Goal: Task Accomplishment & Management: Use online tool/utility

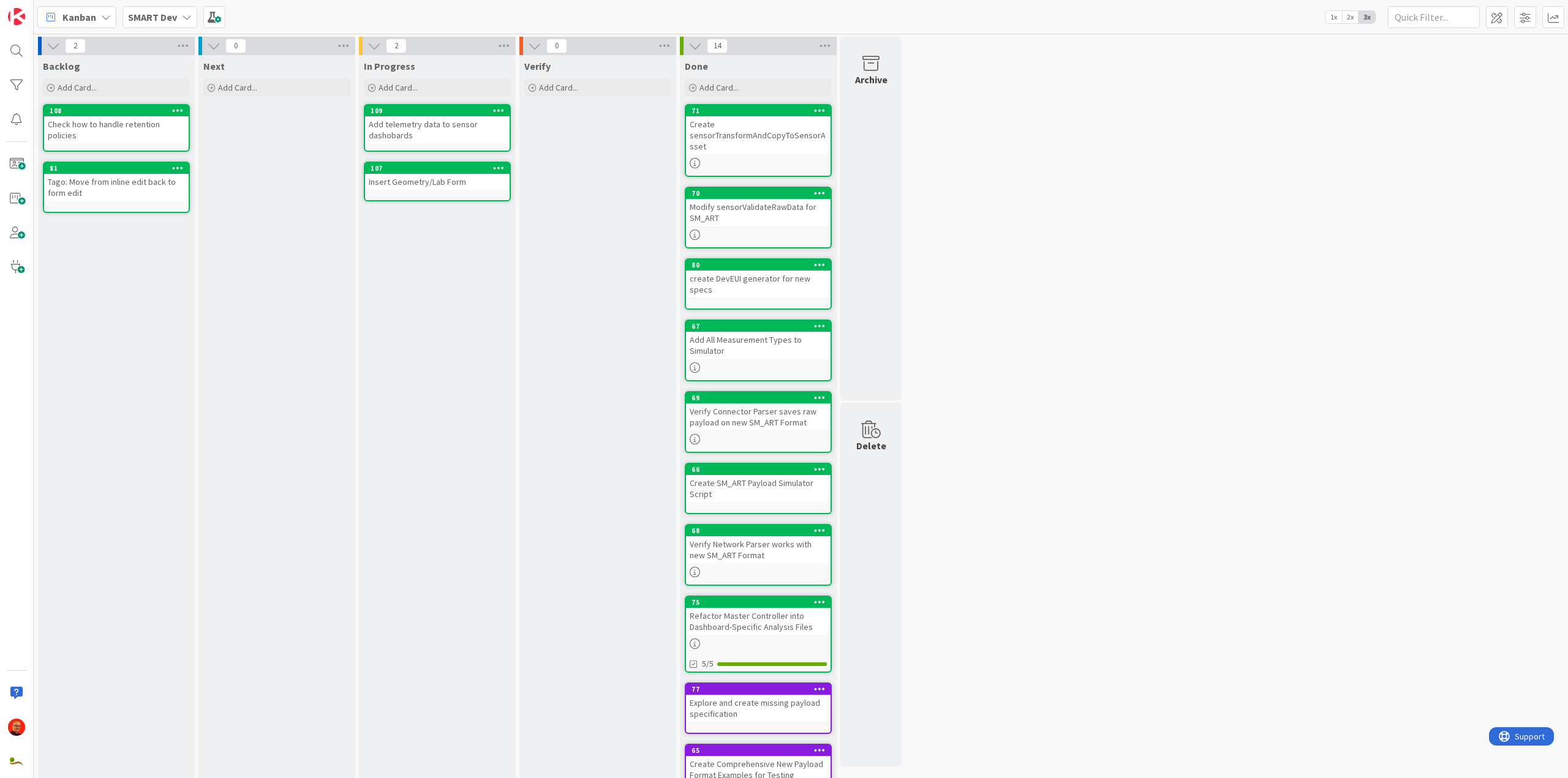
click at [499, 110] on icon at bounding box center [499, 110] width 12 height 8
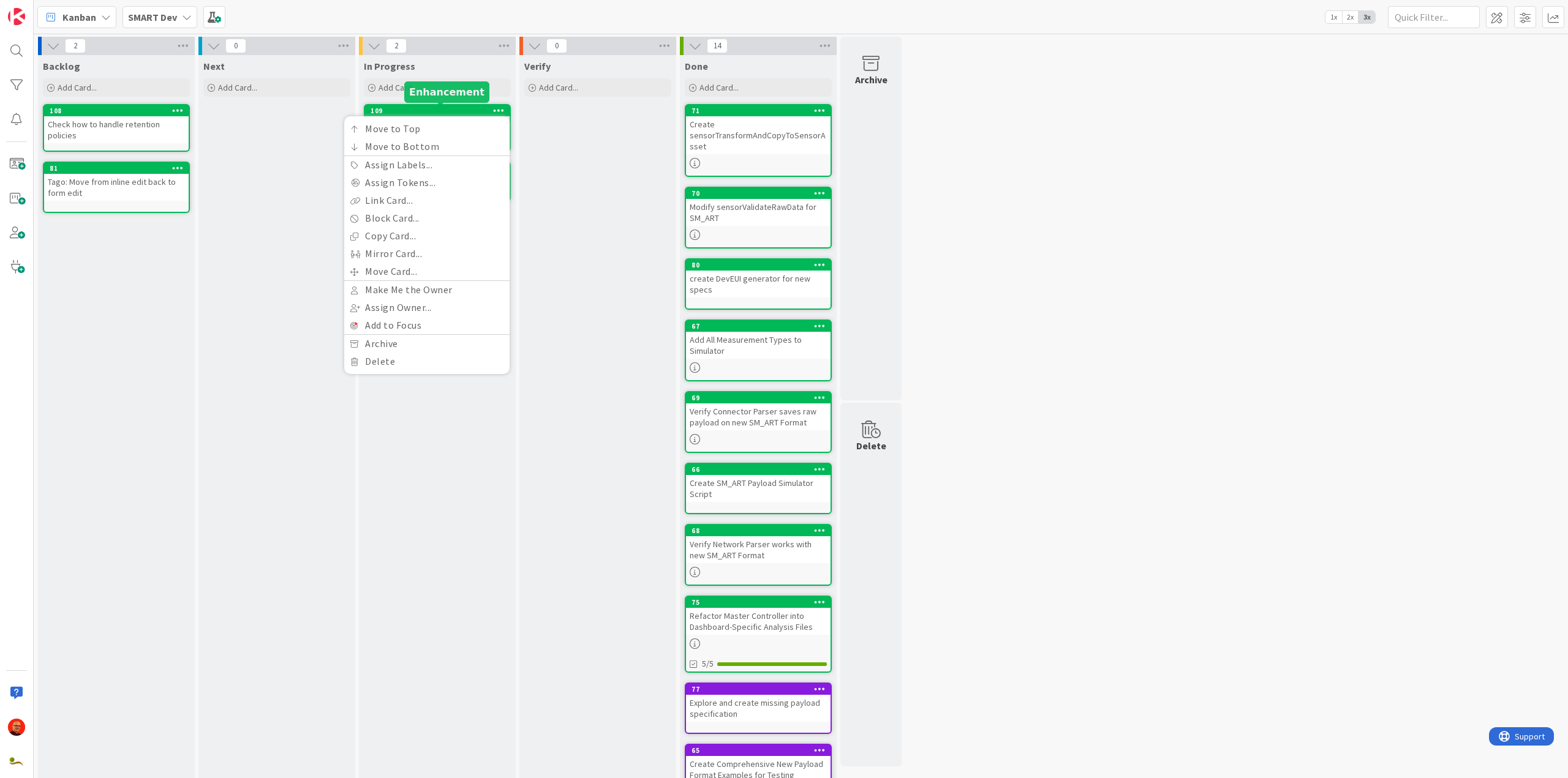
click at [439, 111] on div "109" at bounding box center [440, 110] width 139 height 8
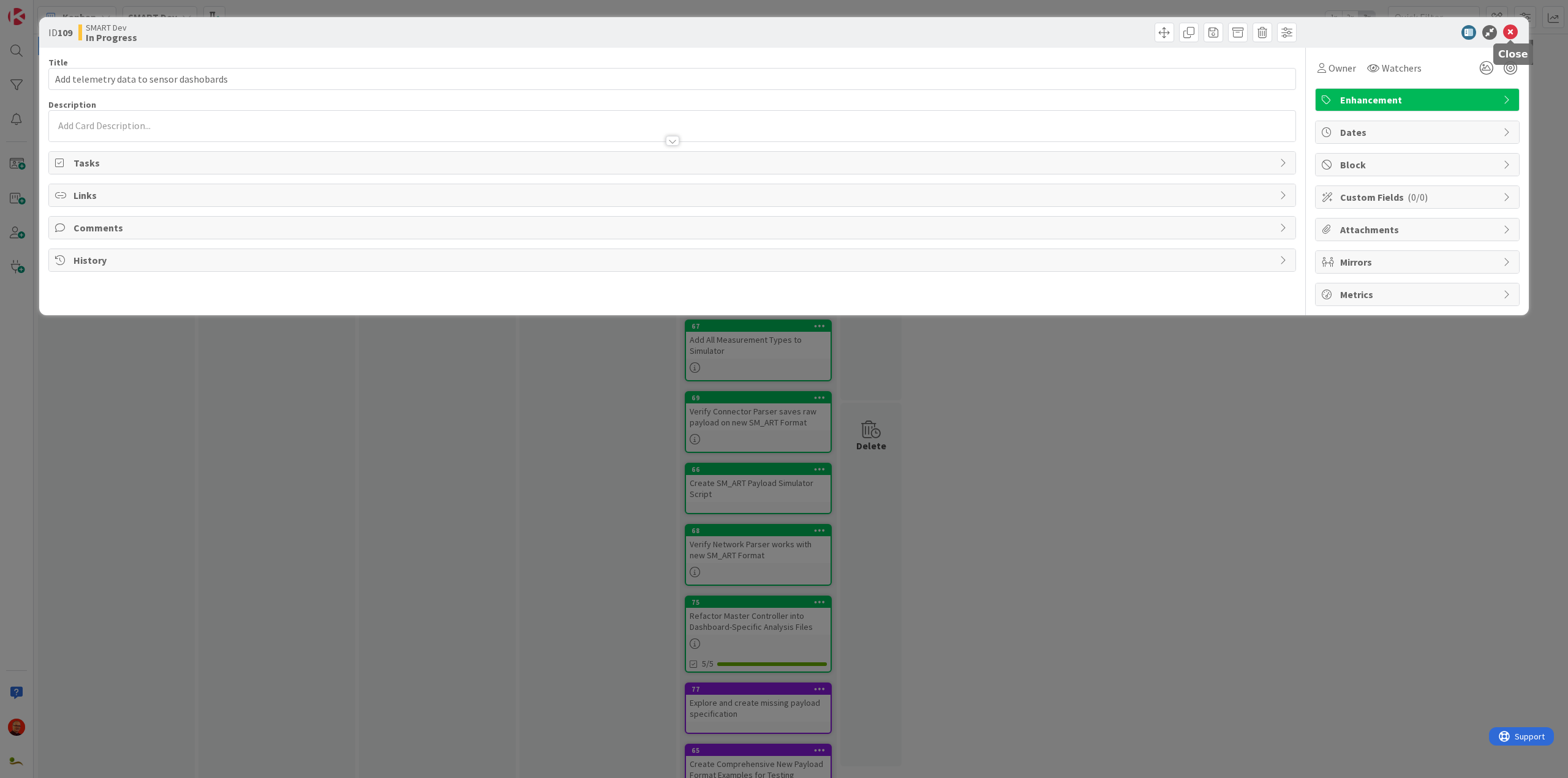
click at [1513, 33] on icon at bounding box center [1510, 32] width 15 height 15
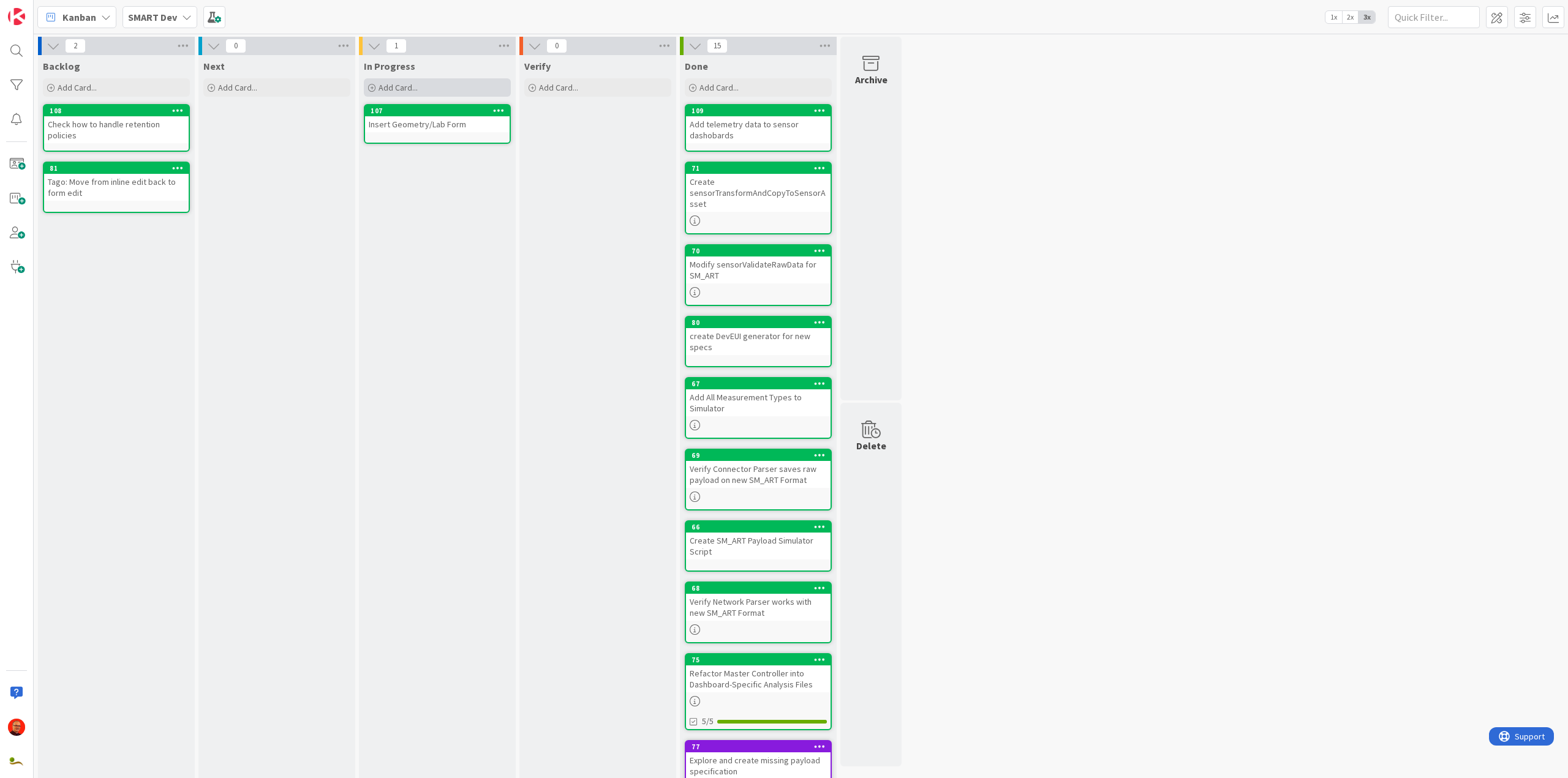
click at [419, 92] on div "Add Card..." at bounding box center [437, 88] width 147 height 18
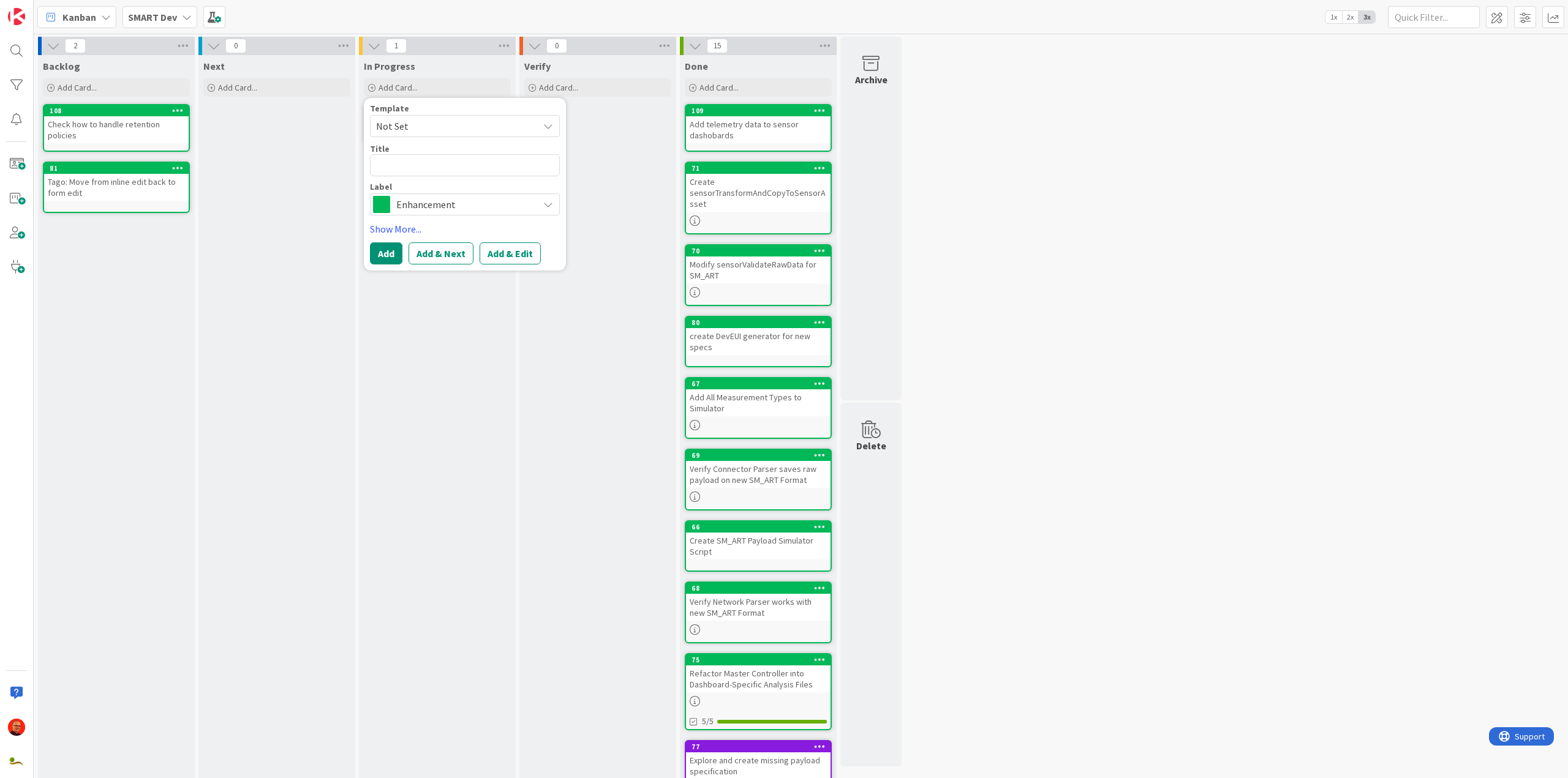
type textarea "x"
type textarea "Update Sensor Data Dashboard"
click at [388, 257] on button "Add" at bounding box center [385, 253] width 32 height 22
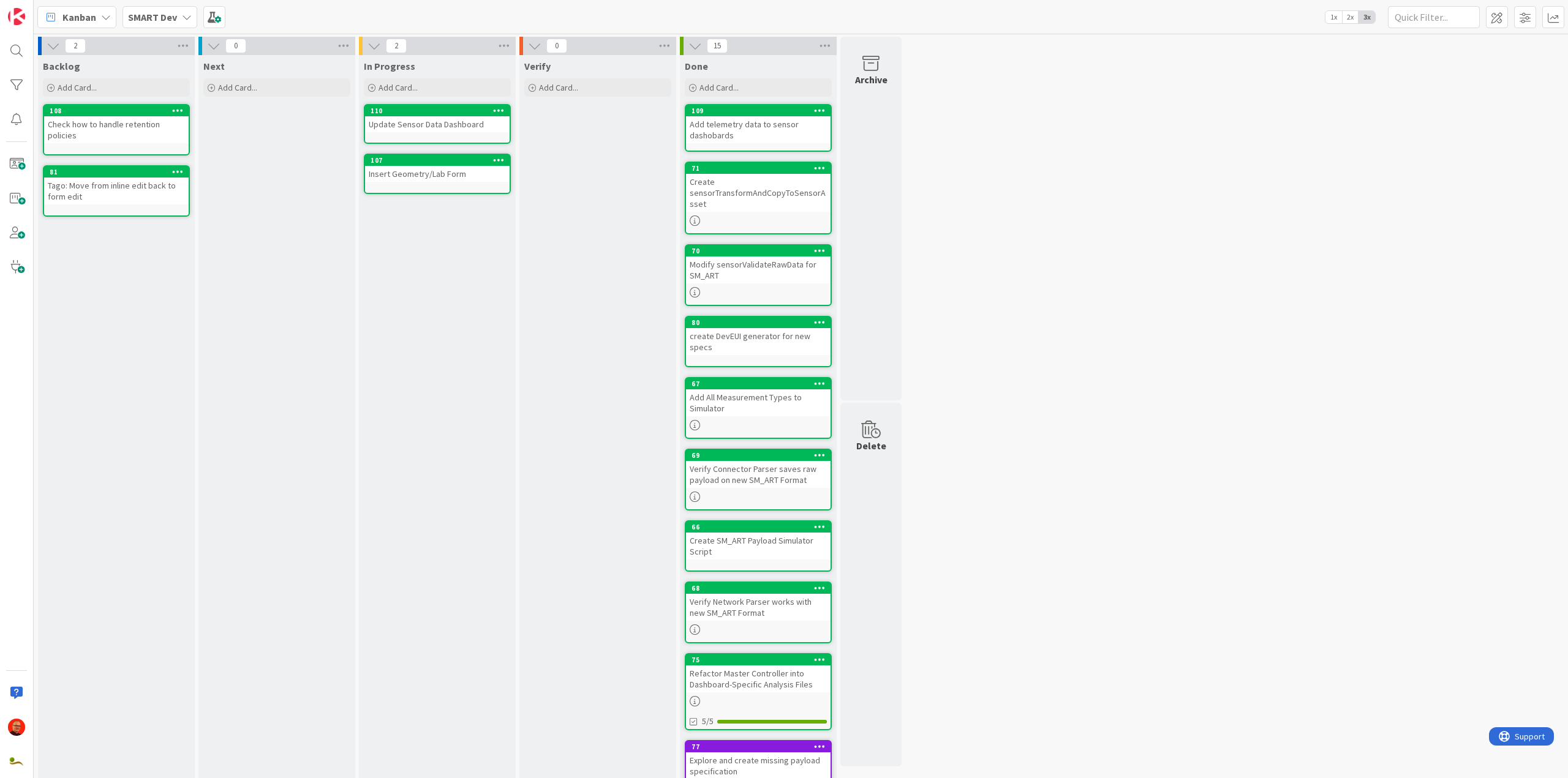
click at [500, 159] on icon at bounding box center [499, 159] width 12 height 8
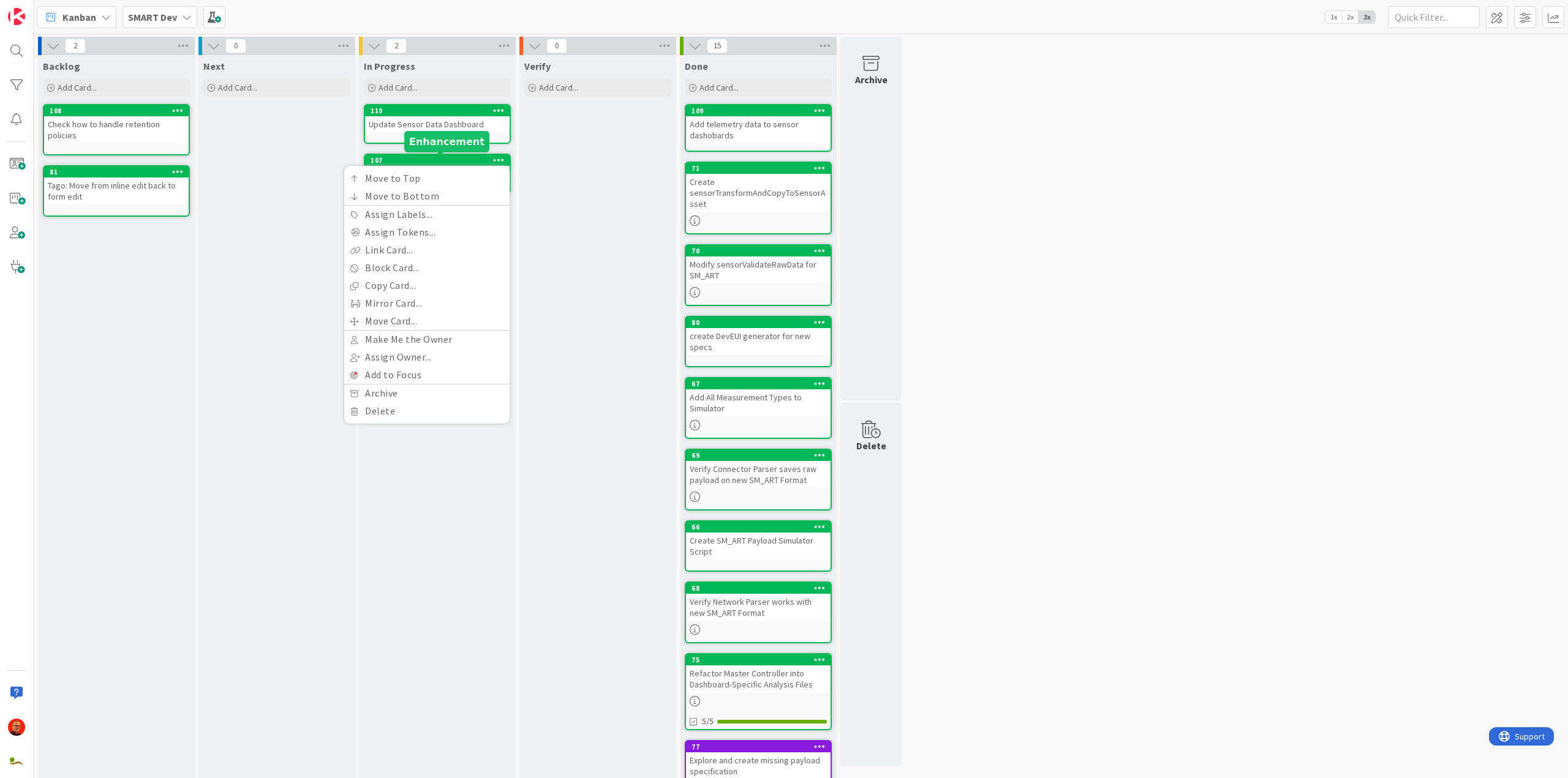
click at [481, 163] on div "107" at bounding box center [440, 160] width 139 height 8
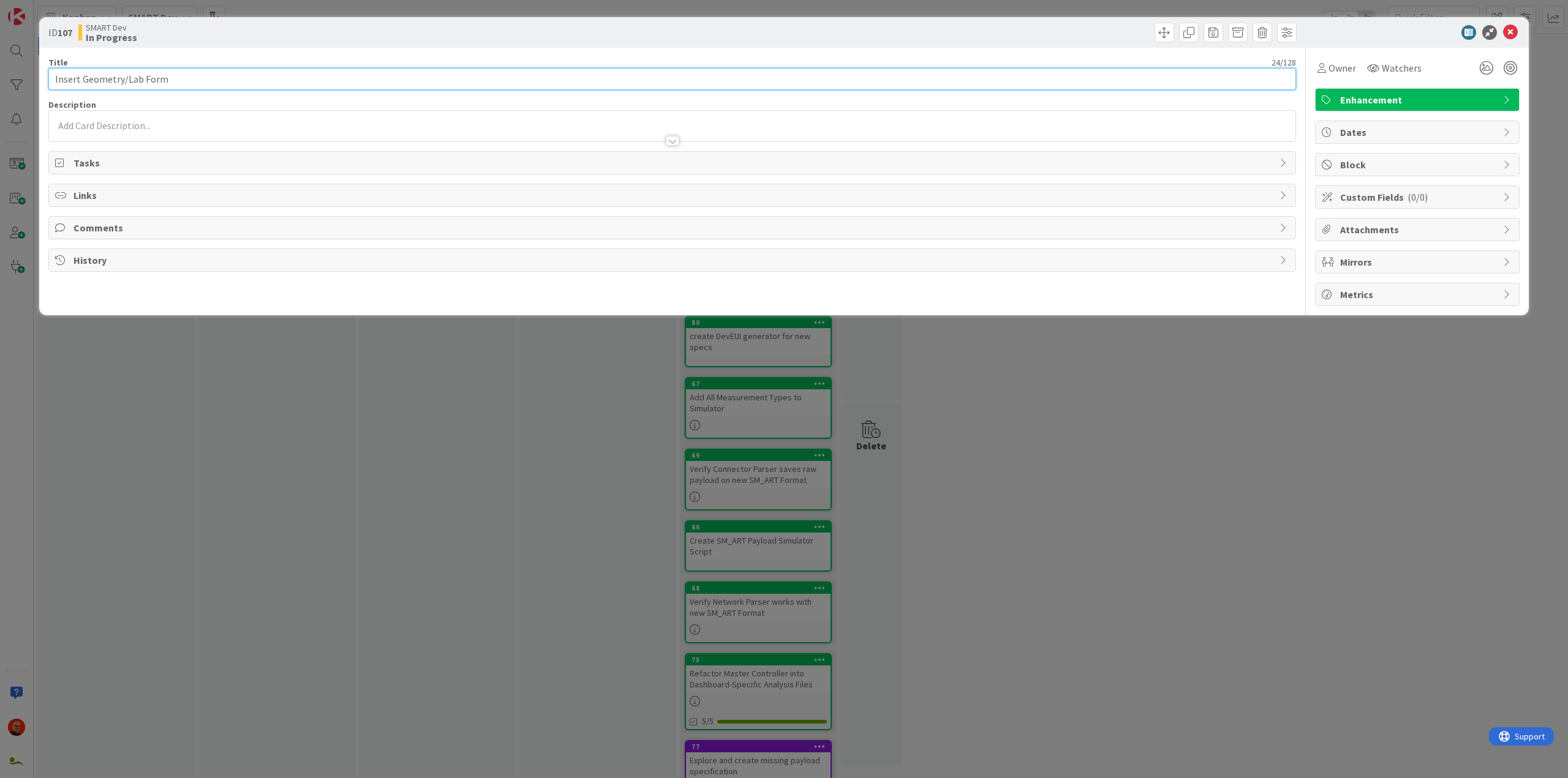
drag, startPoint x: 280, startPoint y: 80, endPoint x: 39, endPoint y: 76, distance: 241.0
click at [39, 76] on div "ID 107 SMART Dev In Progress Title 24 / 128 Insert Geometry/Lab Form Descriptio…" at bounding box center [784, 389] width 1568 height 778
paste input "Implement Geometry/Config Manual Entry"
click at [976, 84] on input "Implement Geometry/Config Manual Entry Form" at bounding box center [672, 79] width 1247 height 22
type input "Implement Geometry/Config Manual Entry Form"
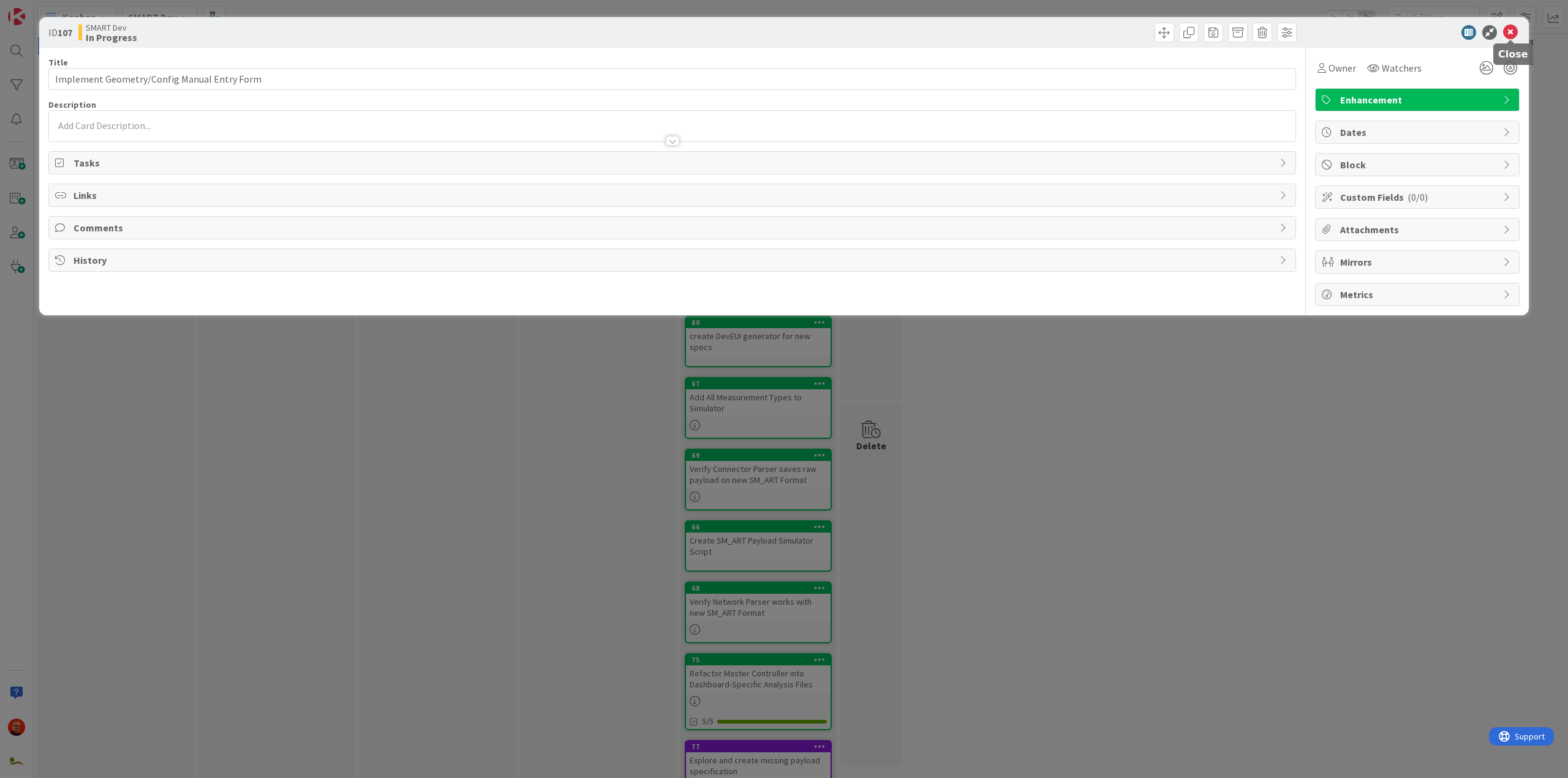
click at [1512, 30] on icon at bounding box center [1510, 32] width 15 height 15
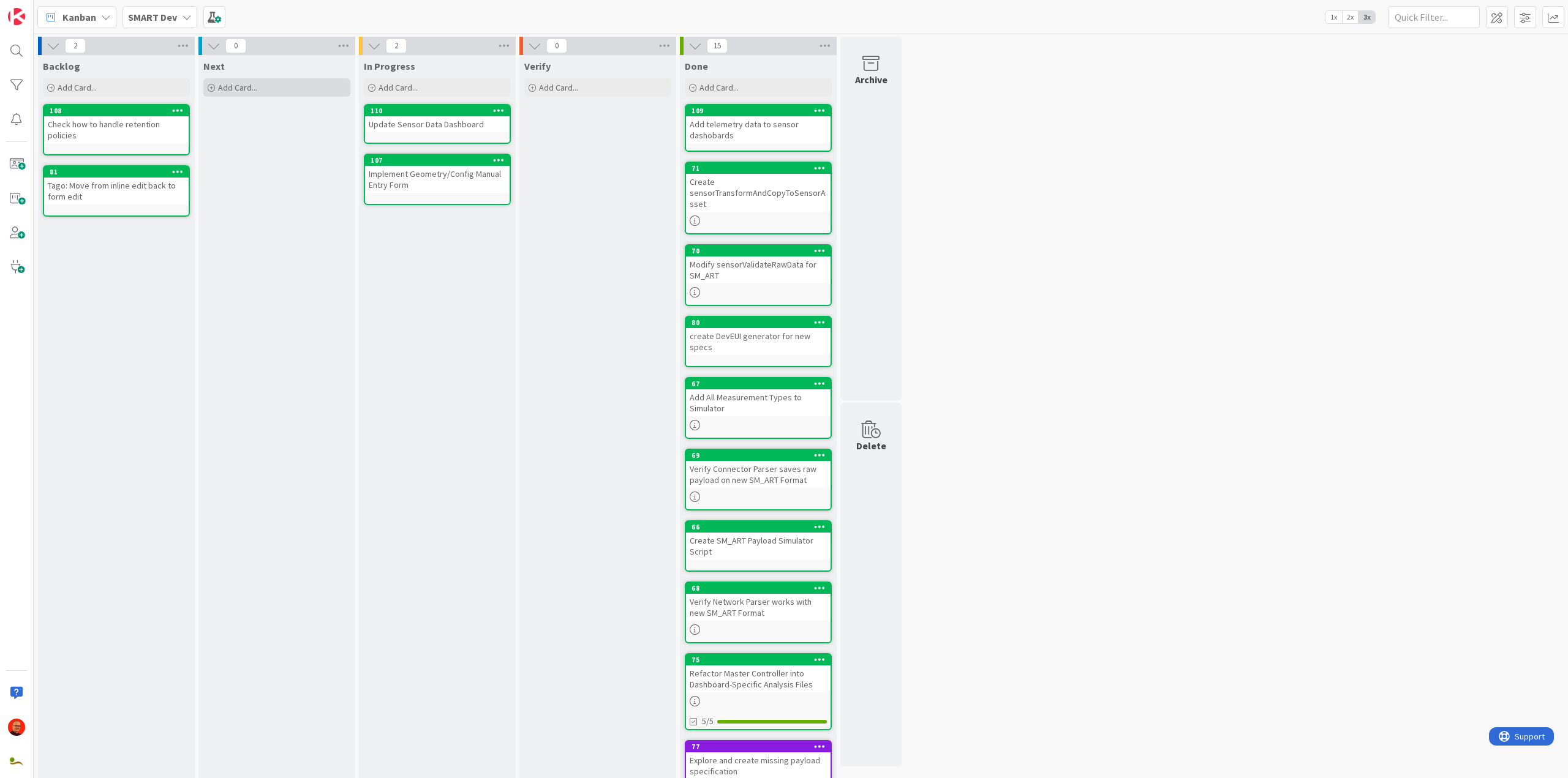
click at [243, 82] on span "Add Card..." at bounding box center [237, 88] width 39 height 11
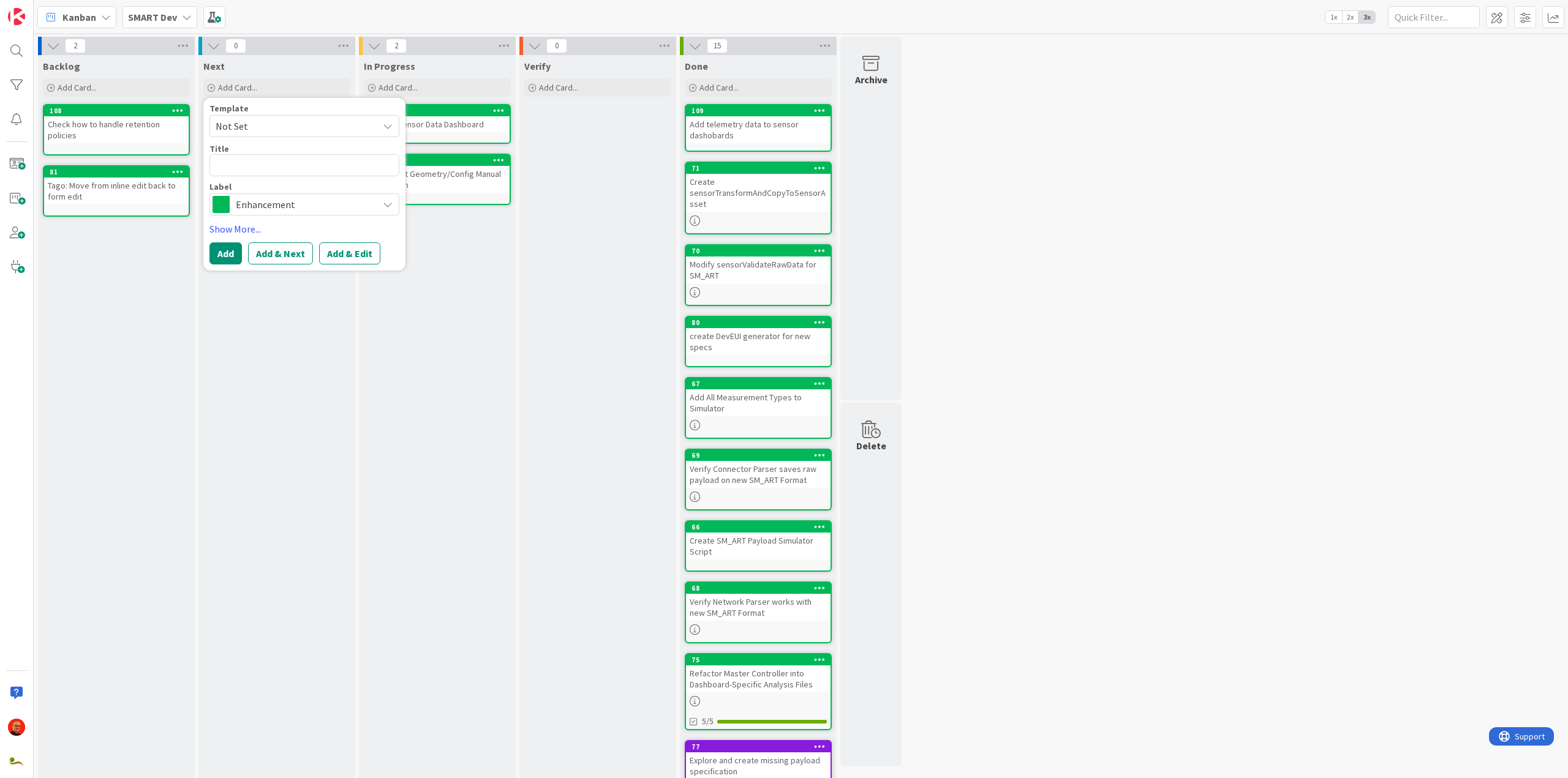
type textarea "x"
type textarea "Implement Lab Sample Data Entry Form"
click at [281, 258] on button "Add & Next" at bounding box center [280, 253] width 65 height 22
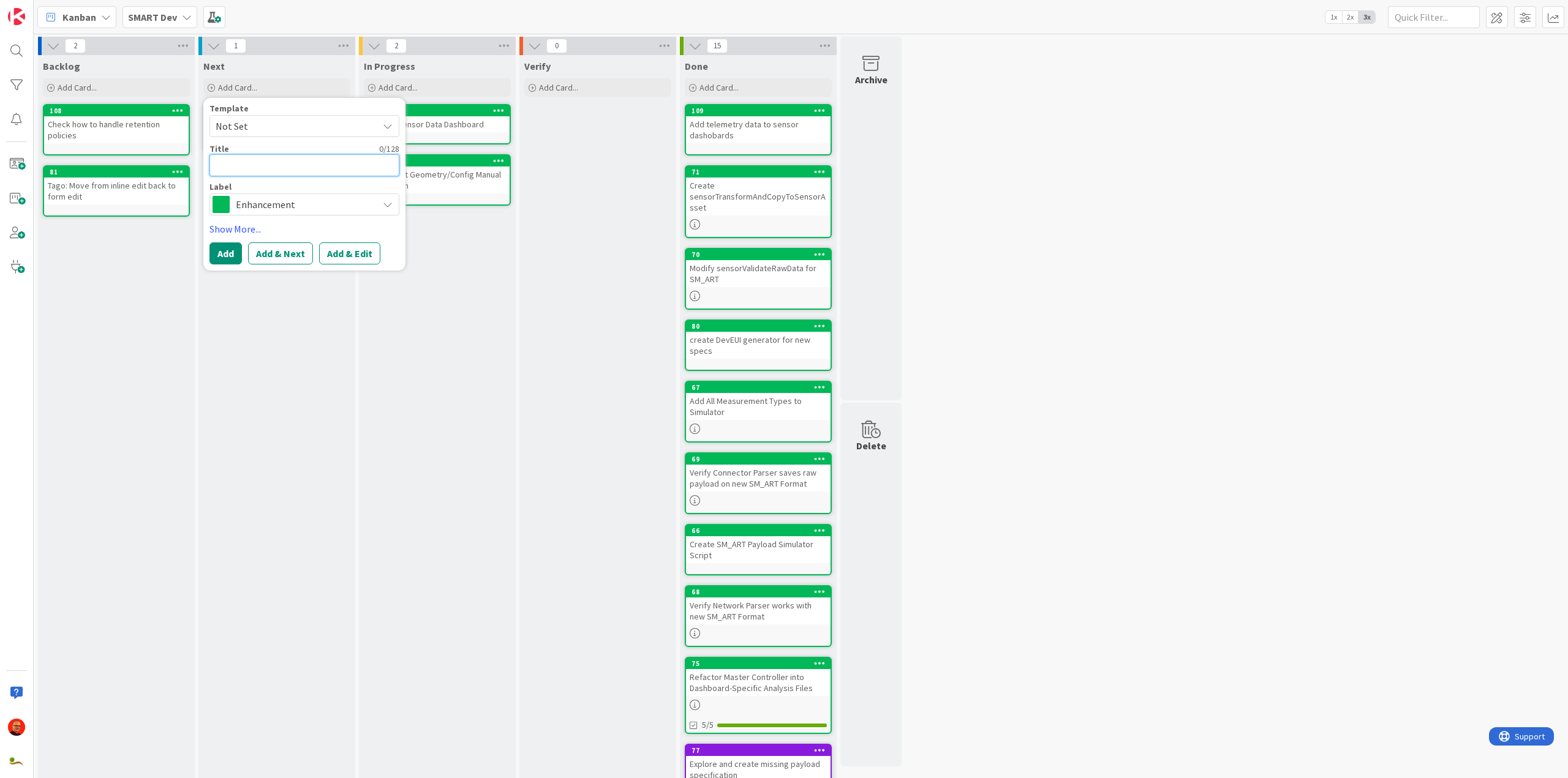
click at [228, 164] on textarea at bounding box center [304, 165] width 189 height 22
paste textarea "Implement Edit Forms for Organizations/Assets"
type textarea "x"
type textarea "Implement Edit Forms for Organizations/Assets"
click at [266, 267] on button "Add & Next" at bounding box center [280, 268] width 65 height 22
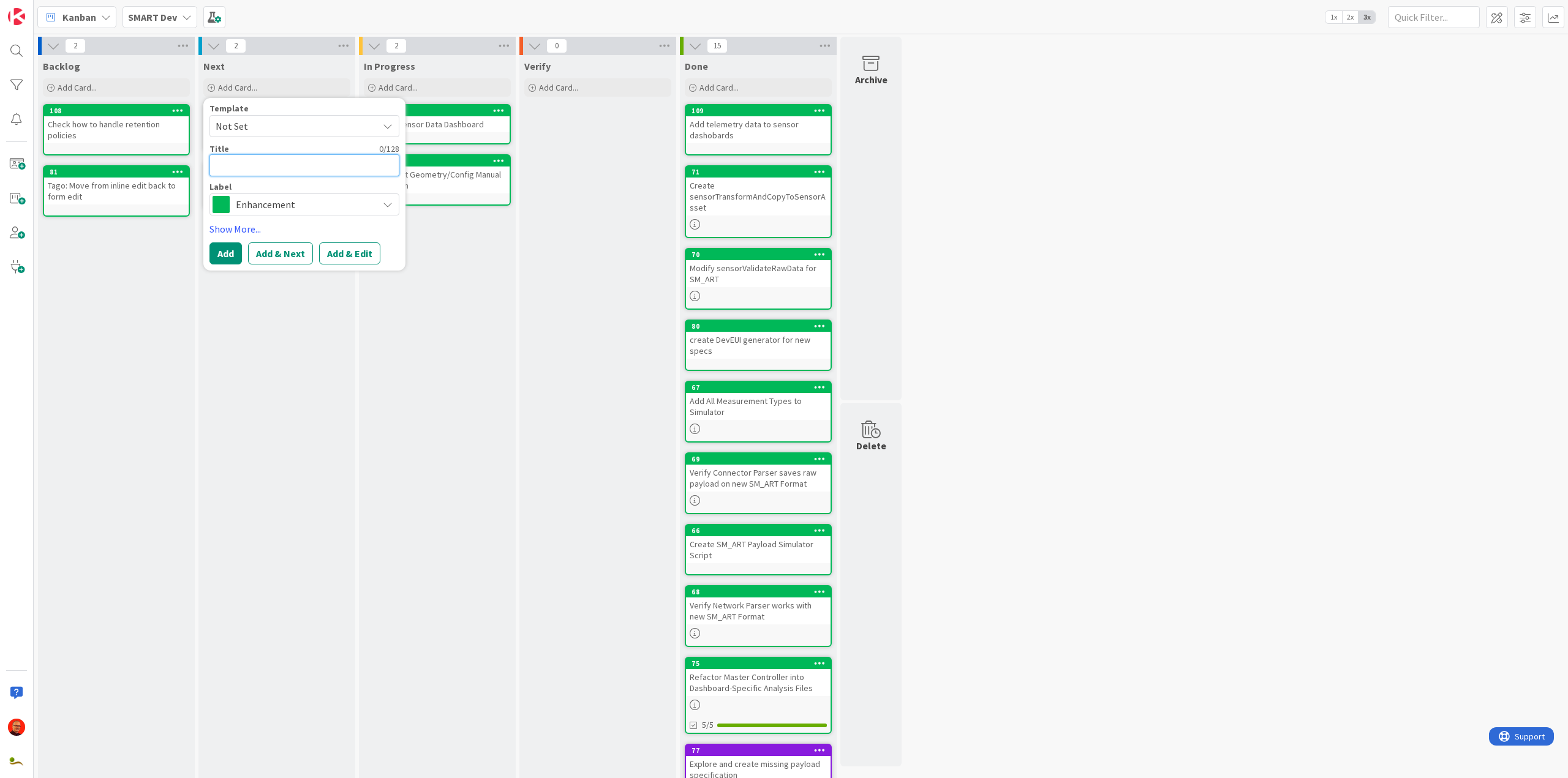
click at [262, 166] on textarea at bounding box center [304, 165] width 189 height 22
paste textarea "Bridge/Asset Dashboard - Add Aggregate Predictions"
type textarea "x"
type textarea "Bridge/Asset Dashboard - Add Aggregate Predictions"
click at [286, 270] on button "Add & Next" at bounding box center [280, 268] width 65 height 22
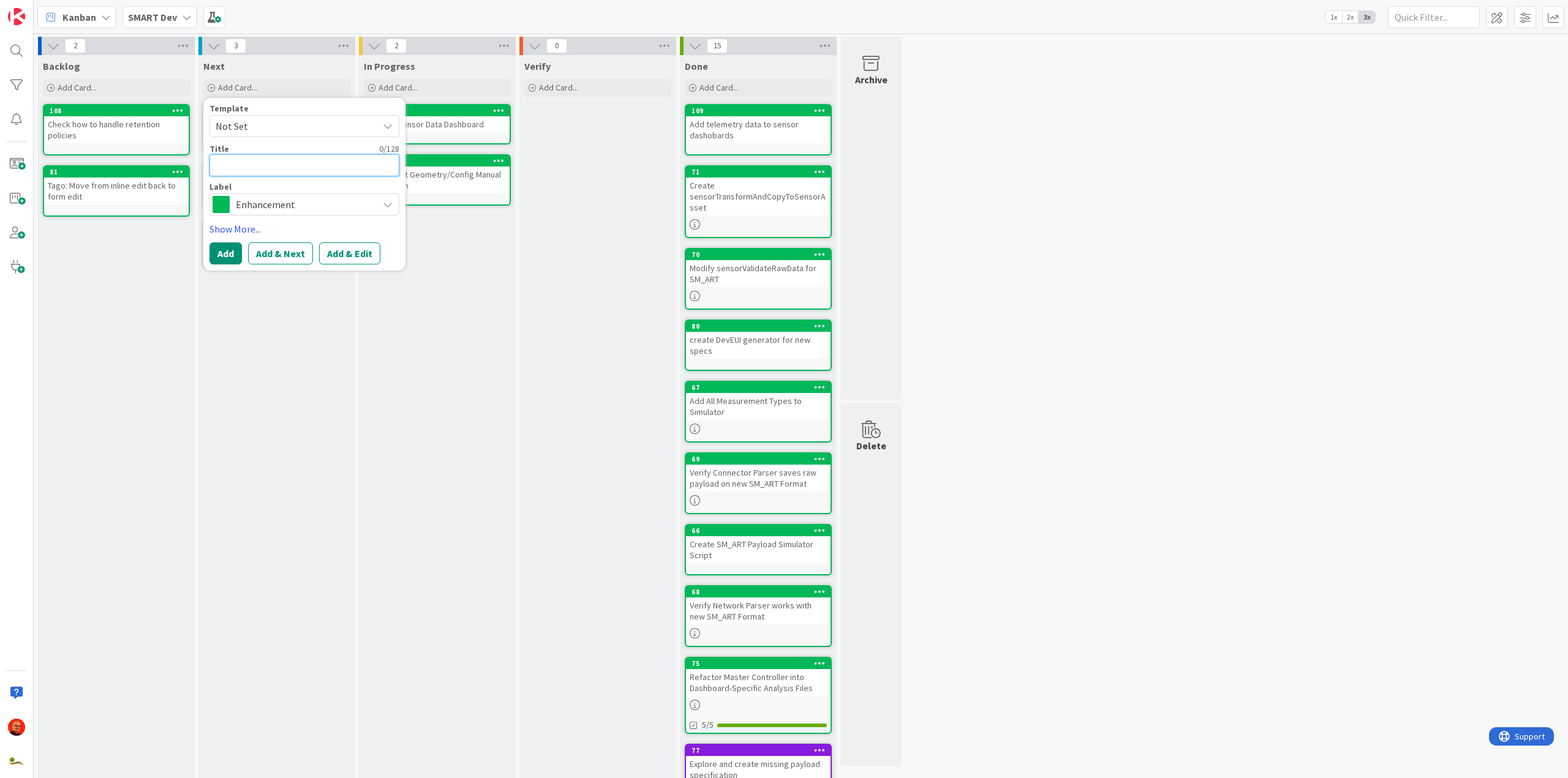
click at [266, 164] on textarea at bounding box center [304, 165] width 189 height 22
type textarea "x"
type textarea "m"
type textarea "x"
type textarea "mo"
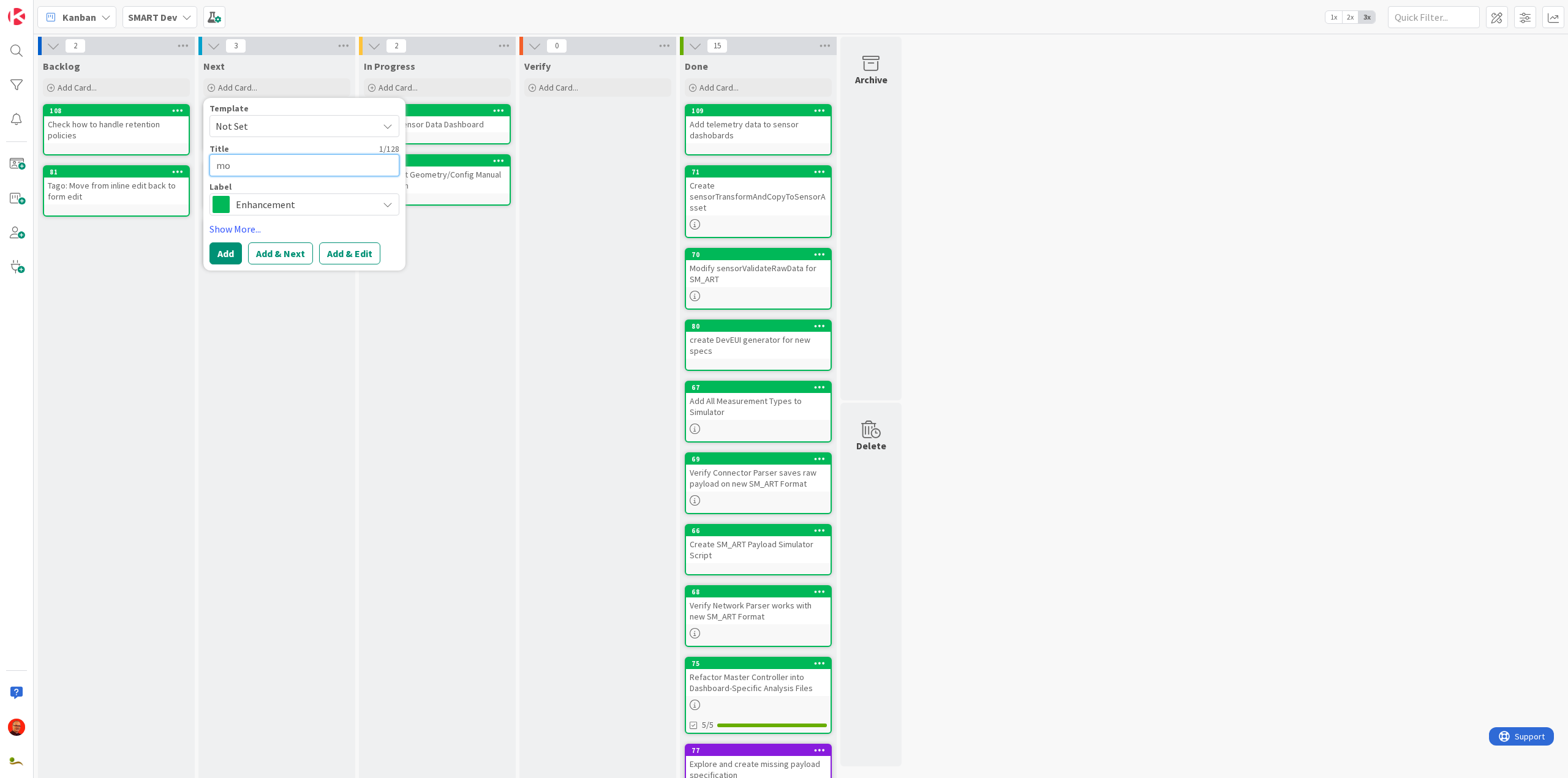
type textarea "x"
type textarea "mov"
type textarea "x"
type textarea "move"
type textarea "x"
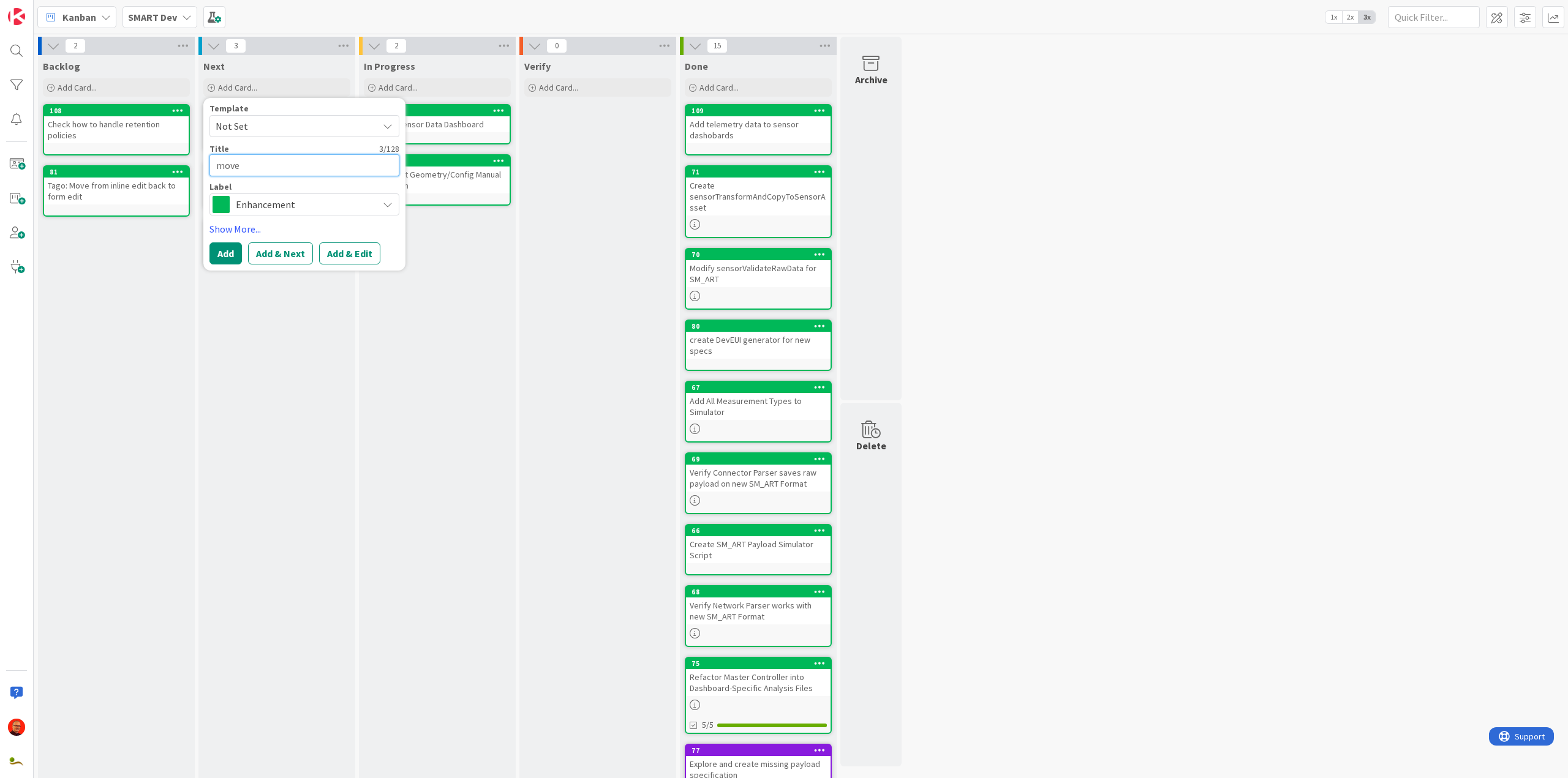
type textarea "move"
type textarea "x"
type textarea "[PERSON_NAME]"
type textarea "x"
type textarea "move de"
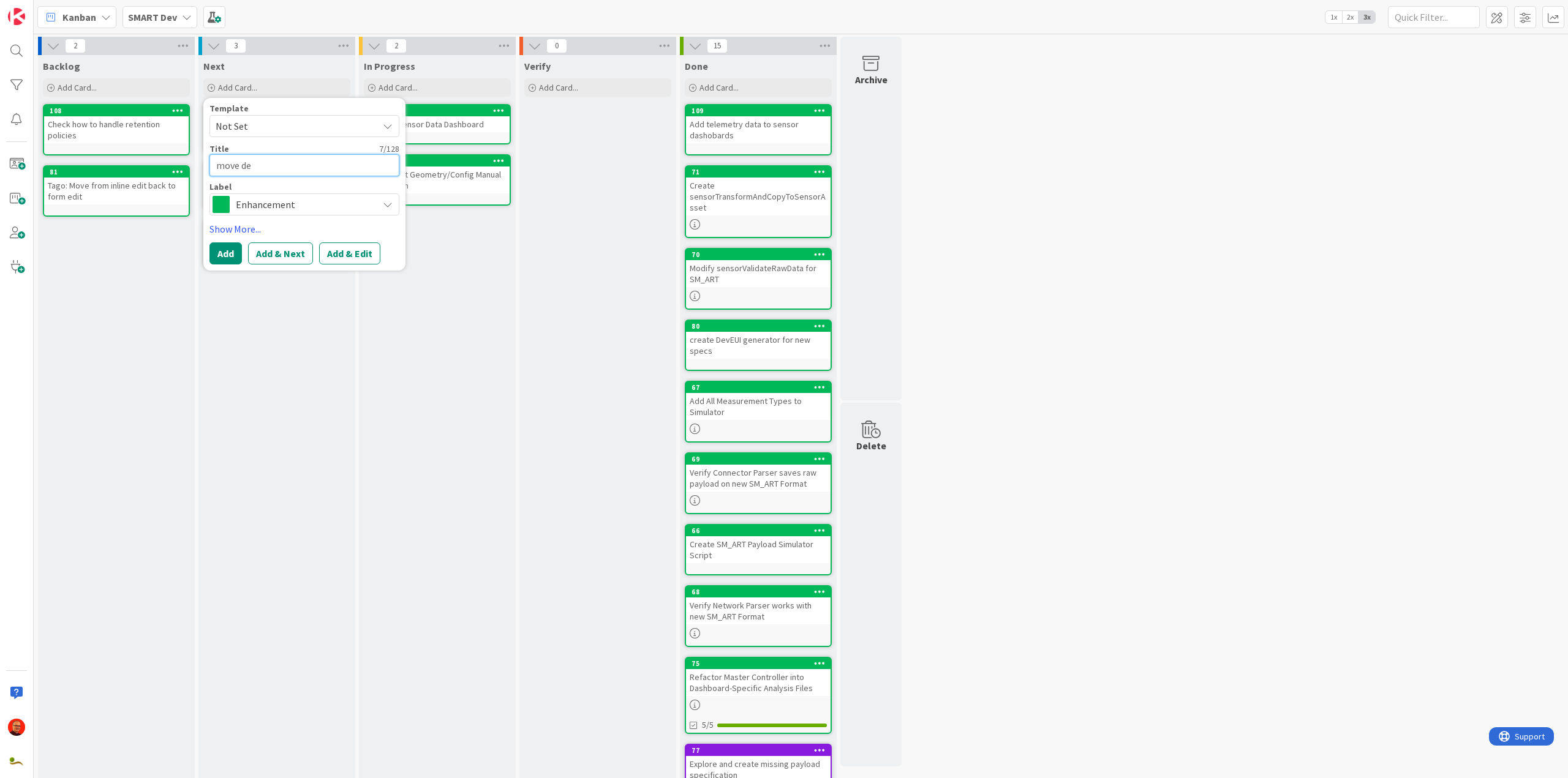
type textarea "x"
type textarea "move dev"
type textarea "x"
type textarea "move devI"
type textarea "x"
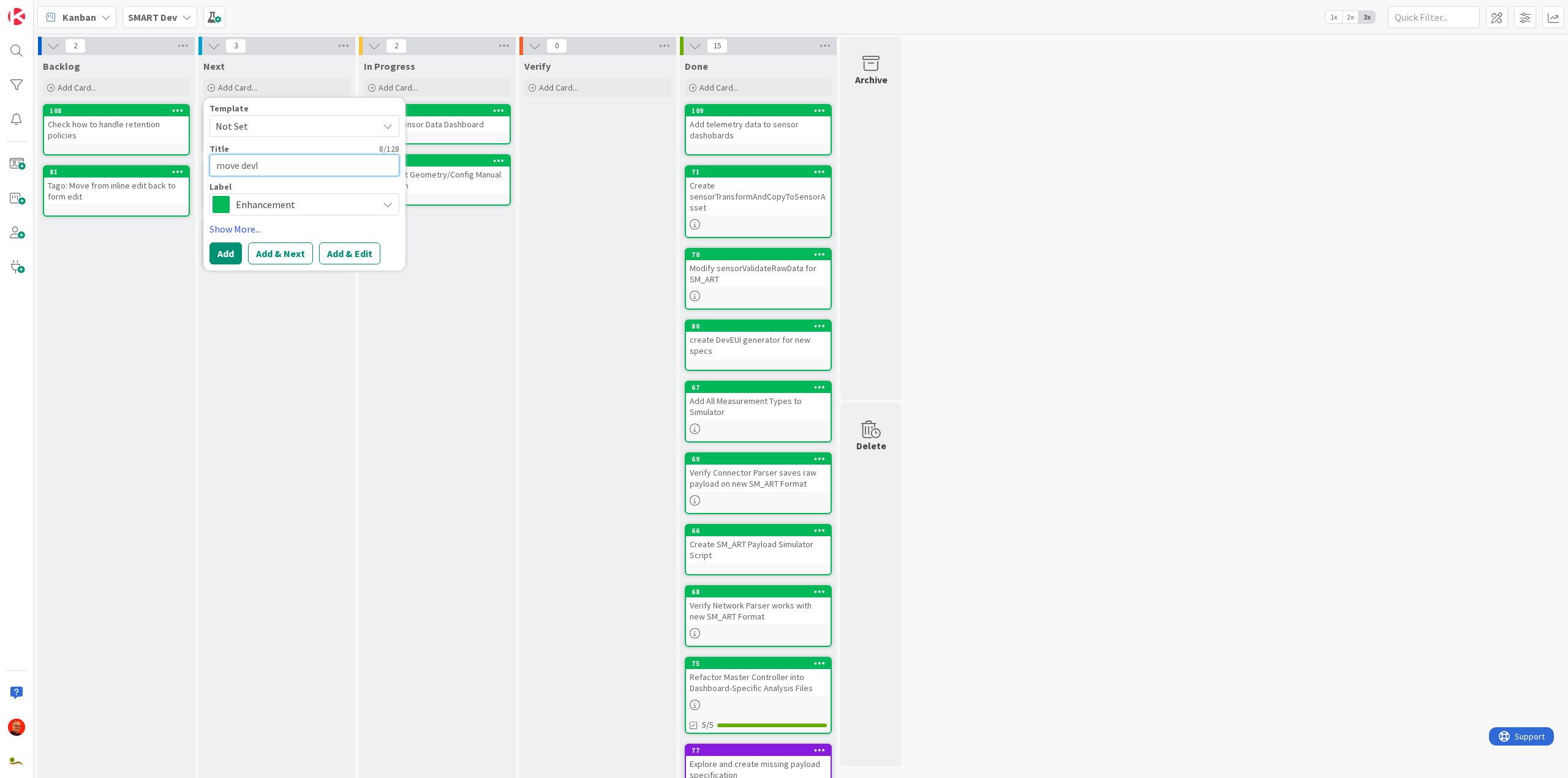
type textarea "move devID"
type textarea "x"
type textarea "move devI"
type textarea "x"
type textarea "move dev"
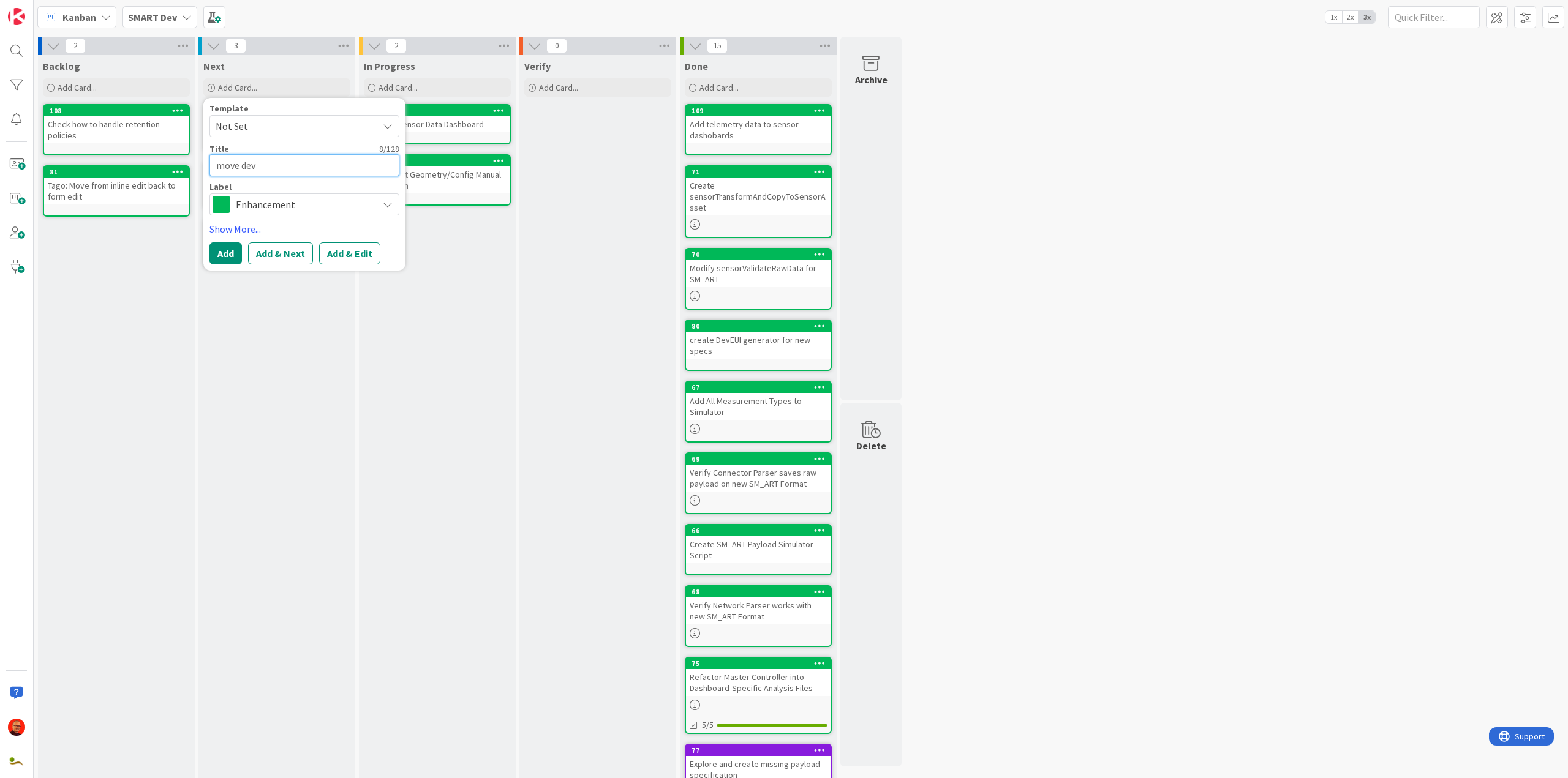
type textarea "x"
type textarea "move dev-"
type textarea "x"
type textarea "move dev-i"
type textarea "x"
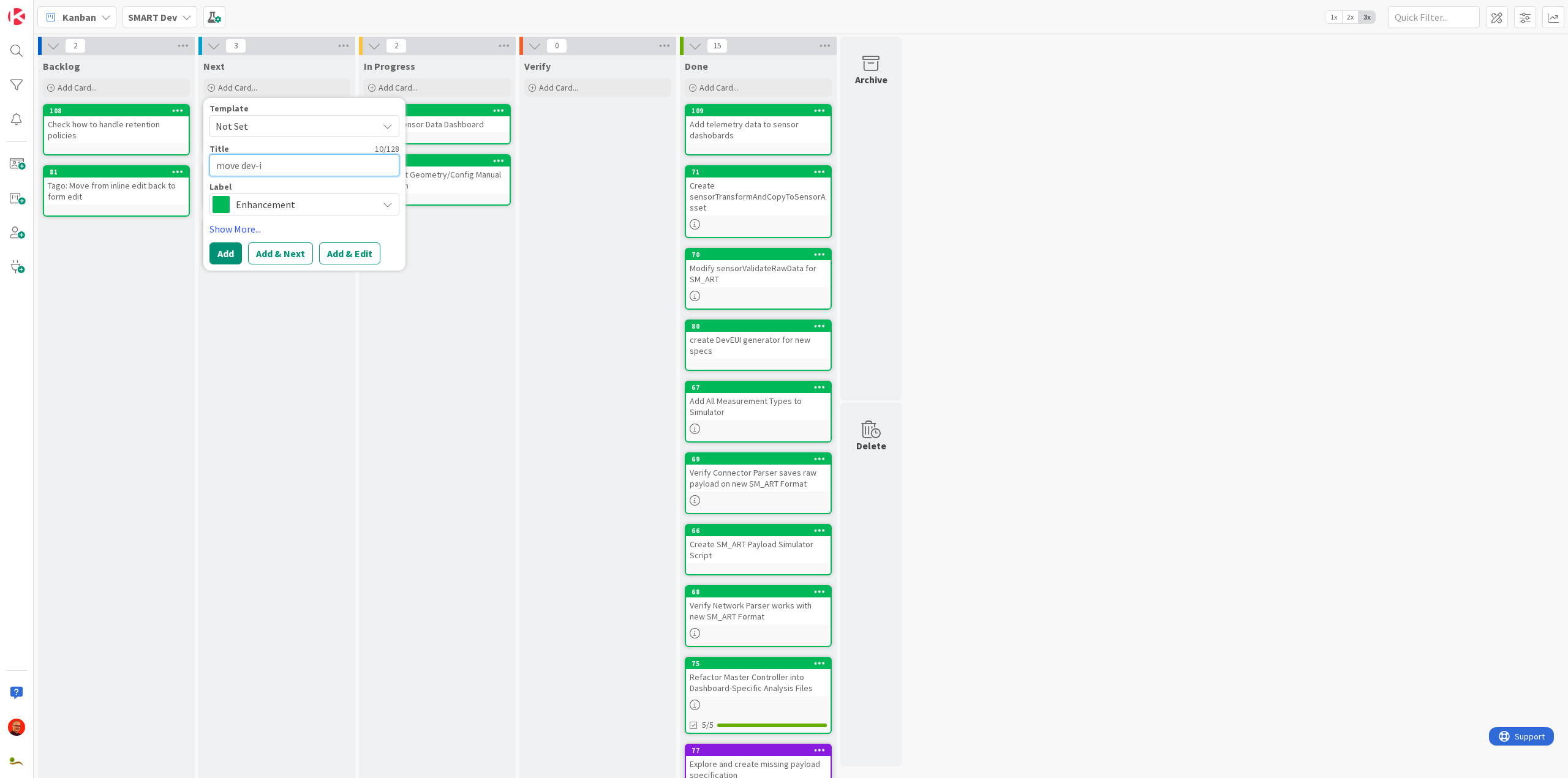
type textarea "move dev-id"
type textarea "x"
type textarea "move dev-i"
type textarea "x"
type textarea "move dev-"
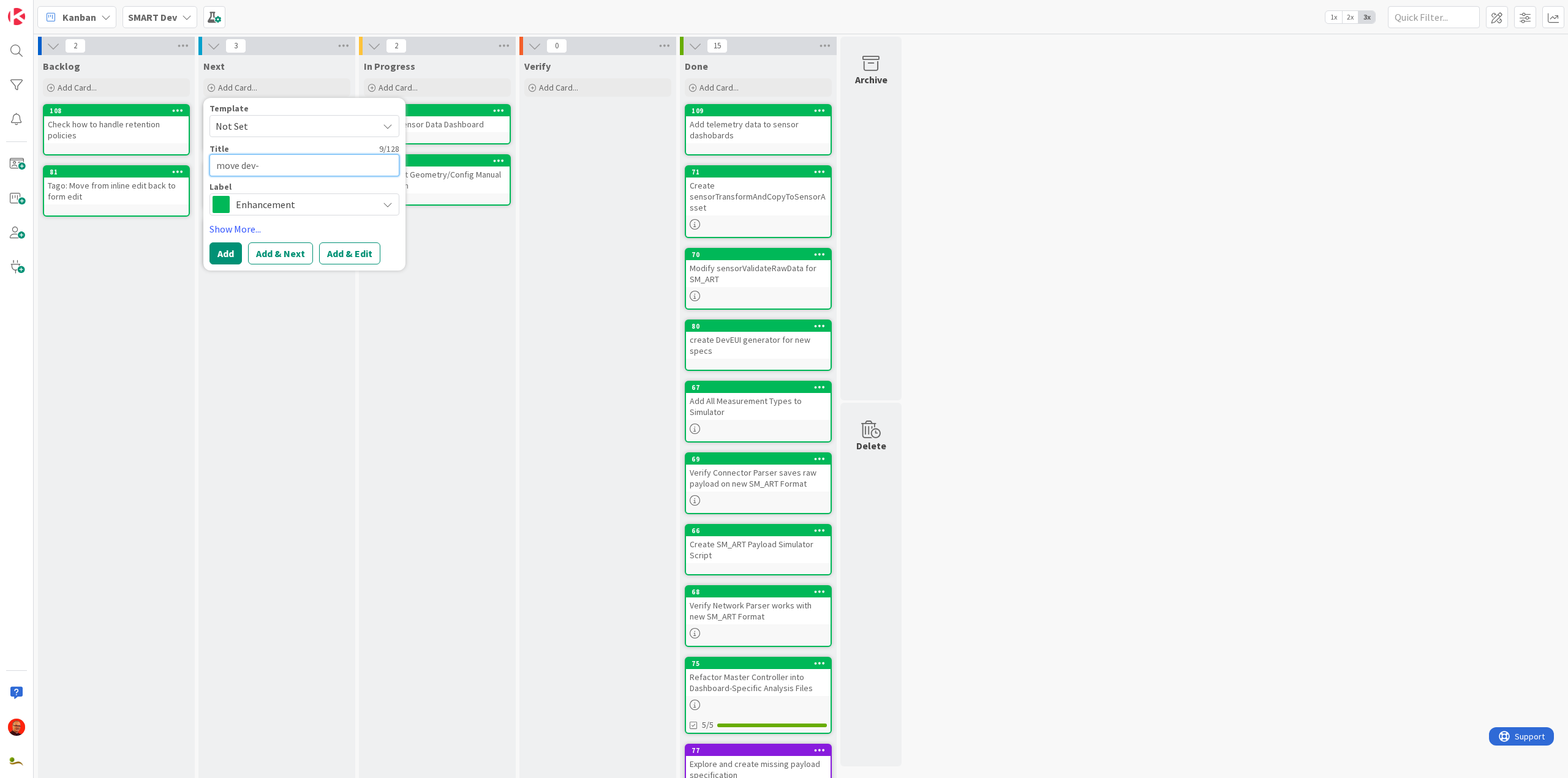
type textarea "x"
type textarea "move dev"
type textarea "x"
type textarea "move dev_"
type textarea "x"
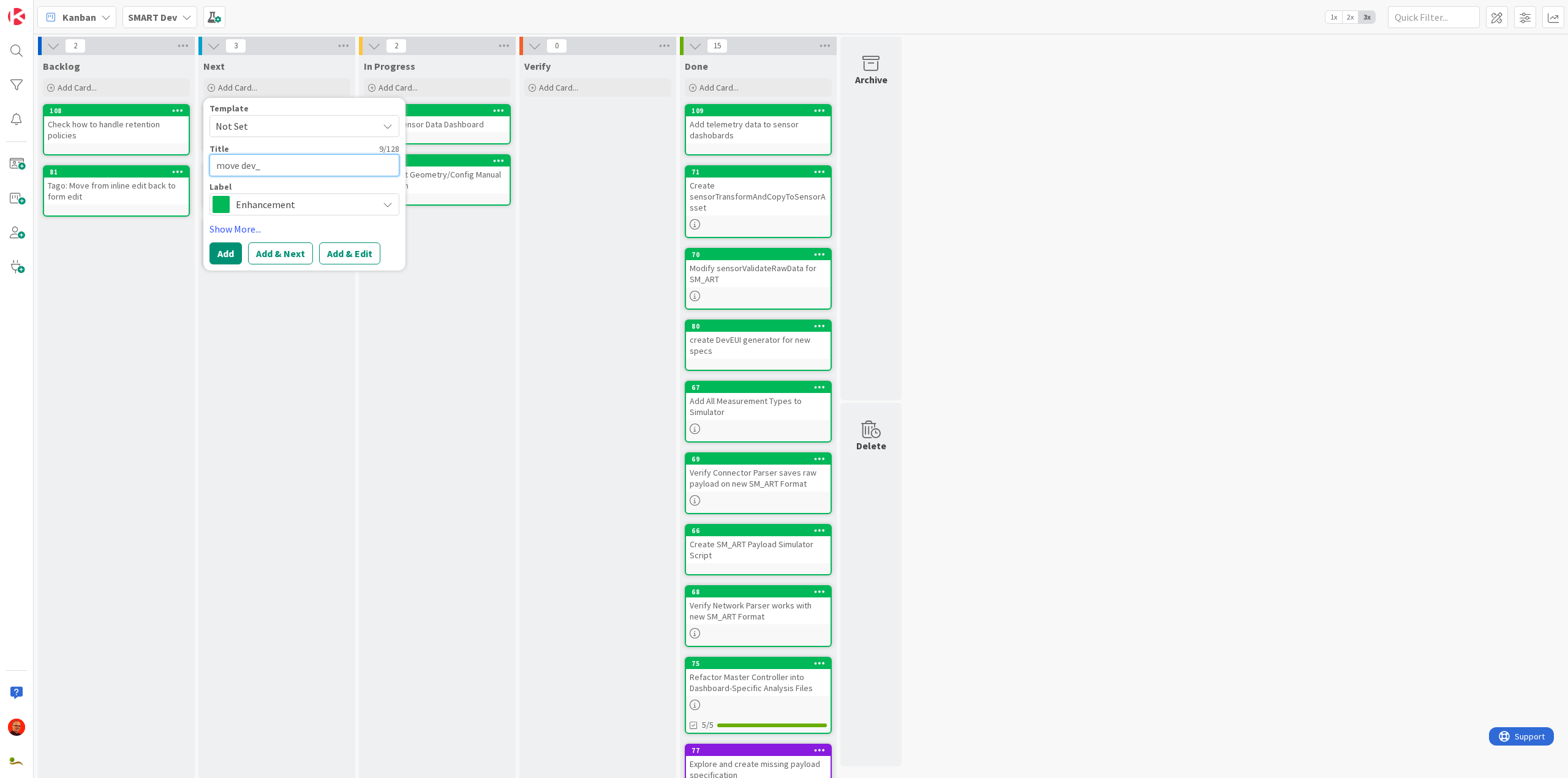
type textarea "move dev_i"
type textarea "x"
type textarea "move dev_id"
type textarea "x"
type textarea "move dev_id"
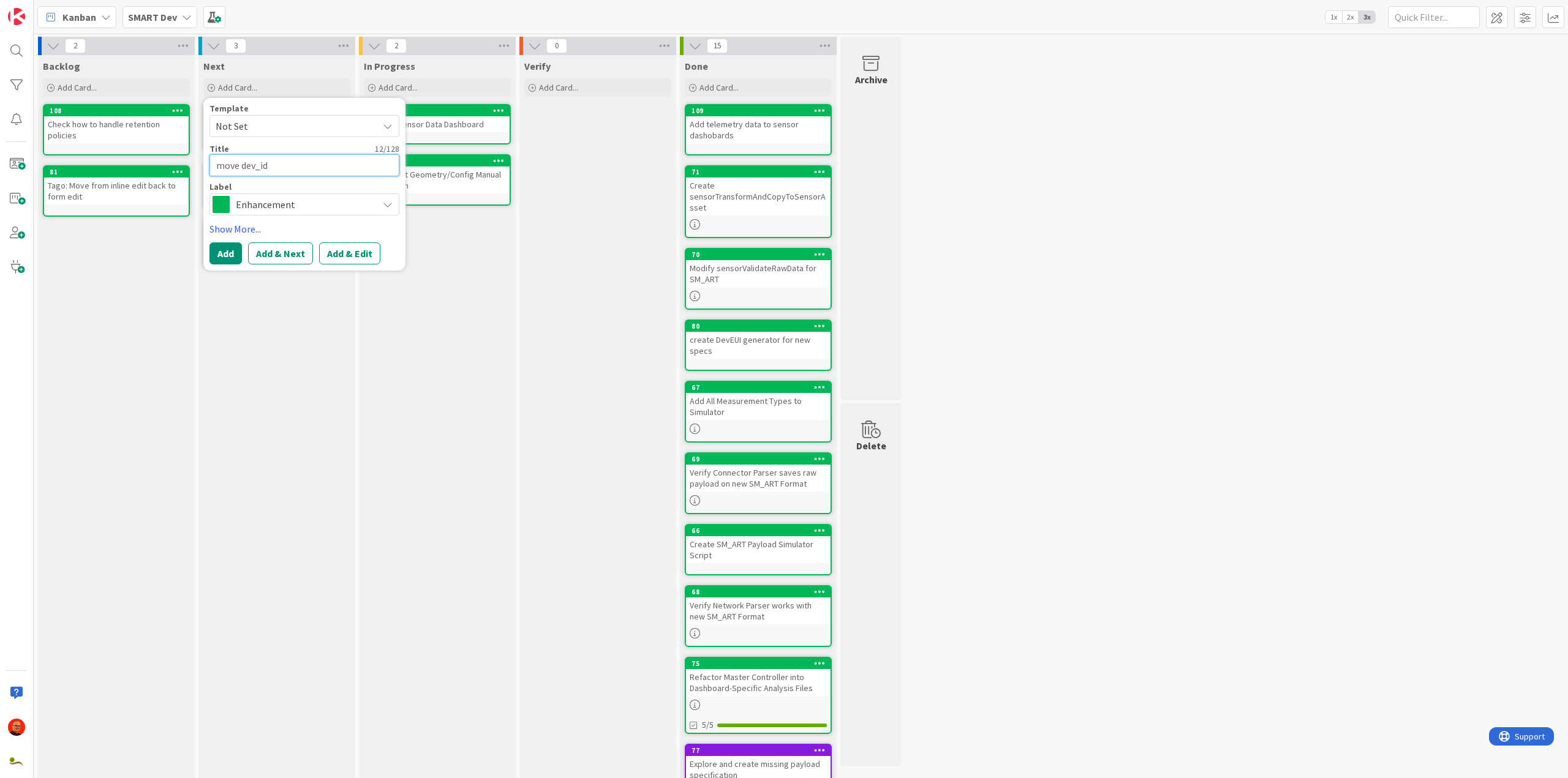
type textarea "x"
type textarea "move dev_id t"
type textarea "x"
type textarea "move dev_id to"
type textarea "x"
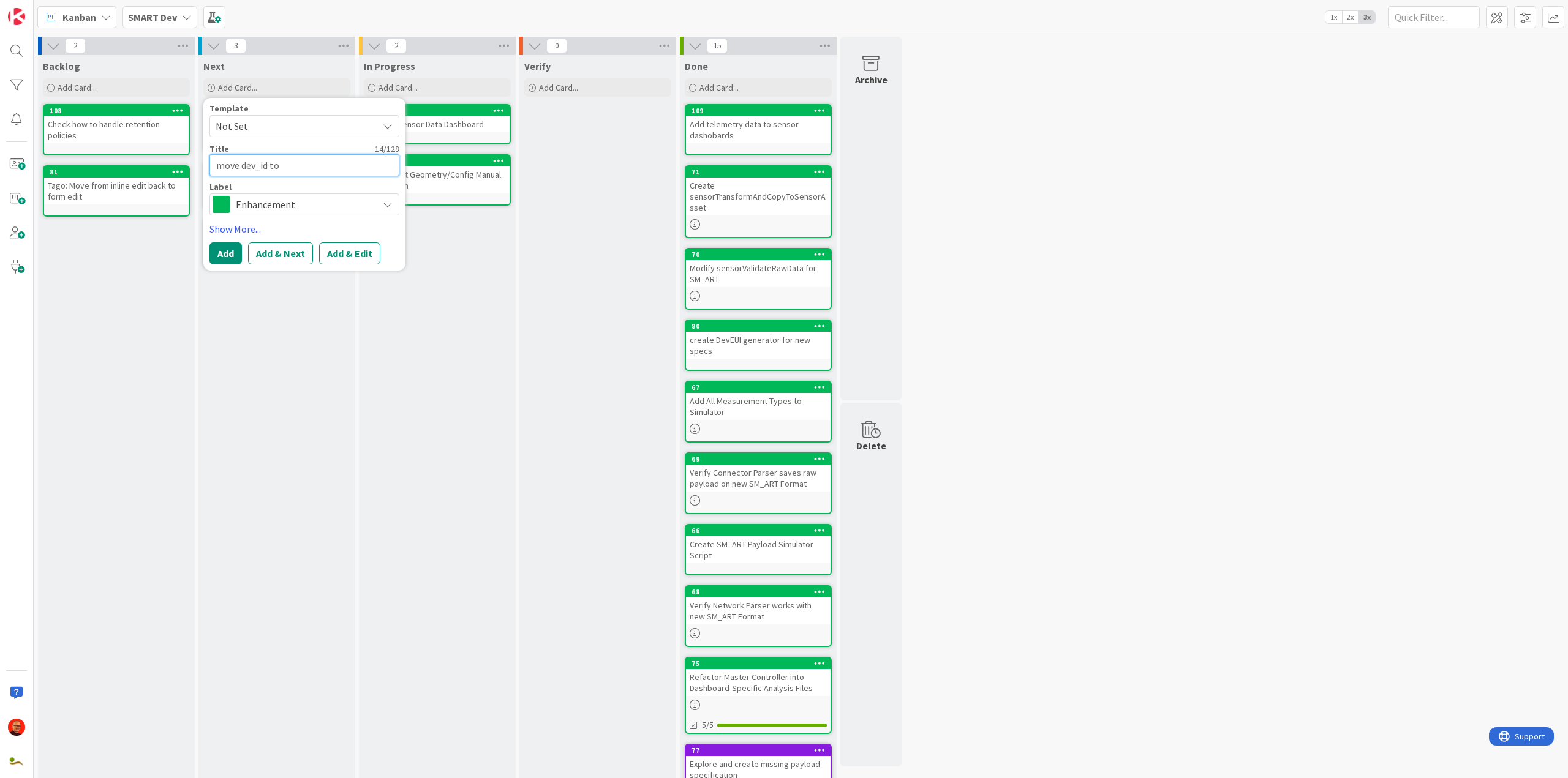
type textarea "move dev_id to"
type textarea "x"
type textarea "move dev_id to co"
type textarea "x"
type textarea "move dev_id to con"
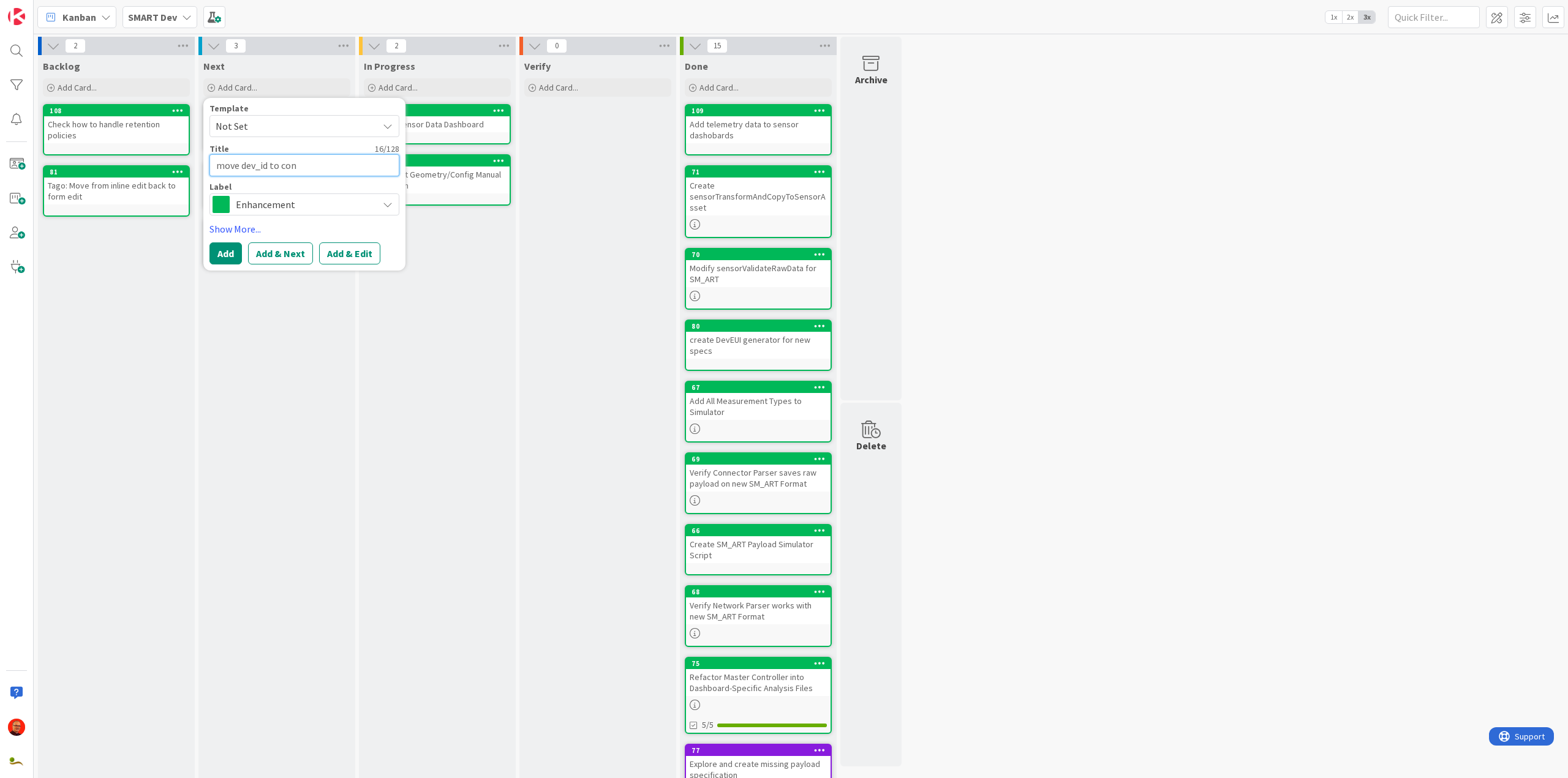
type textarea "x"
type textarea "move dev_id to conf"
type textarea "x"
type textarea "move dev_id to confi"
type textarea "x"
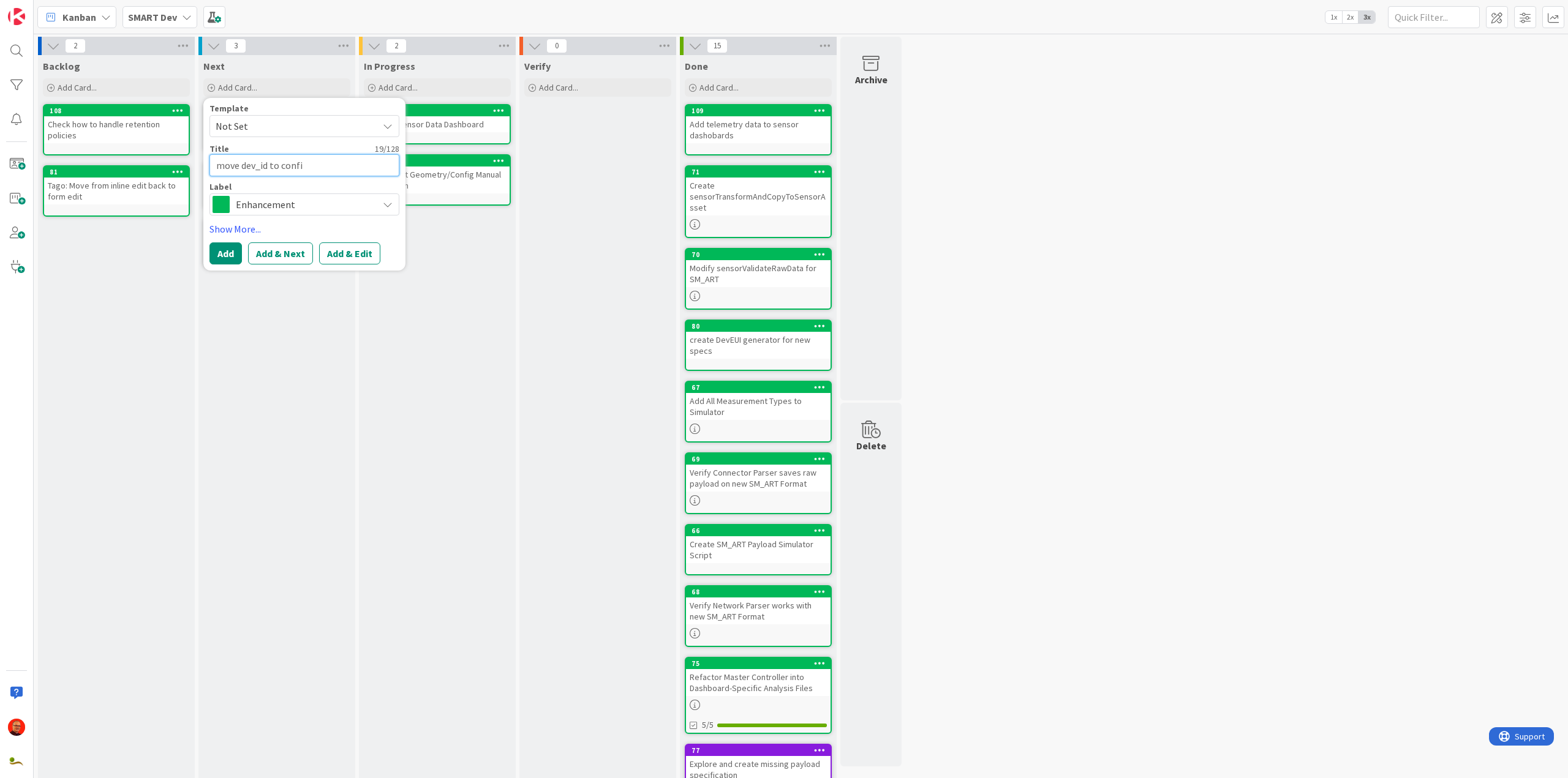
type textarea "move dev_id to config"
type textarea "x"
type textarea "move dev_id to configu"
type textarea "x"
type textarea "move dev_id to configur"
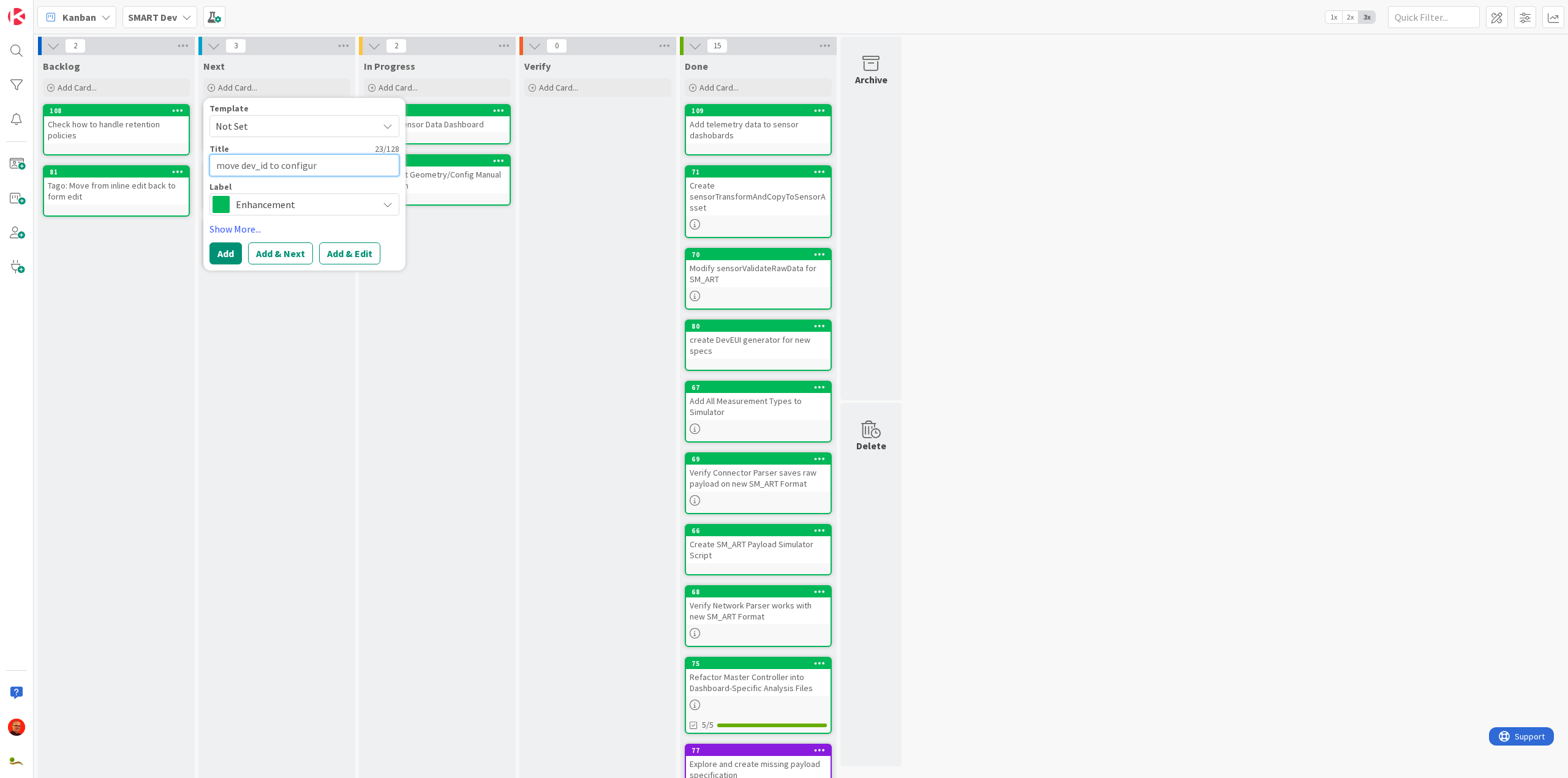
type textarea "x"
type textarea "move dev_id to configura"
type textarea "x"
type textarea "move dev_id to configurat"
type textarea "x"
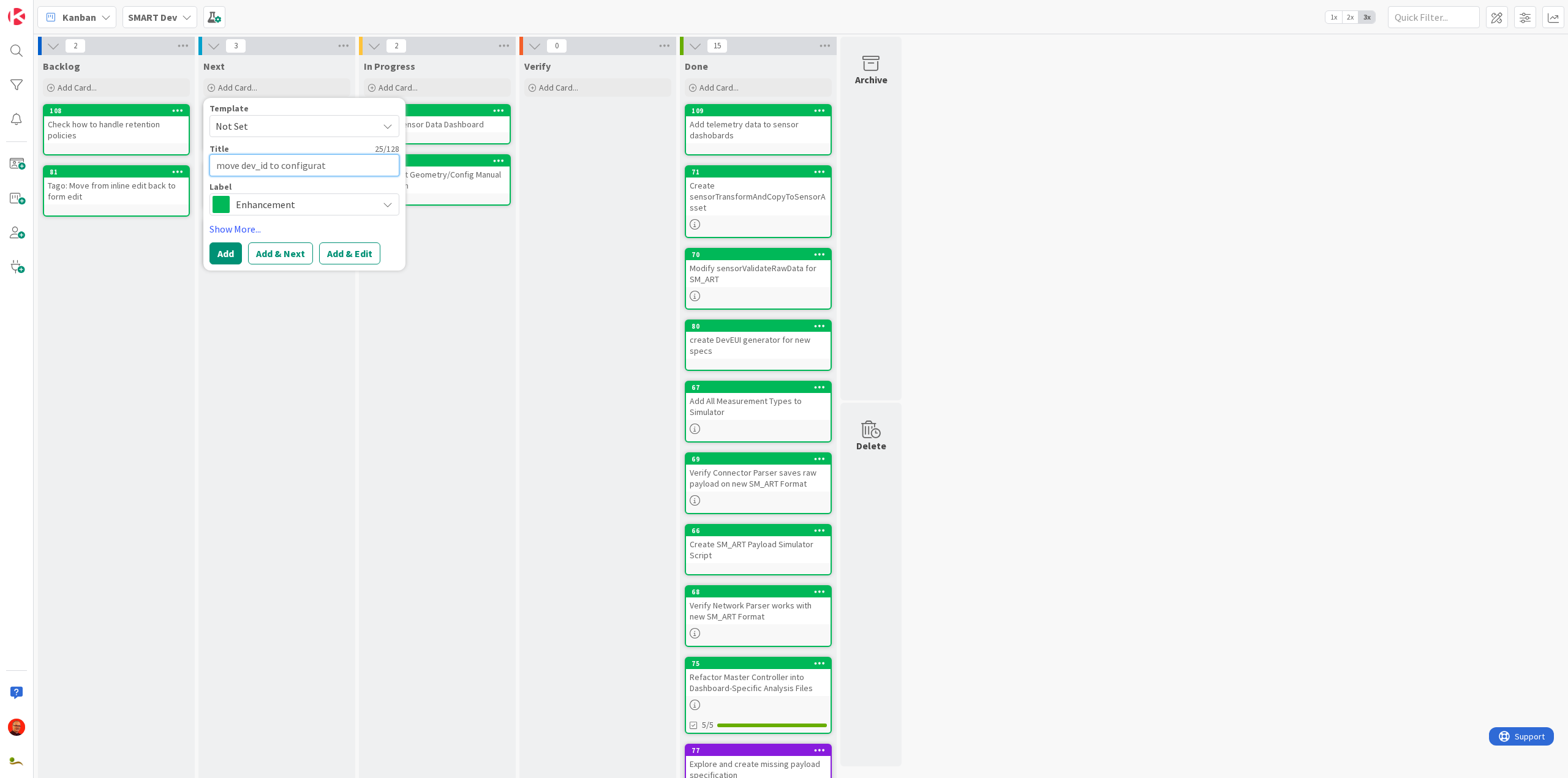
type textarea "move dev_id to configurati"
type textarea "x"
type textarea "move dev_id to configuratio"
type textarea "x"
type textarea "move dev_id to configuration"
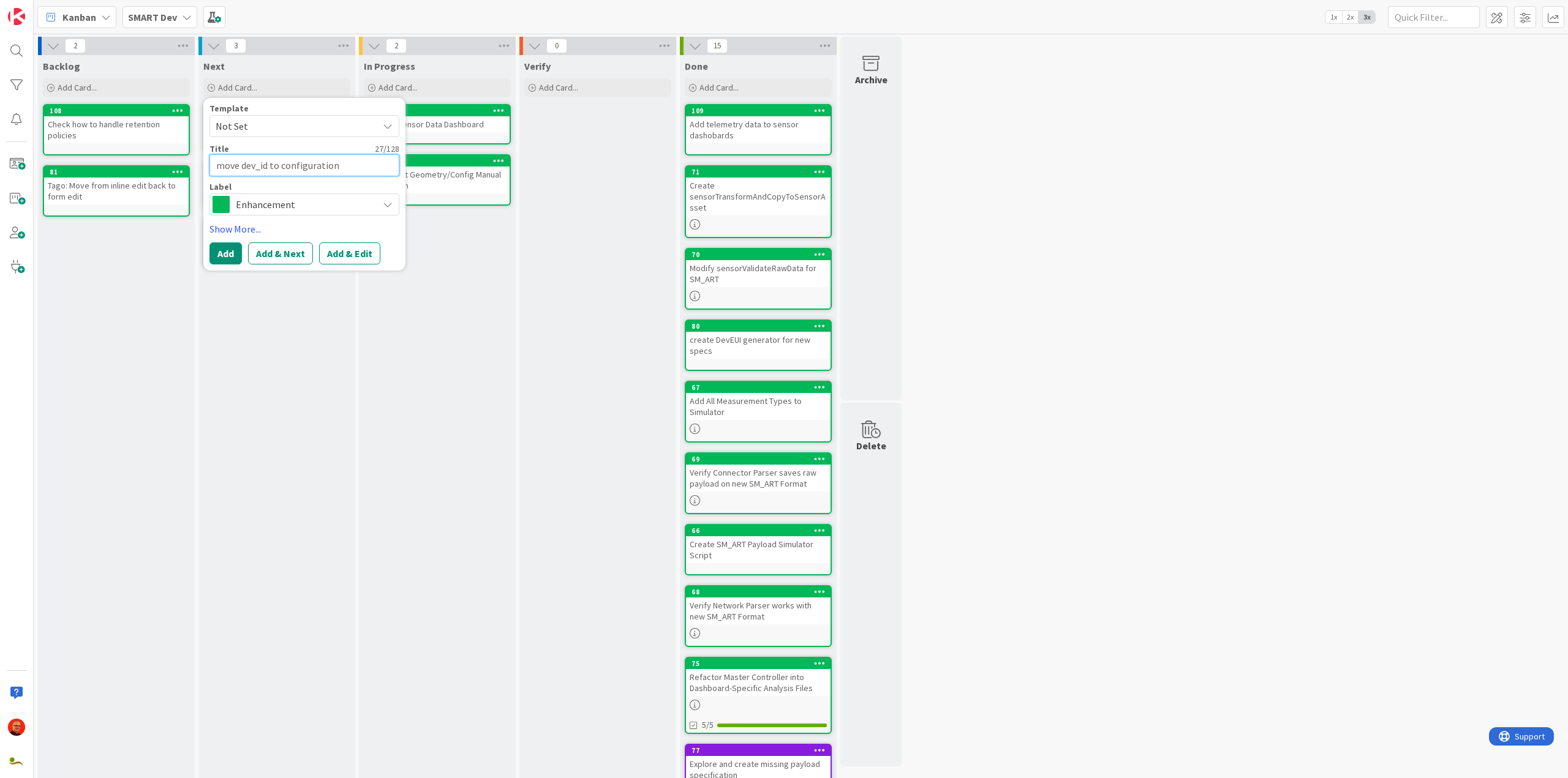
type textarea "x"
type textarea "move dev_id to configuration"
type textarea "x"
type textarea "move dev_id to configuration p"
type textarea "x"
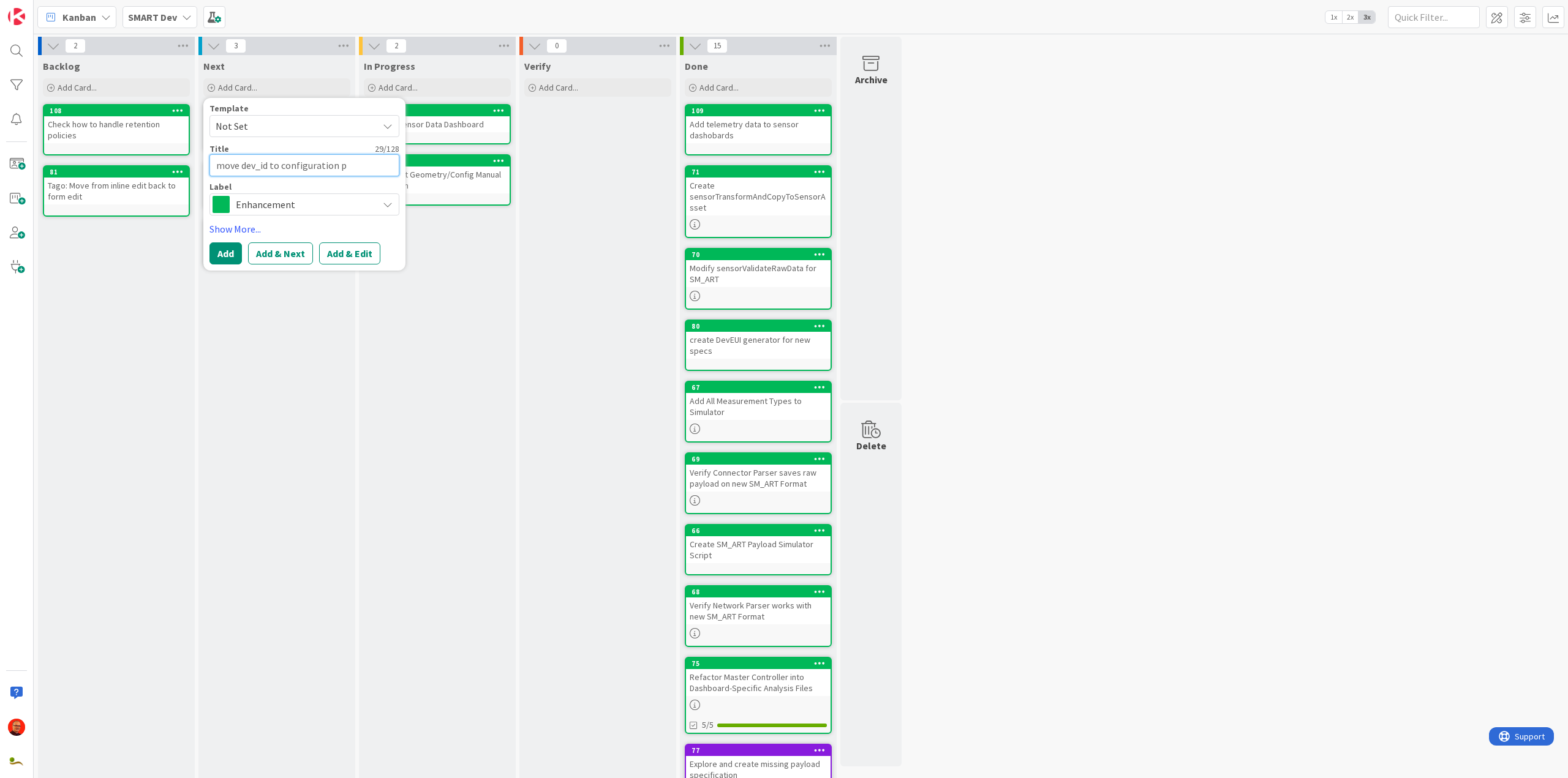
type textarea "move dev_id to configuration pa"
type textarea "x"
type textarea "move dev_id to configuration par"
type textarea "x"
type textarea "move dev_id to configuration para"
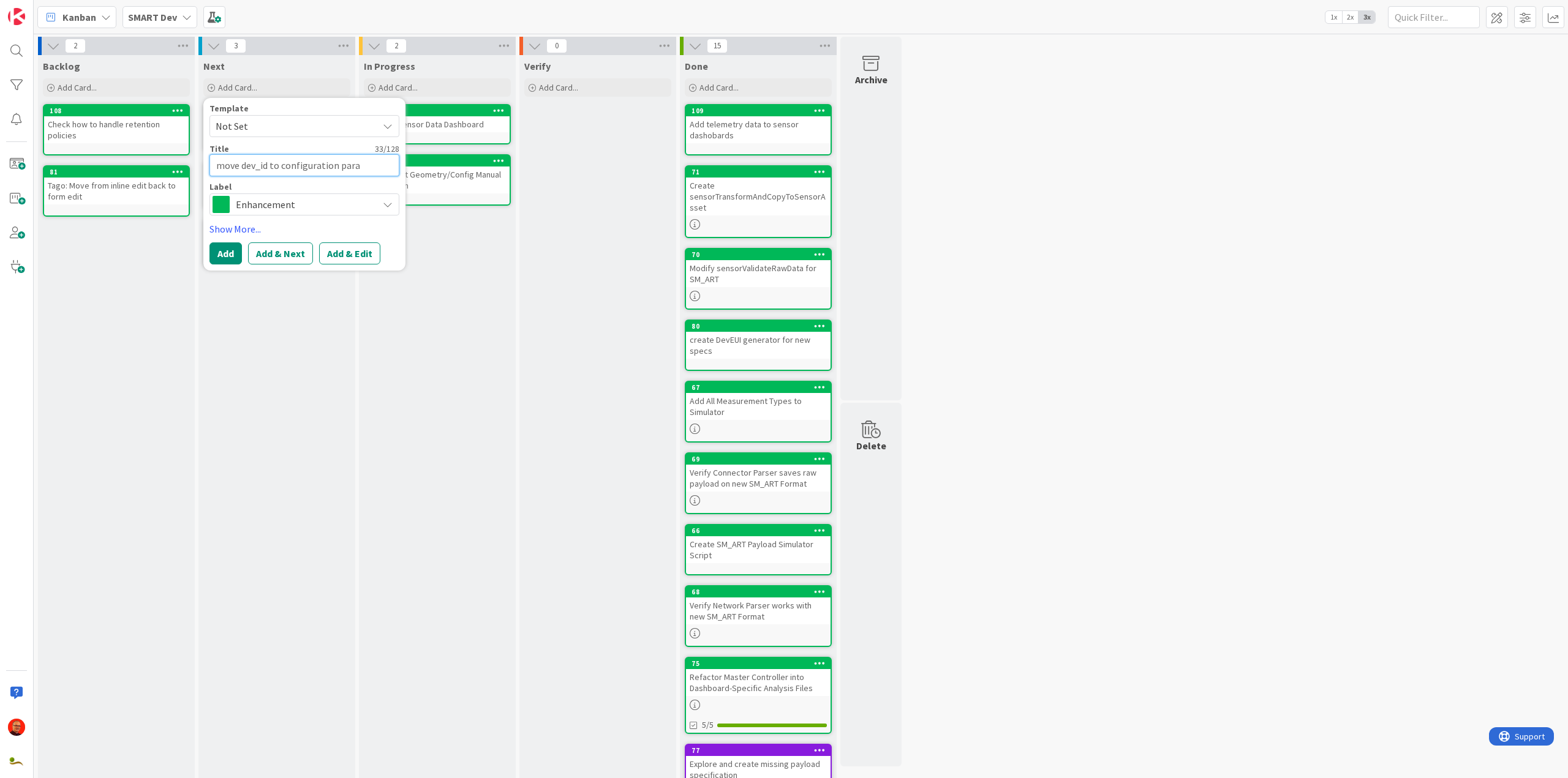
type textarea "x"
type textarea "move dev_id to configuration param"
type textarea "x"
type textarea "move dev_id to configuration parame"
type textarea "x"
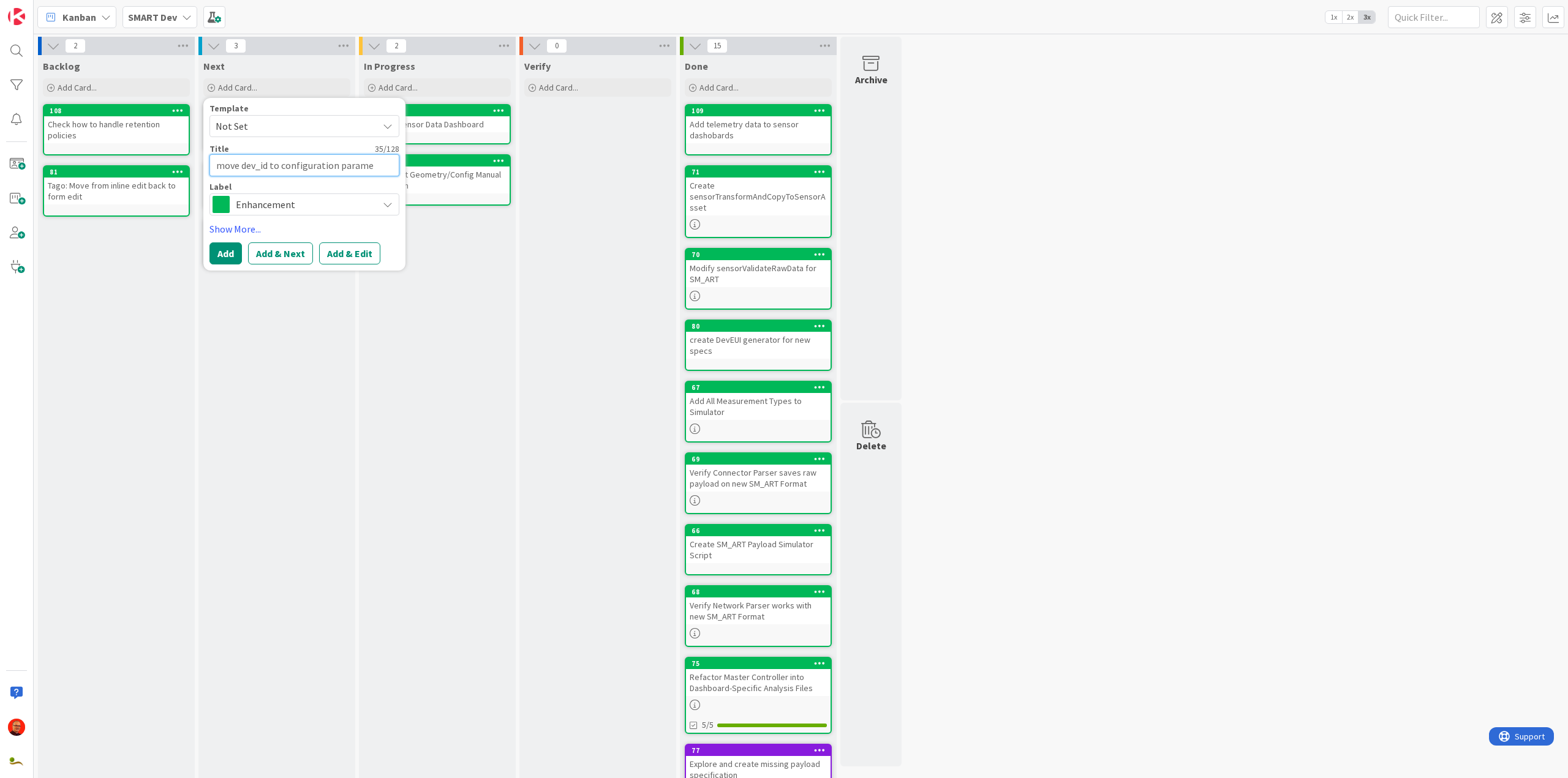
type textarea "move dev_id to configuration paramet"
type textarea "x"
type textarea "move dev_id to configuration paramete"
type textarea "x"
type textarea "move dev_id to configuration parameter"
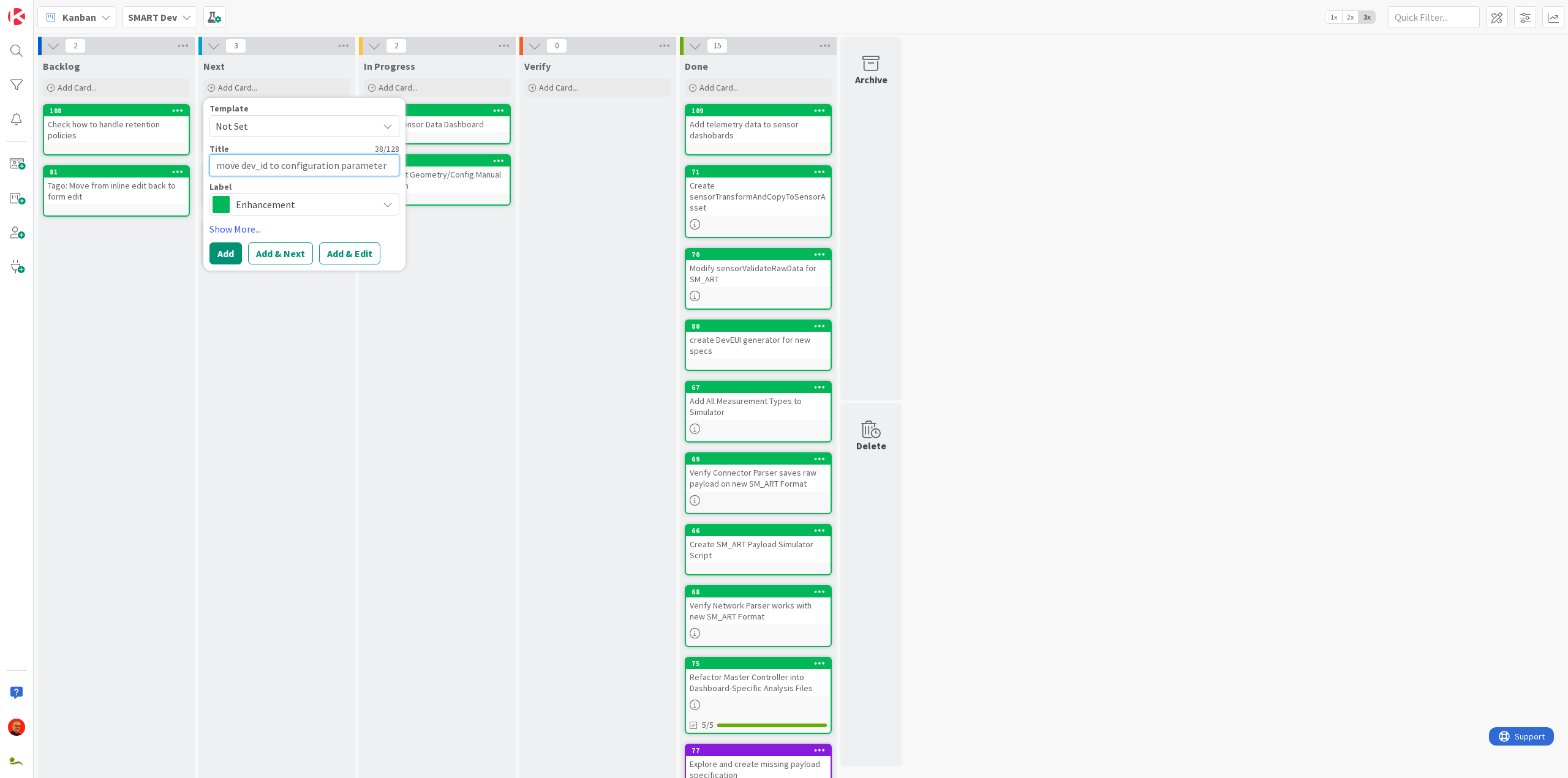
type textarea "x"
type textarea "move dev_id to configuration parameter"
type textarea "x"
type textarea "move dev_id to configuration parameter w"
type textarea "x"
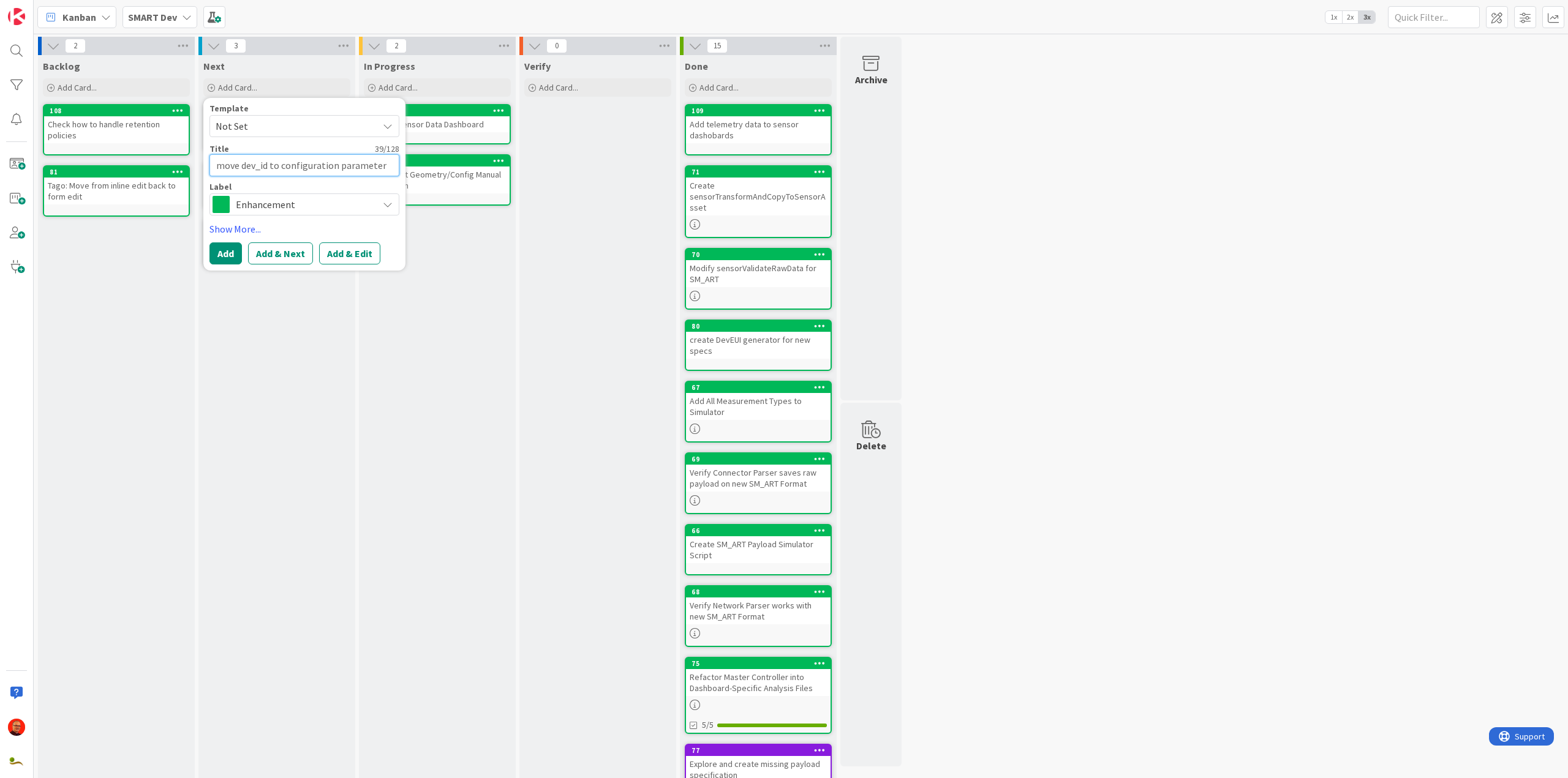
type textarea "move dev_id to configuration parameter wh"
type textarea "x"
type textarea "move dev_id to configuration parameter whe"
type textarea "x"
type textarea "move dev_id to configuration parameter when"
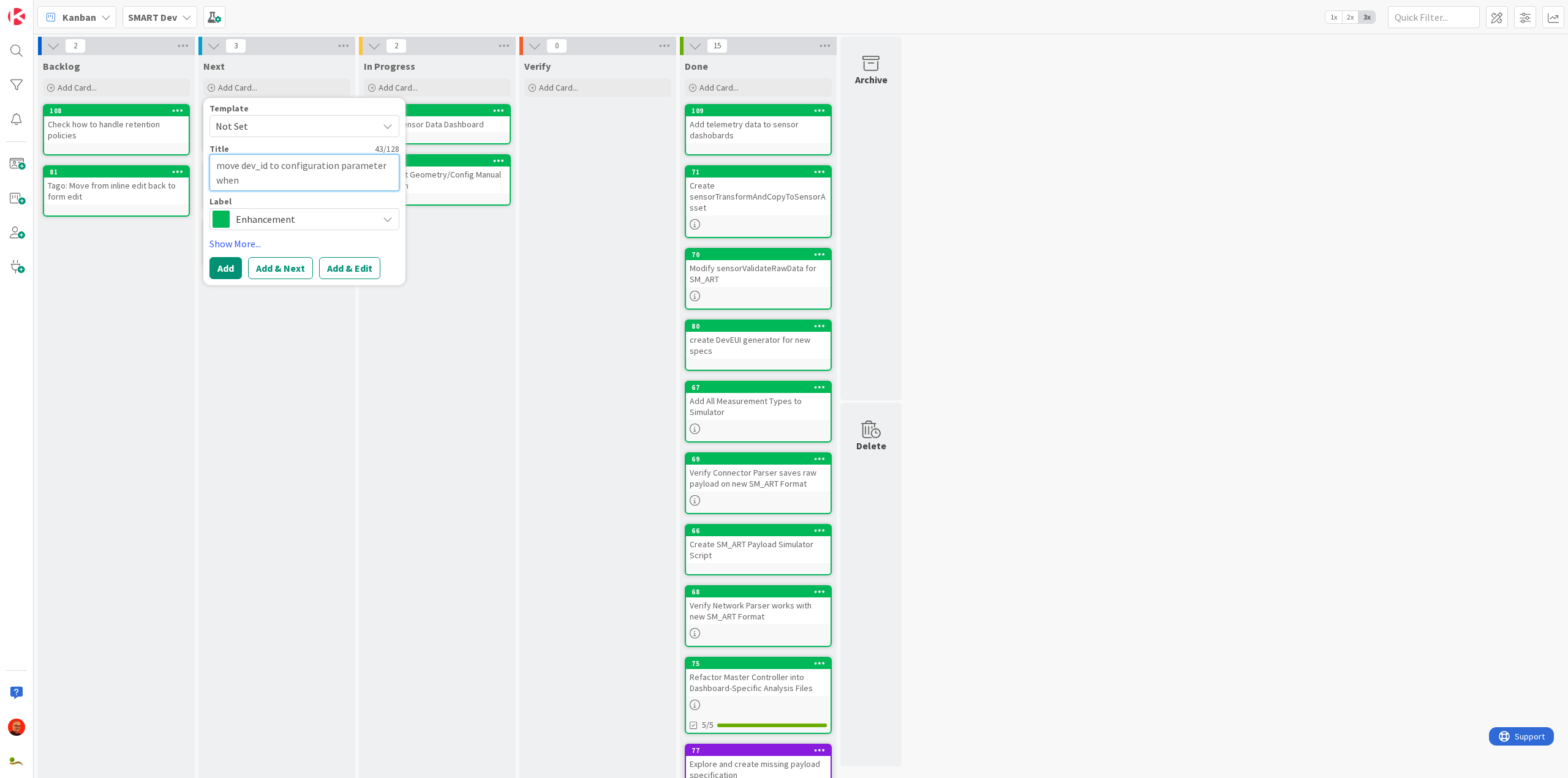
type textarea "x"
type textarea "move dev_id to configuration parameter when"
type textarea "x"
type textarea "move dev_id to configuration parameter when c"
type textarea "x"
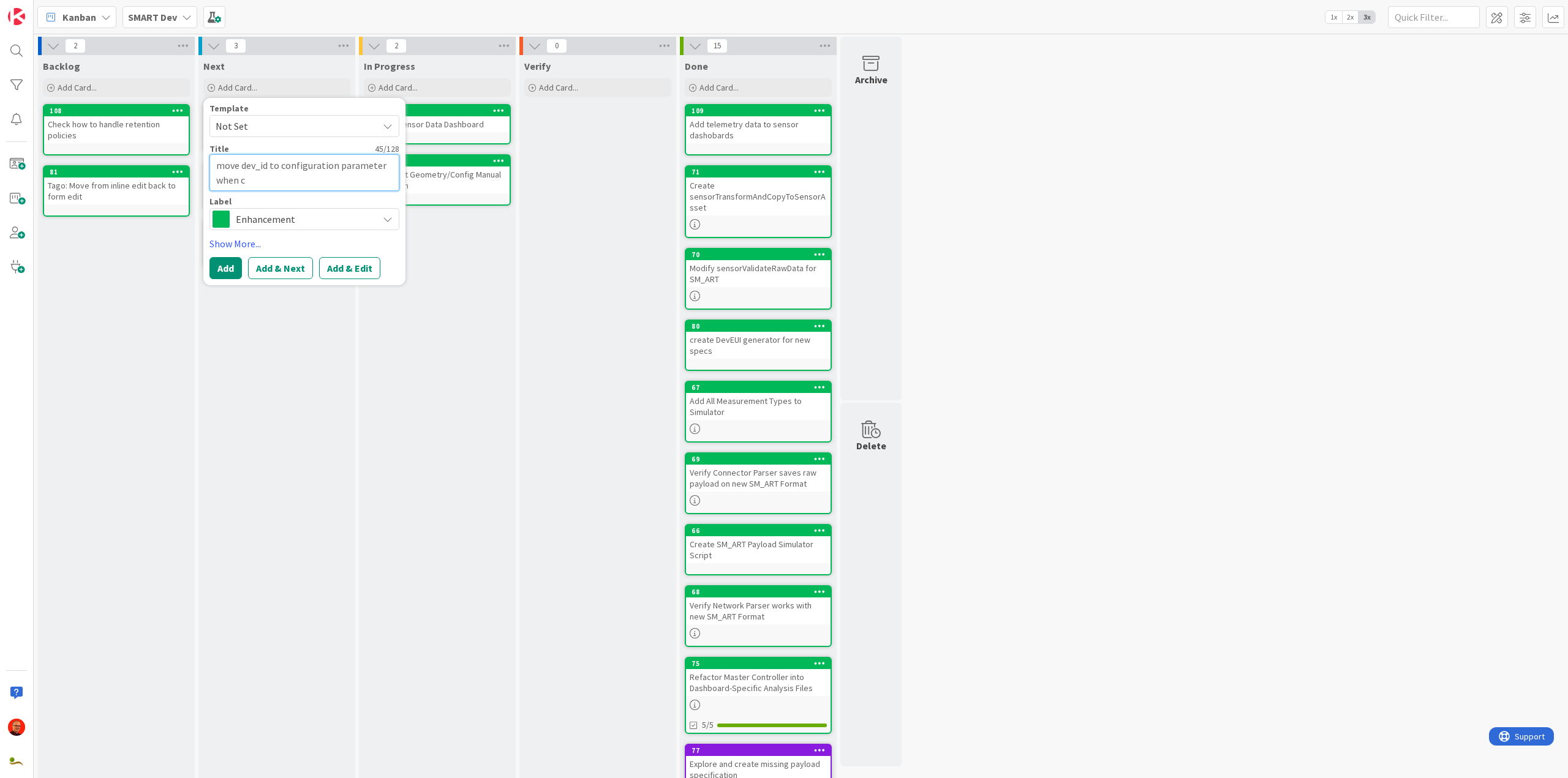
type textarea "move dev_id to configuration parameter when cr"
type textarea "x"
type textarea "move dev_id to configuration parameter when cre"
type textarea "x"
type textarea "move dev_id to configuration parameter when crea"
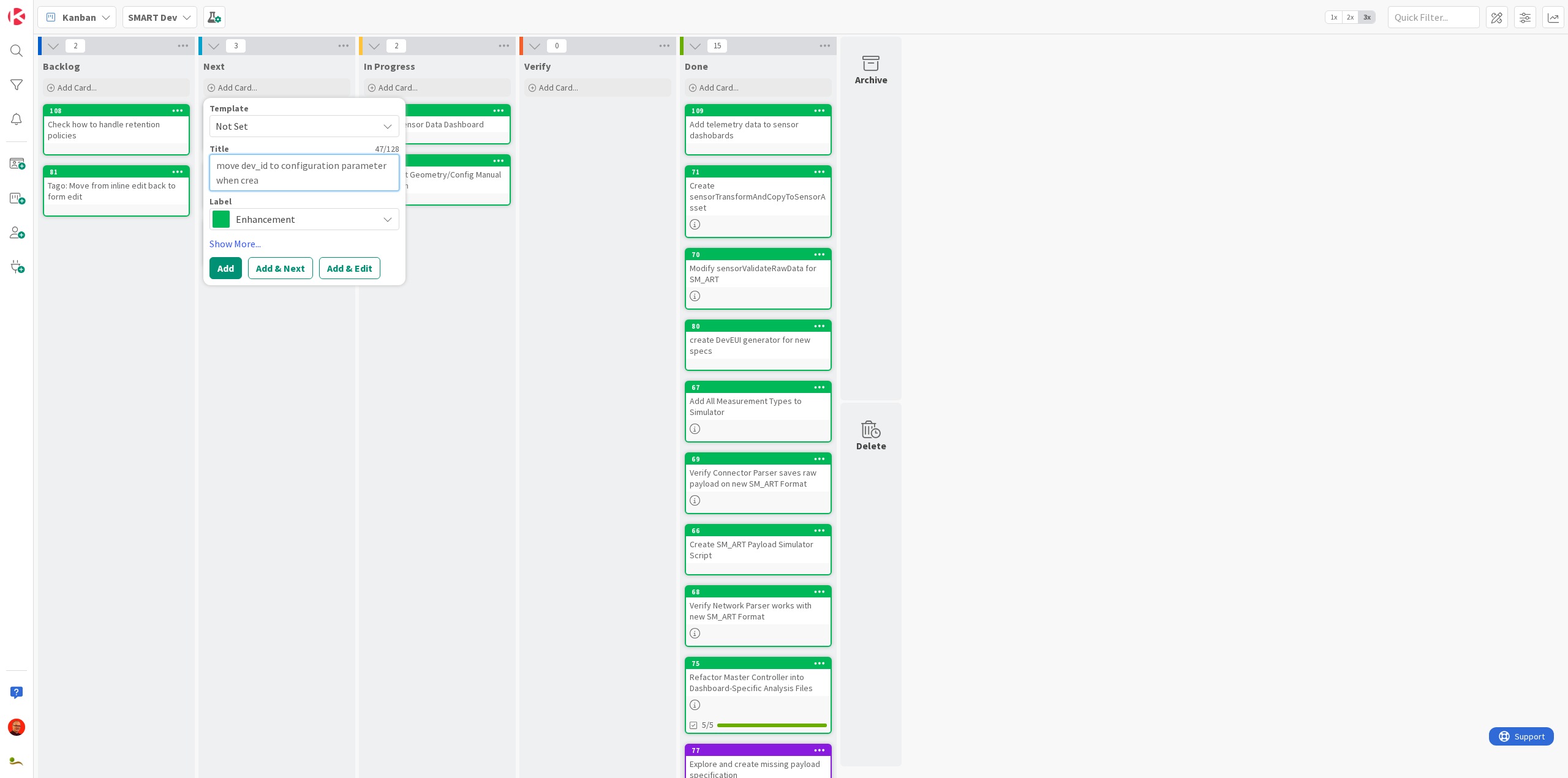
type textarea "x"
type textarea "move dev_id to configuration parameter when creat"
type textarea "x"
type textarea "move dev_id to configuration parameter when creati"
type textarea "x"
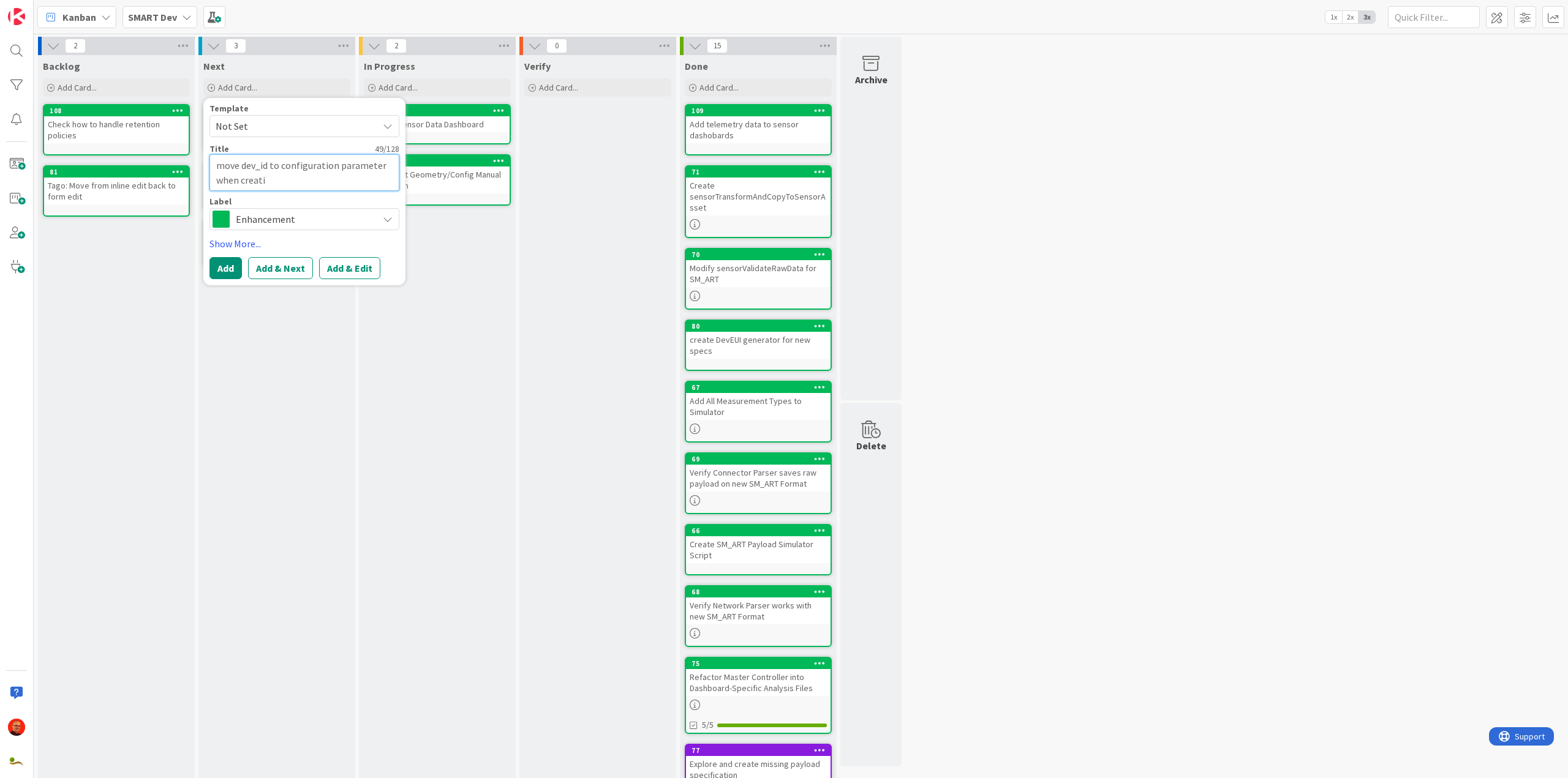
type textarea "move dev_id to configuration parameter when creatin"
type textarea "x"
type textarea "move dev_id to configuration parameter when creating"
type textarea "x"
type textarea "move dev_id to configuration parameter when creating"
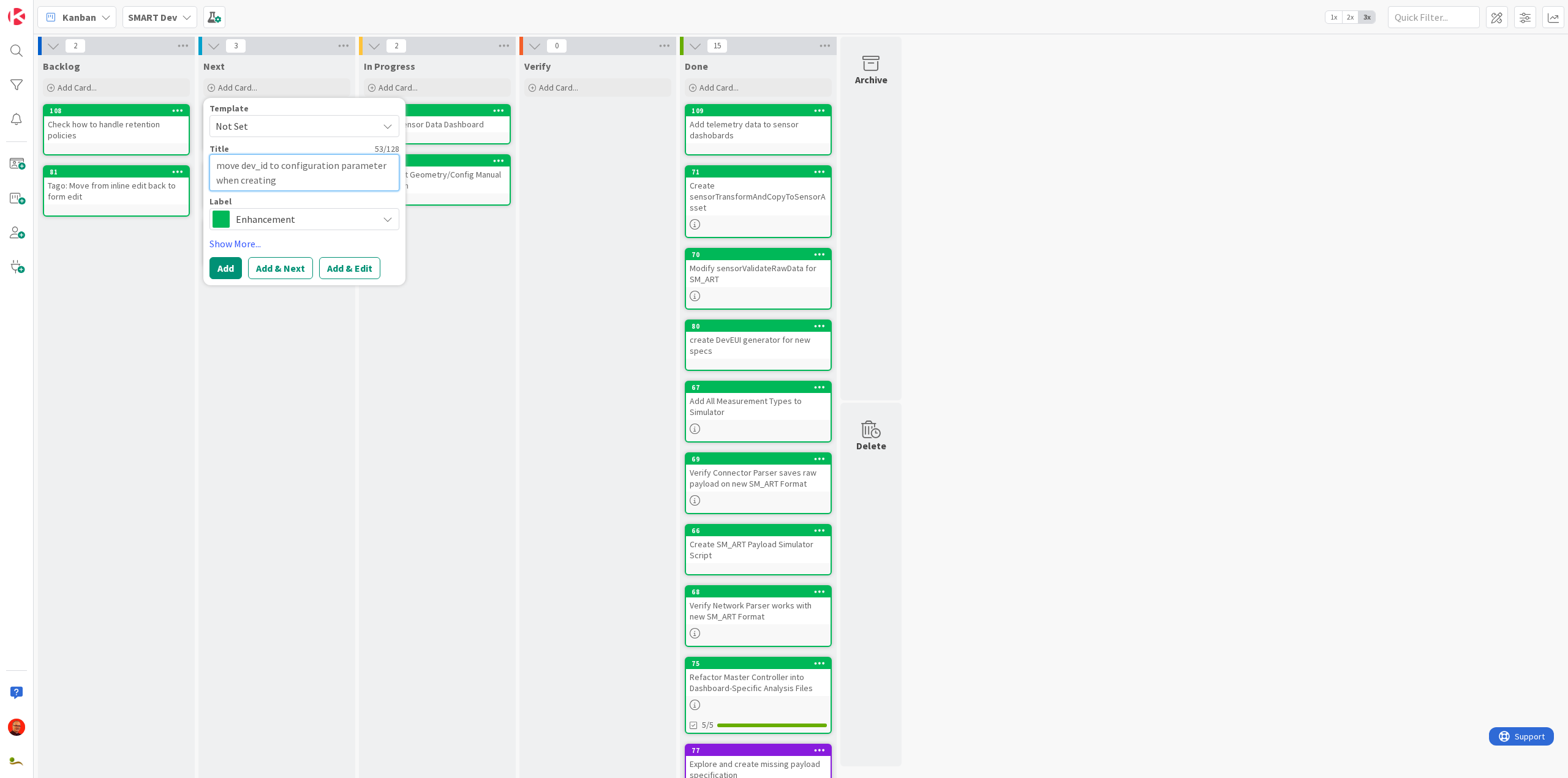
type textarea "x"
type textarea "move dev_id to configuration parameter when creating s"
type textarea "x"
type textarea "move dev_id to configuration parameter when creating se"
type textarea "x"
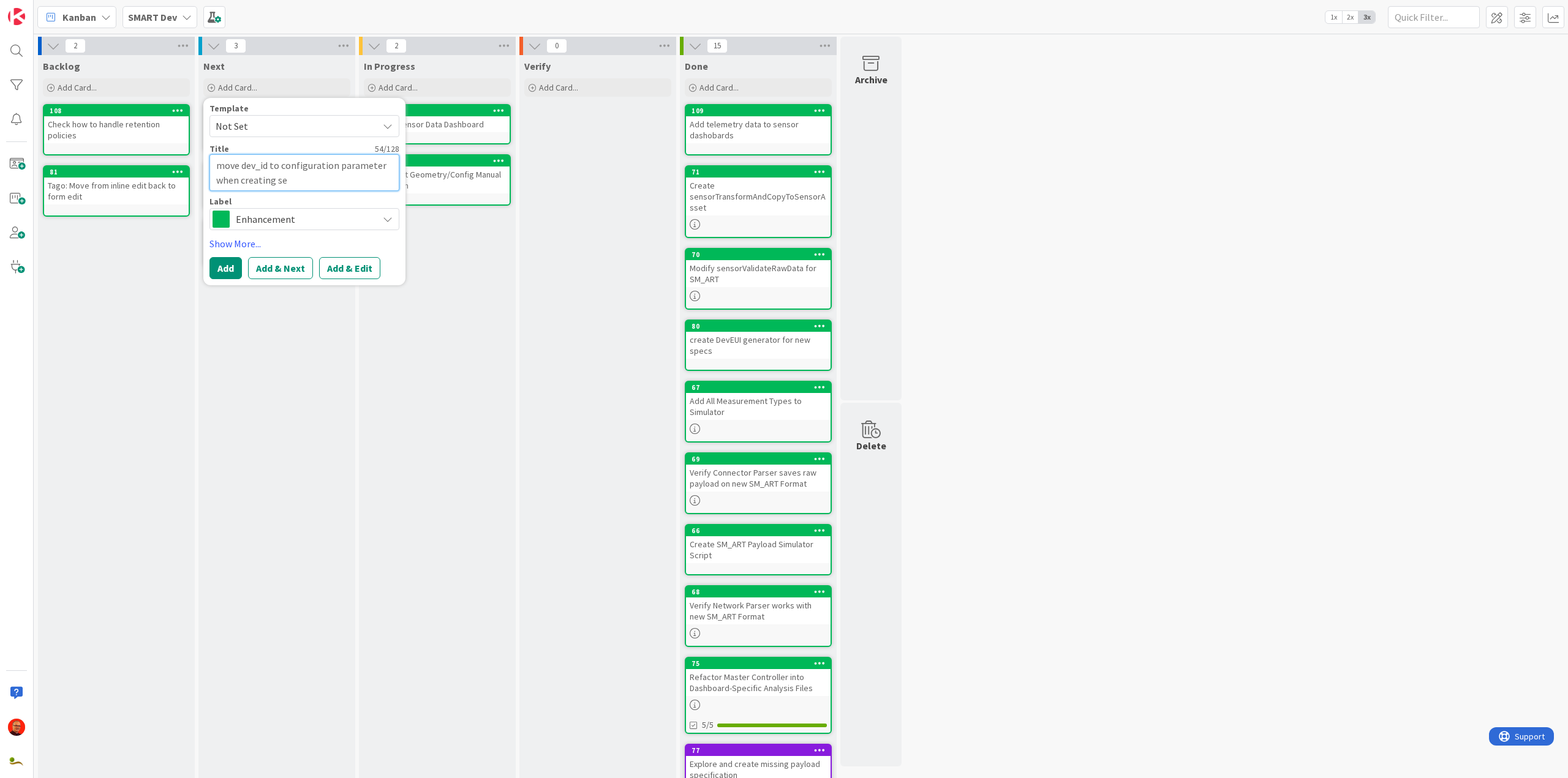
type textarea "move dev_id to configuration parameter when creating sen"
type textarea "x"
type textarea "move dev_id to configuration parameter when creating sens"
type textarea "x"
type textarea "move dev_id to configuration parameter when creating senso"
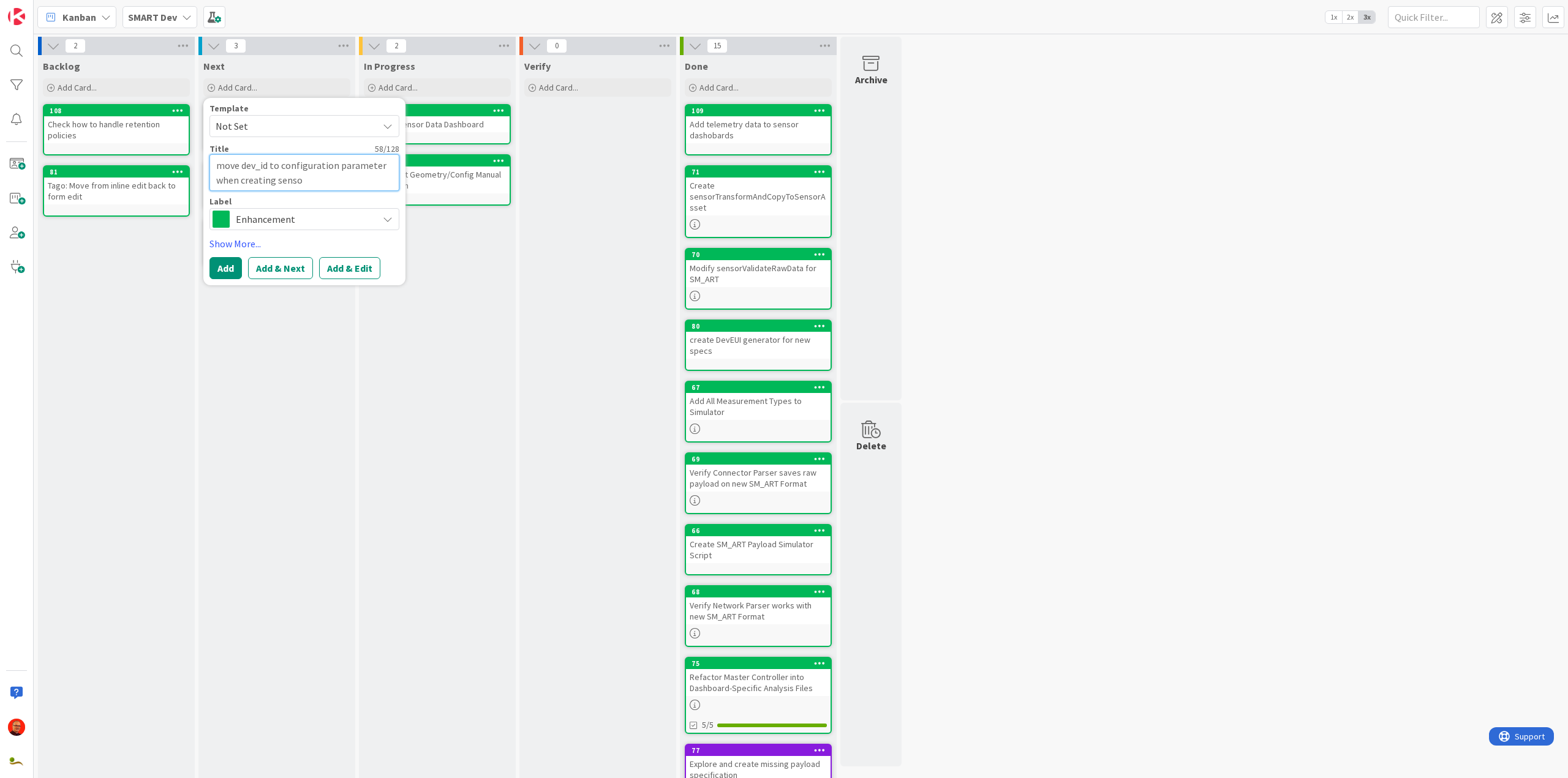
type textarea "x"
type textarea "move dev_id to configuration parameter when creating sensor"
click at [291, 266] on button "Add & Next" at bounding box center [280, 268] width 65 height 22
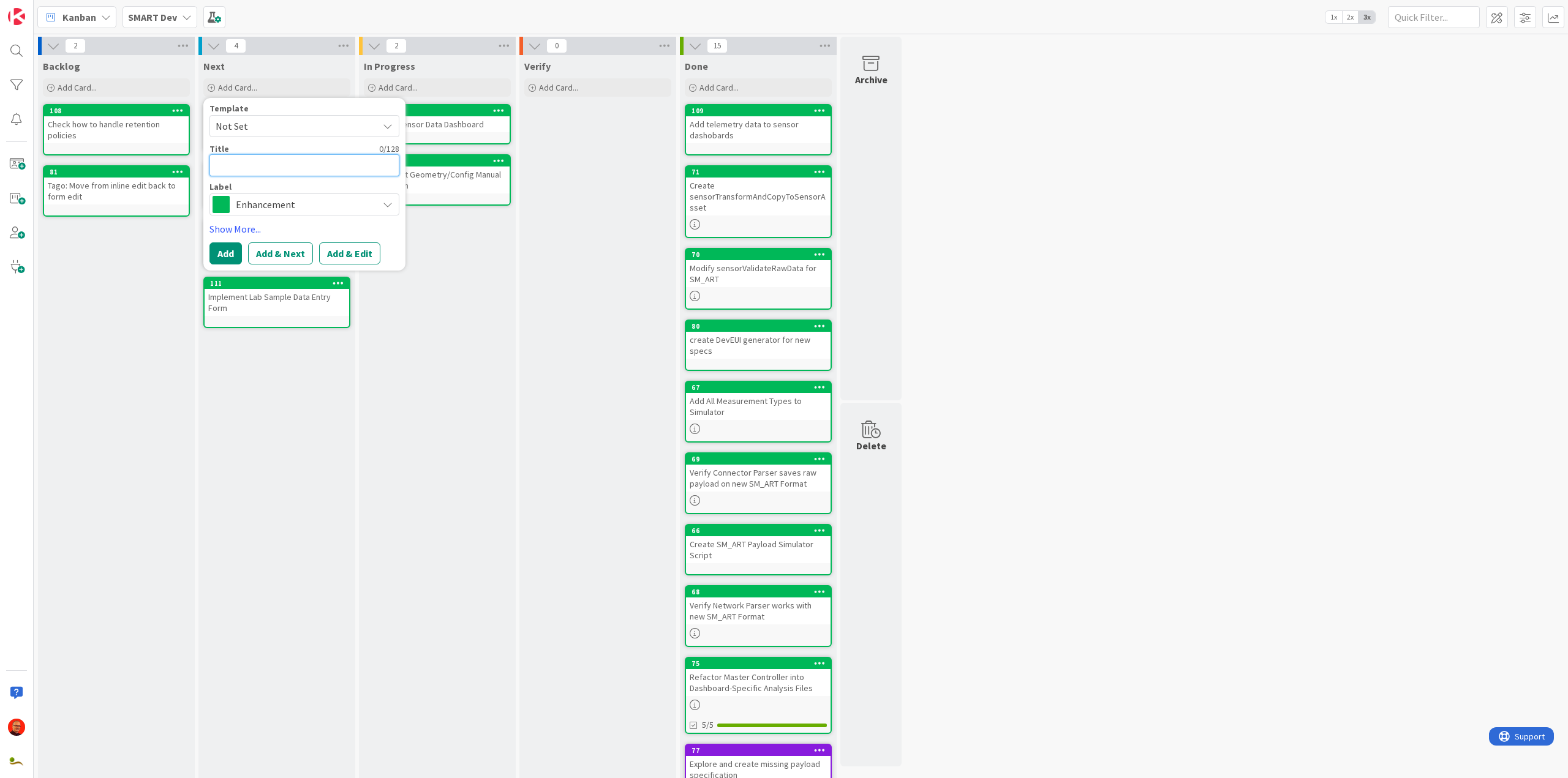
click at [261, 165] on textarea at bounding box center [304, 165] width 189 height 22
type textarea "x"
type textarea "m"
type textarea "x"
type textarea "mo"
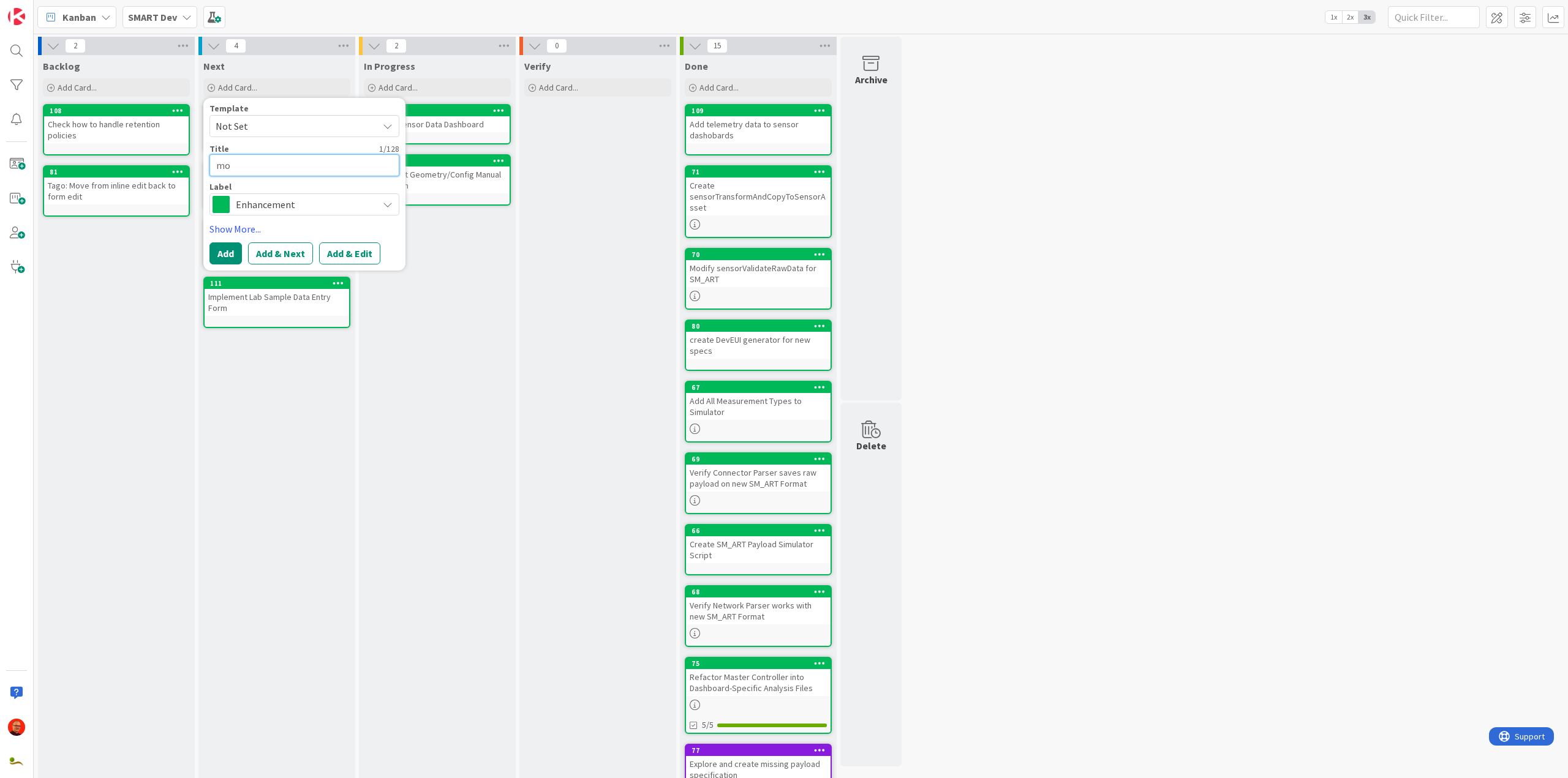
type textarea "x"
type textarea "mov"
type textarea "x"
type textarea "move"
type textarea "x"
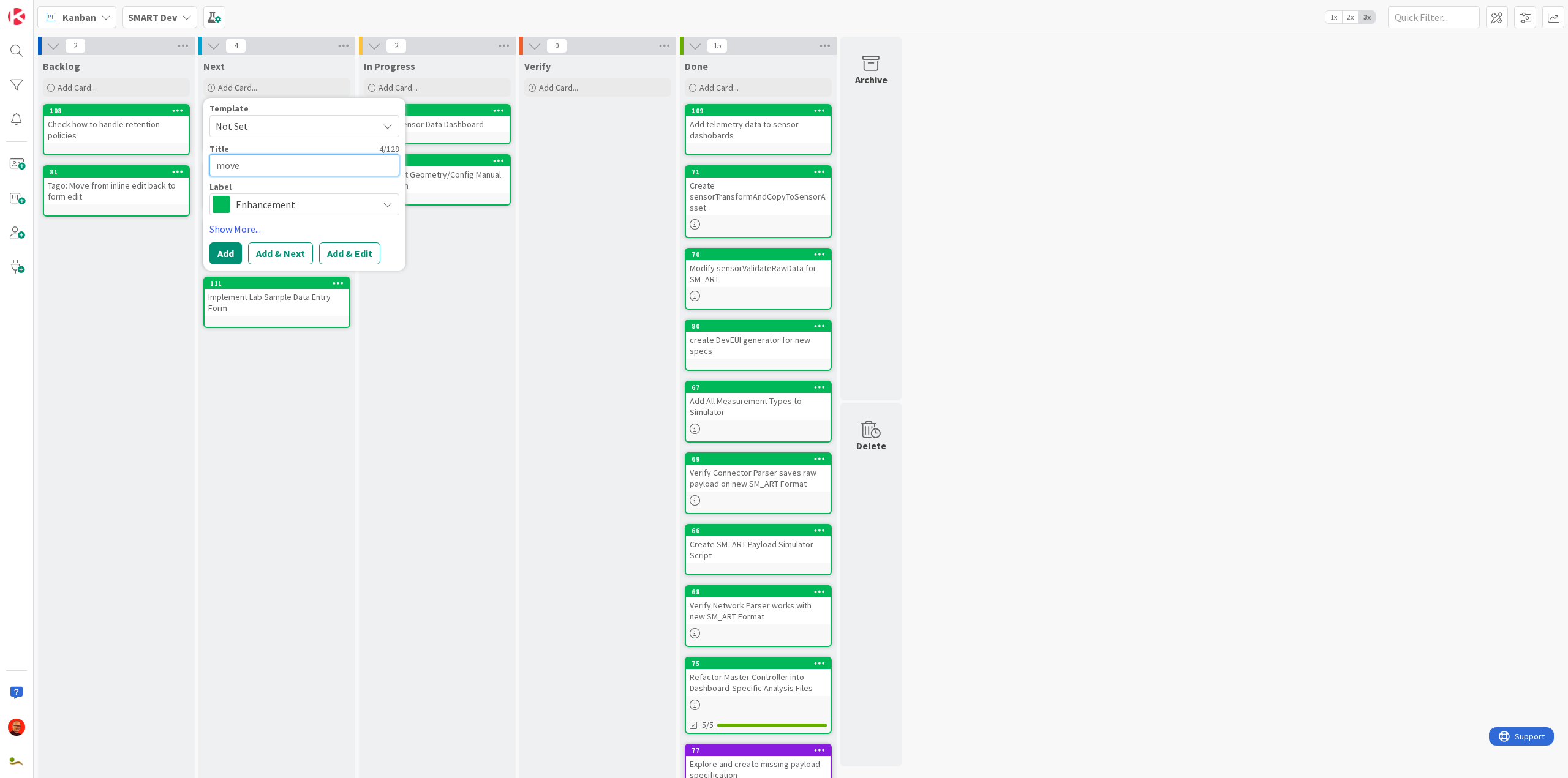
type textarea "move"
type textarea "x"
type textarea "move r"
type textarea "x"
type textarea "move ra"
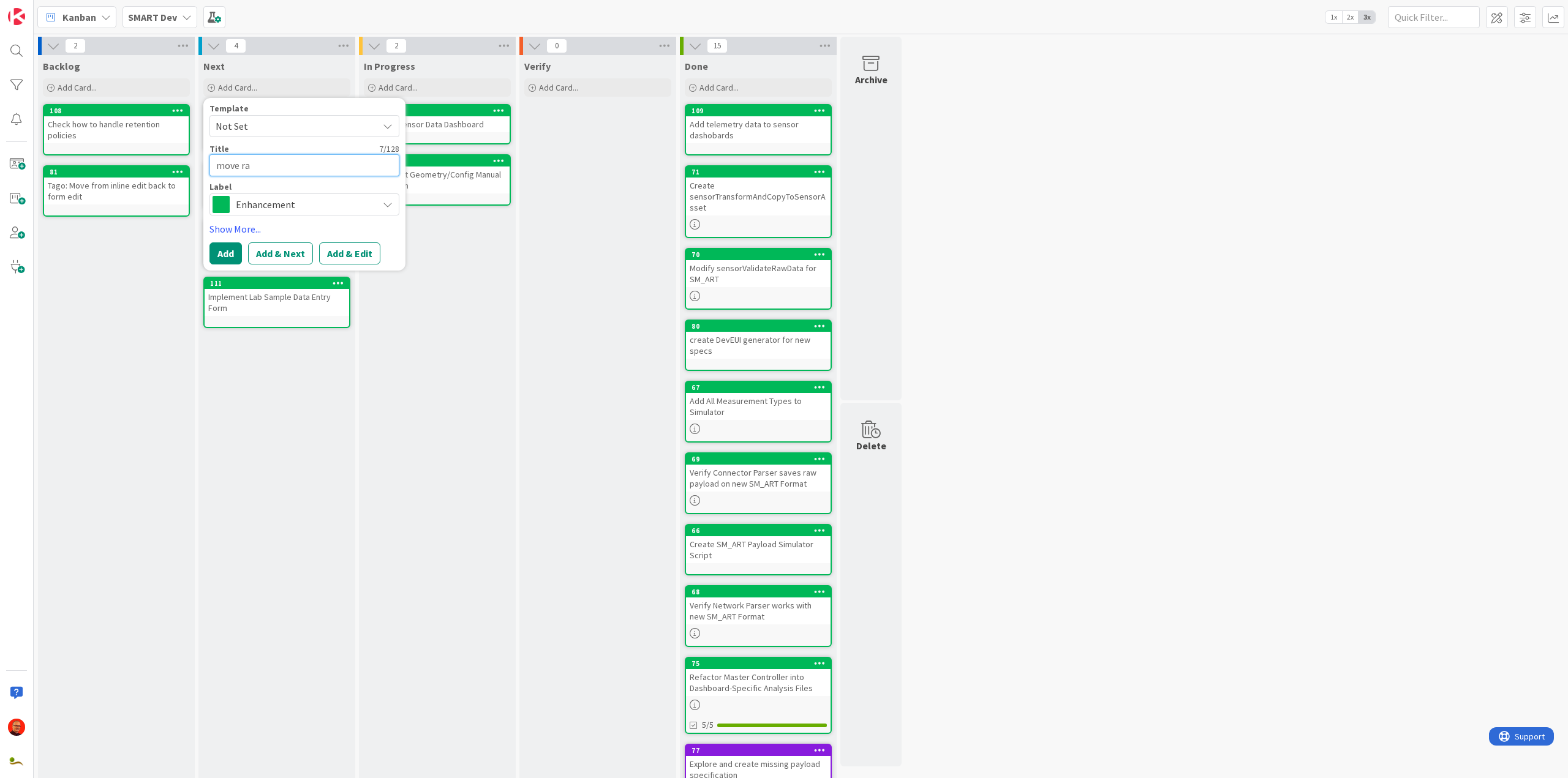
type textarea "x"
type textarea "move raw"
type textarea "x"
type textarea "move raw"
type textarea "x"
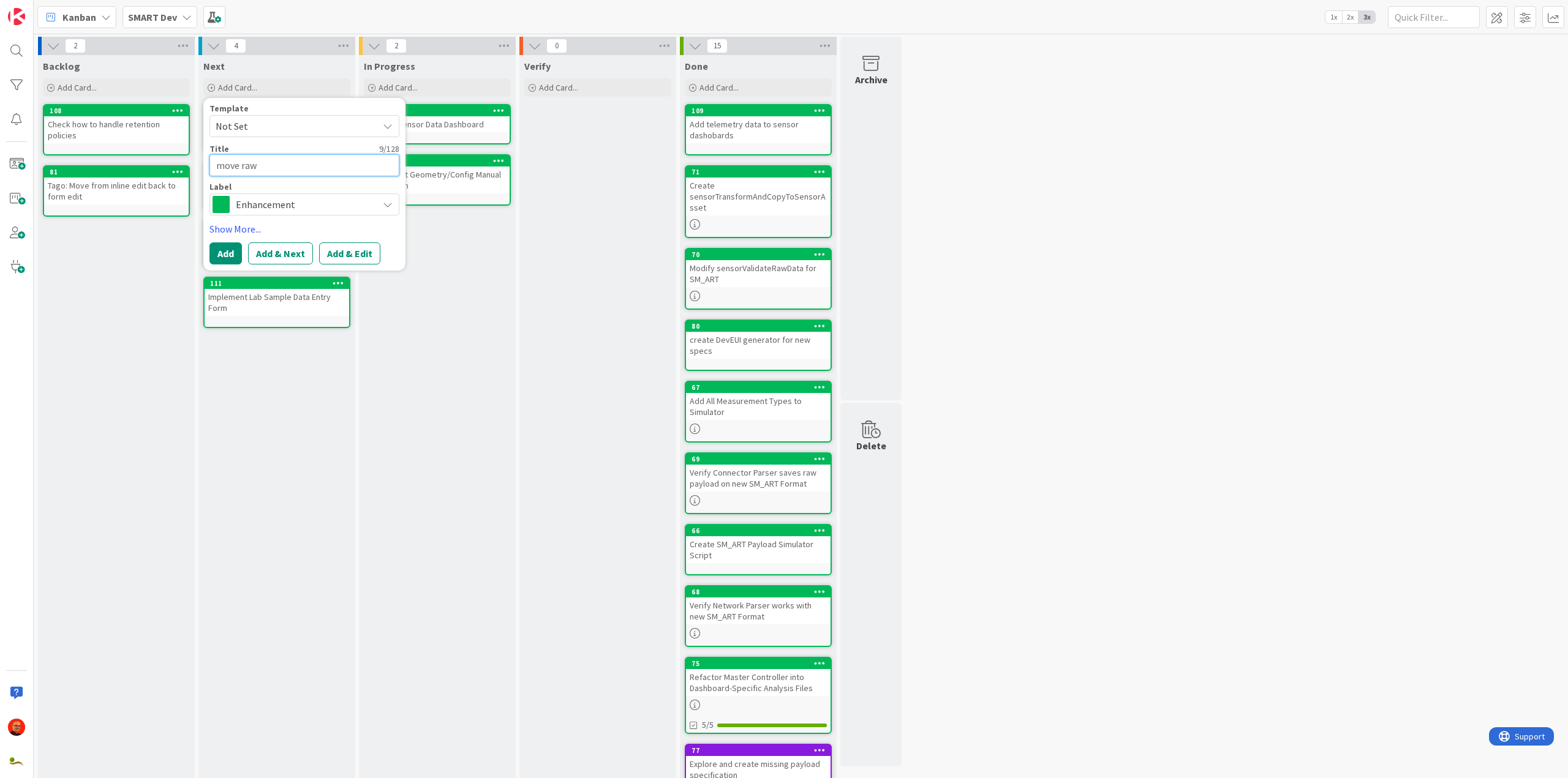
type textarea "move raw v"
type textarea "x"
type textarea "move raw va"
type textarea "x"
type textarea "move raw val"
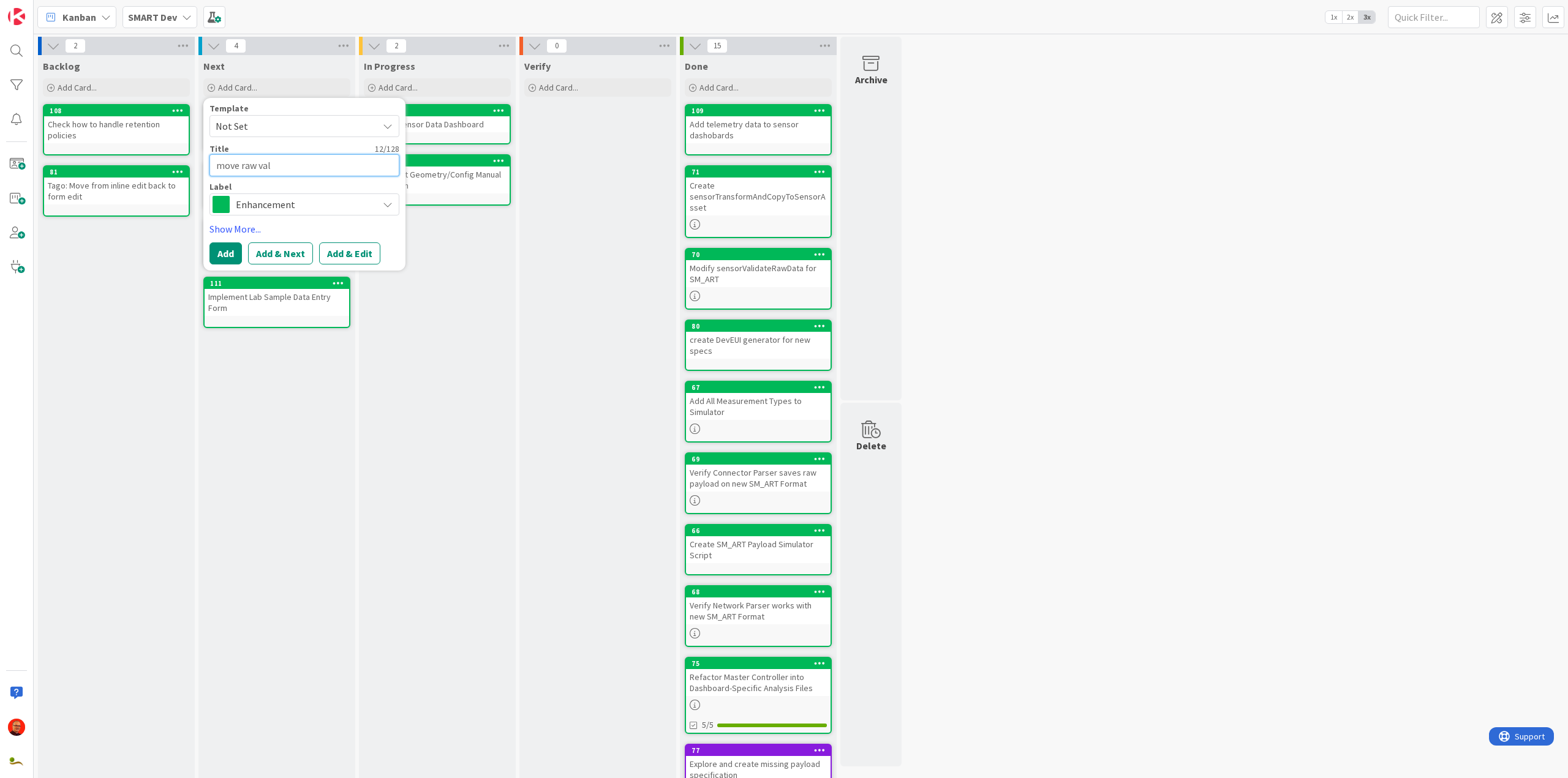
type textarea "x"
type textarea "move raw vali"
type textarea "x"
type textarea "move raw valid"
type textarea "x"
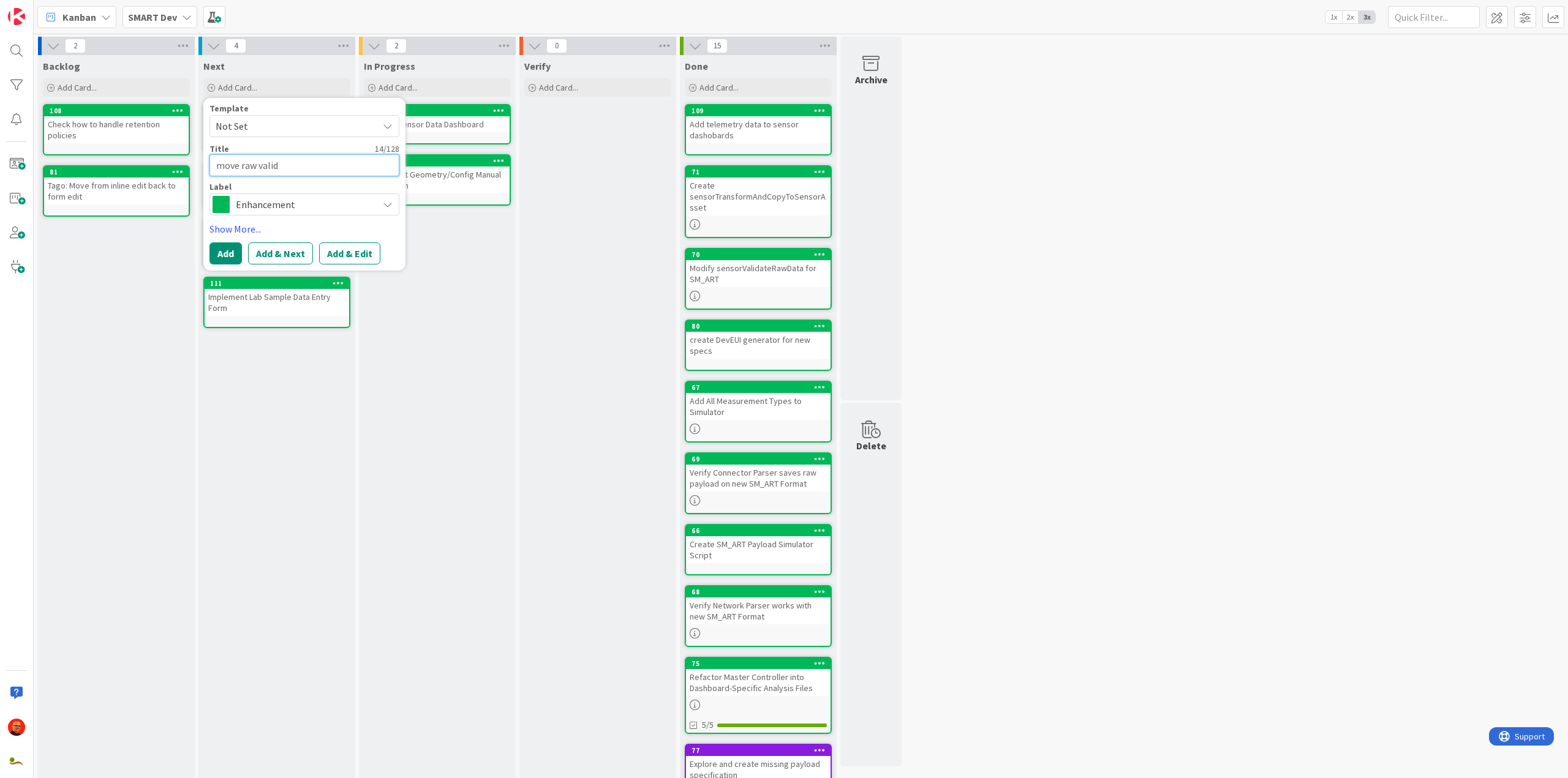
type textarea "move raw valida"
type textarea "x"
type textarea "move raw validat"
type textarea "x"
type textarea "move raw validato"
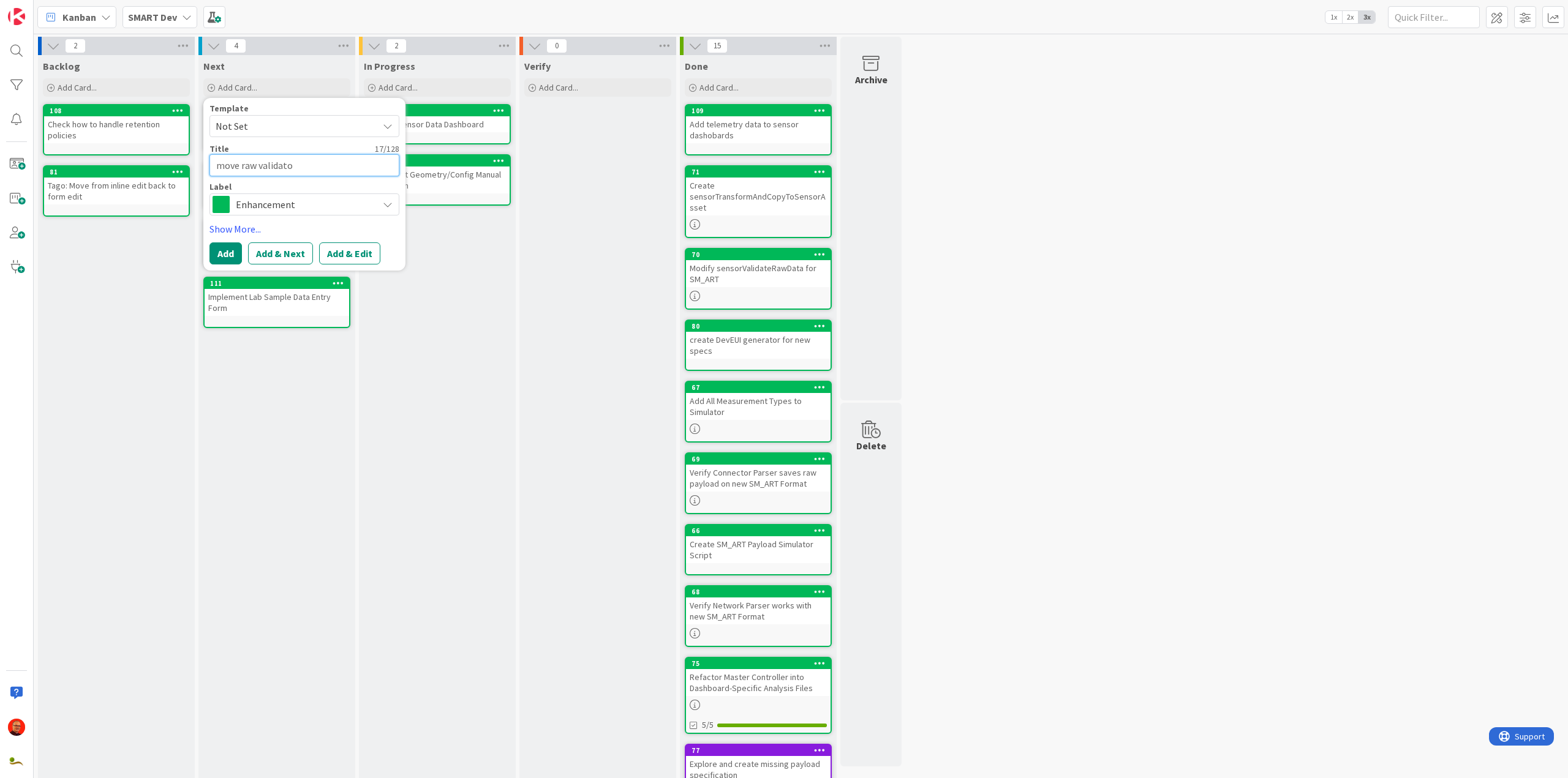
type textarea "x"
type textarea "move raw validaton"
type textarea "x"
type textarea "move raw validaton"
type textarea "x"
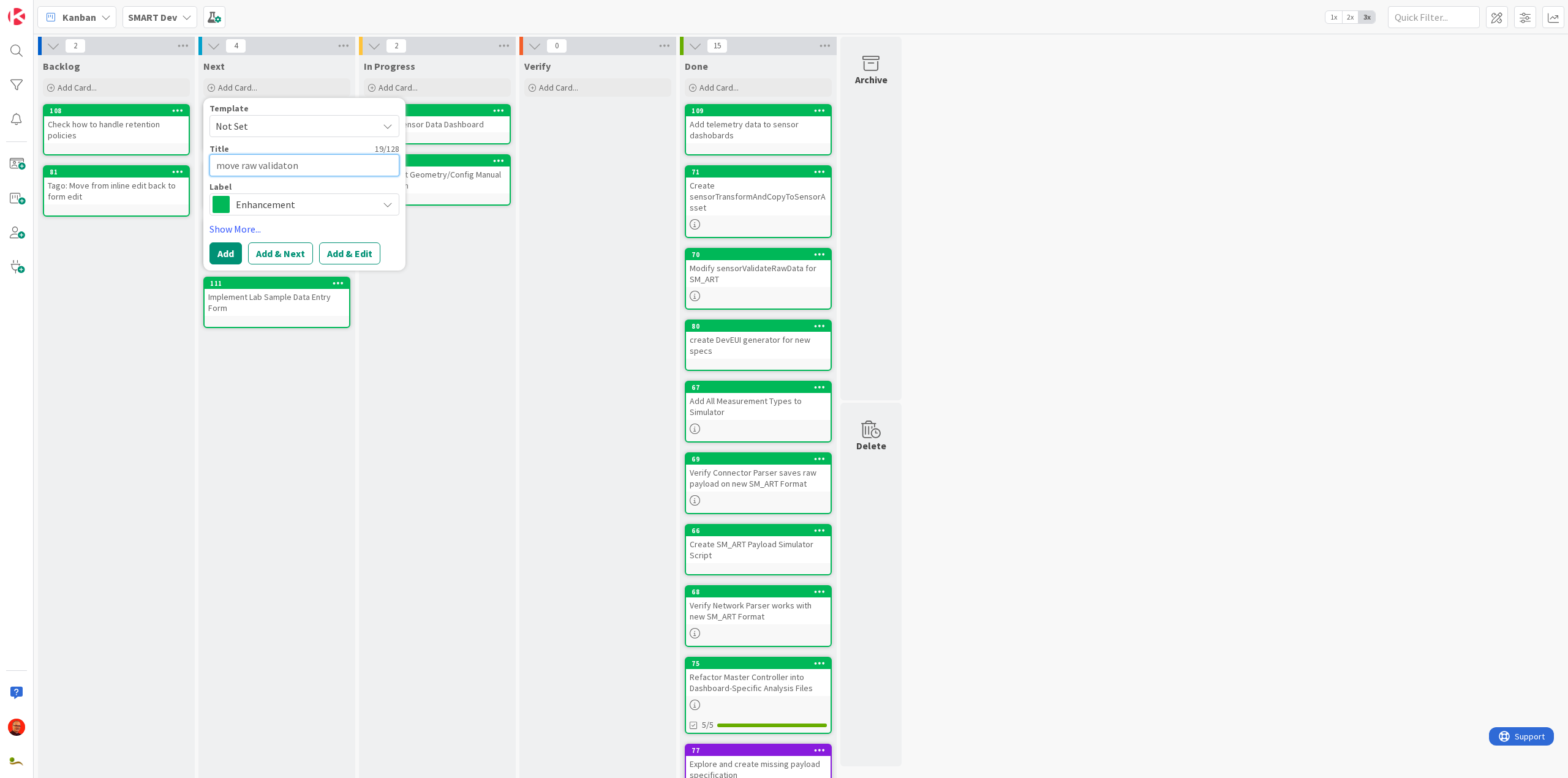
type textarea "move raw validaton t"
type textarea "x"
type textarea "move raw validaton to"
type textarea "x"
type textarea "move raw validaton to"
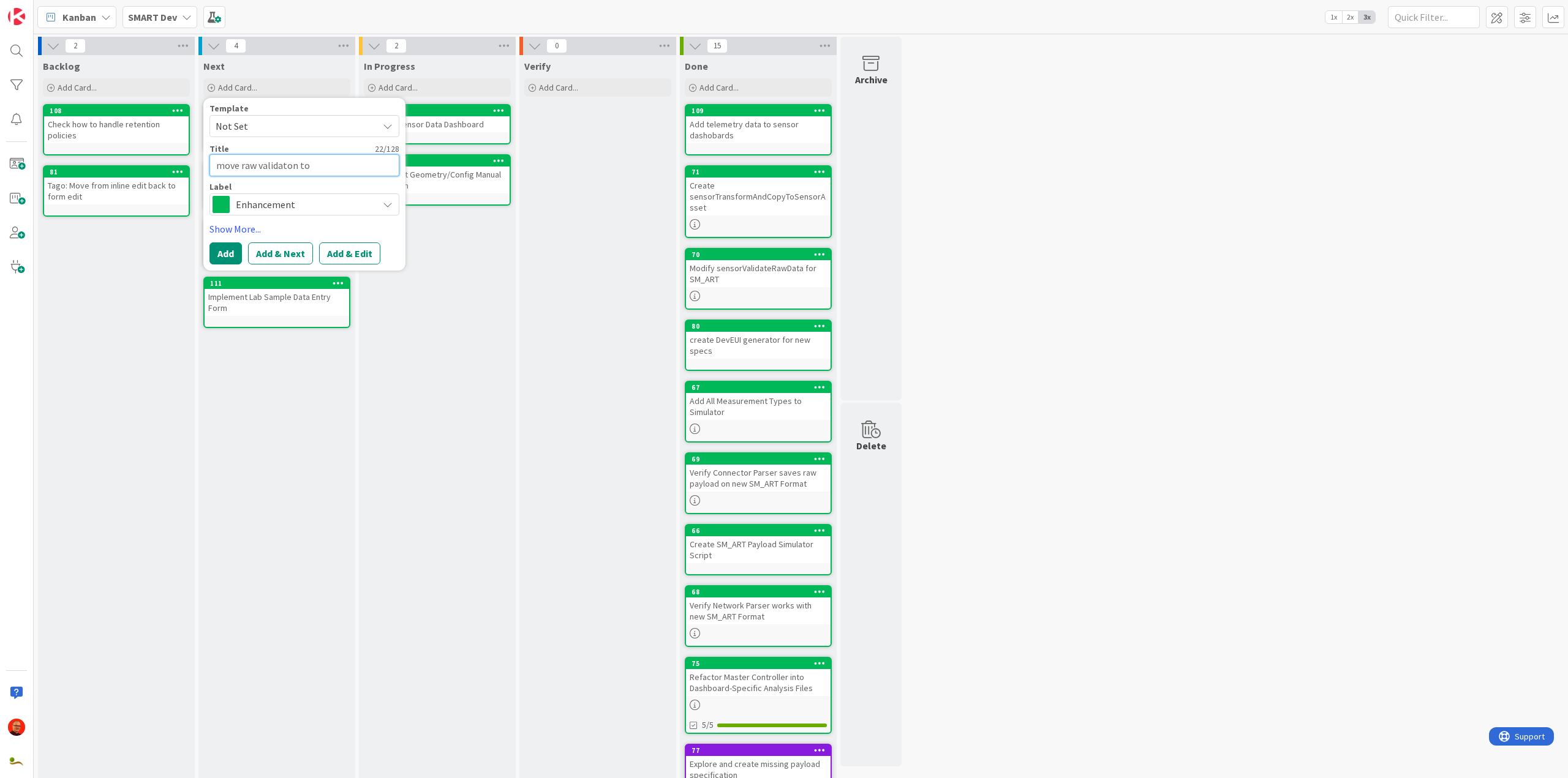
type textarea "x"
type textarea "move raw cvalidaton to"
type textarea "x"
type textarea "move raw crvalidaton to"
type textarea "x"
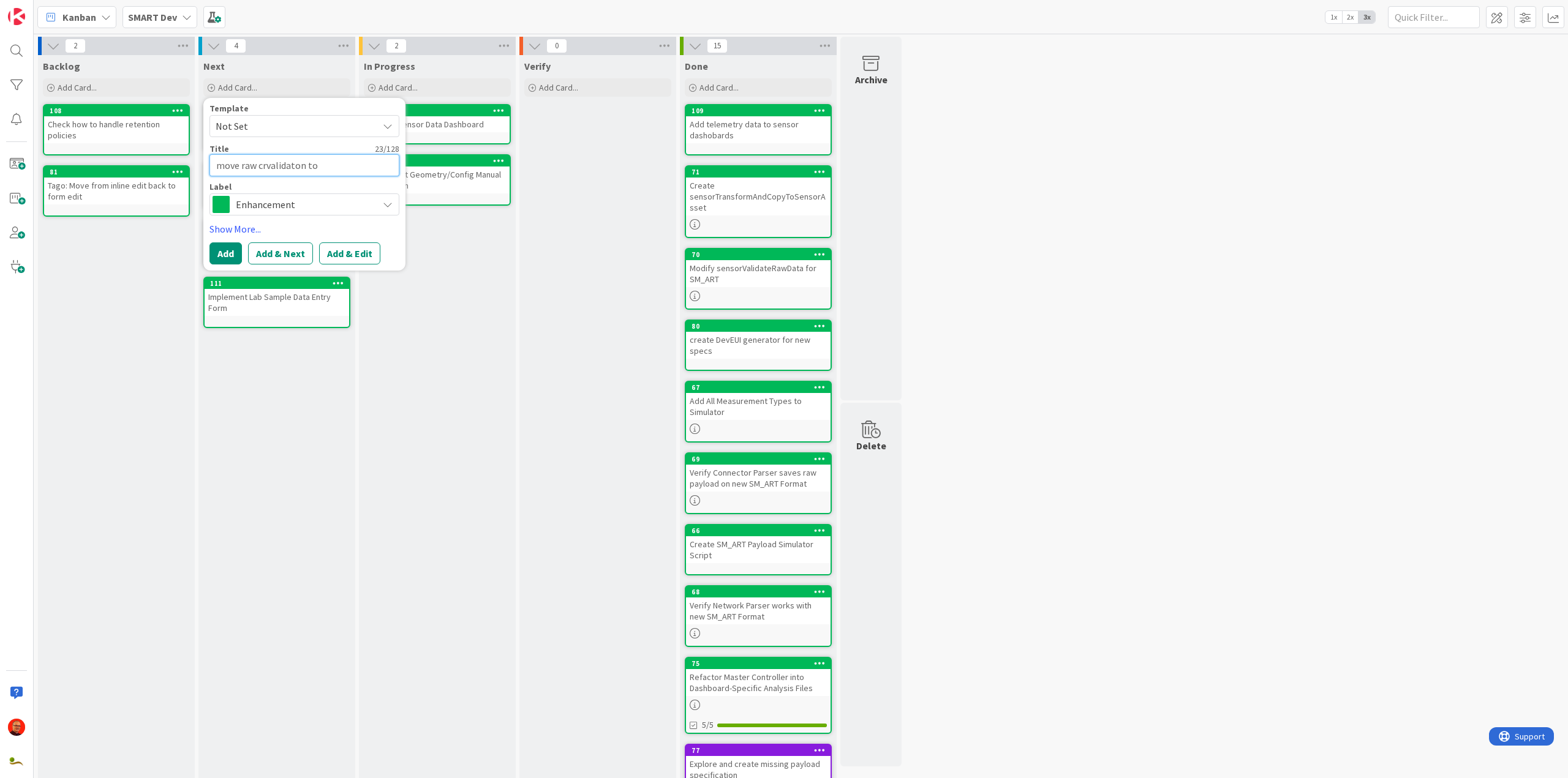
type textarea "move raw crevalidaton to"
type textarea "x"
click at [264, 270] on button "Add & Next" at bounding box center [280, 268] width 65 height 22
click at [266, 161] on textarea at bounding box center [304, 165] width 189 height 22
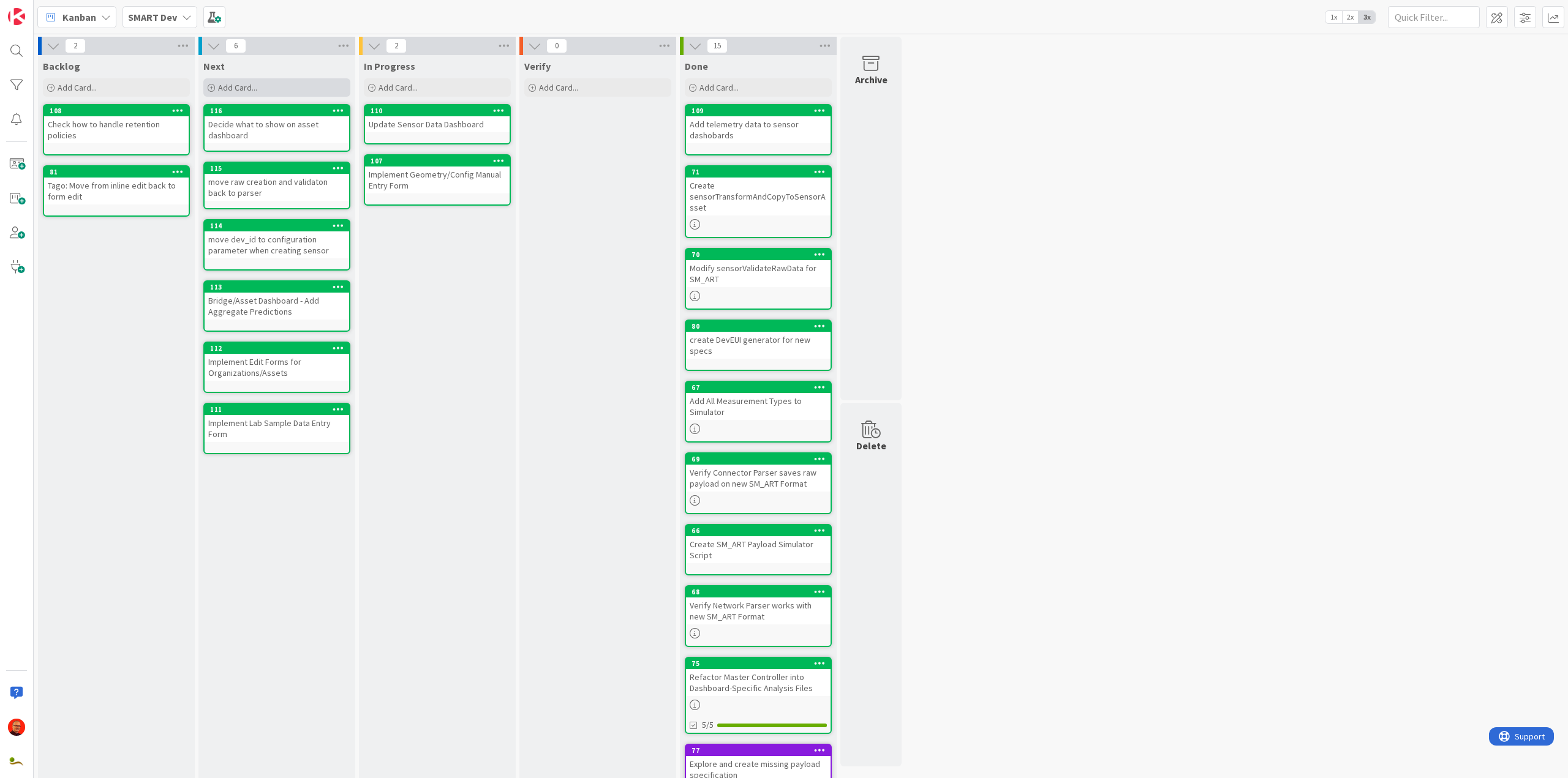
click at [232, 80] on div "Add Card..." at bounding box center [276, 88] width 147 height 18
click at [444, 127] on div "Update Sensor Data Dashboard" at bounding box center [437, 124] width 144 height 16
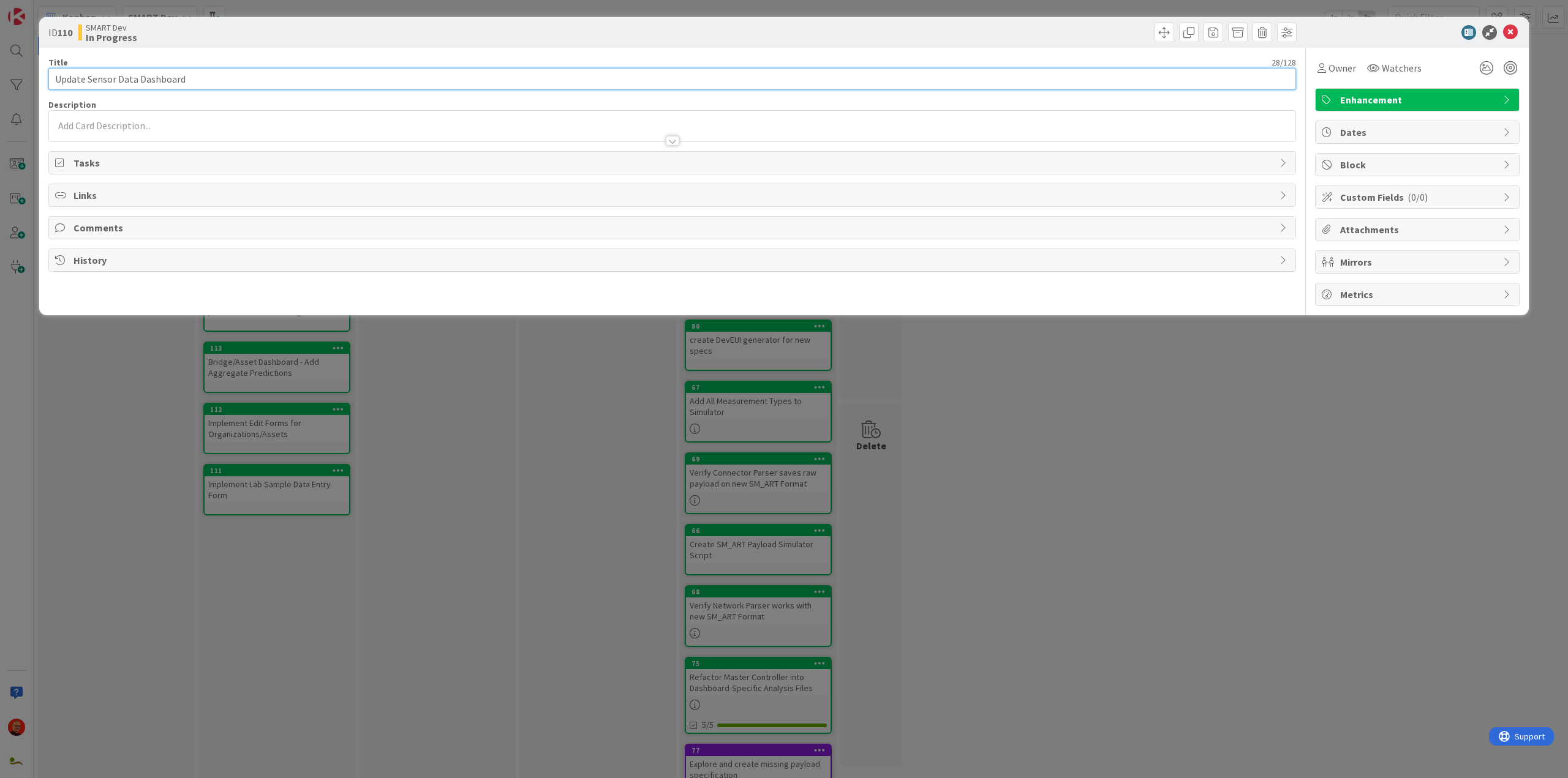
click at [196, 79] on input "Update Sensor Data Dashboard" at bounding box center [672, 79] width 1247 height 22
click at [1508, 29] on icon at bounding box center [1510, 32] width 15 height 15
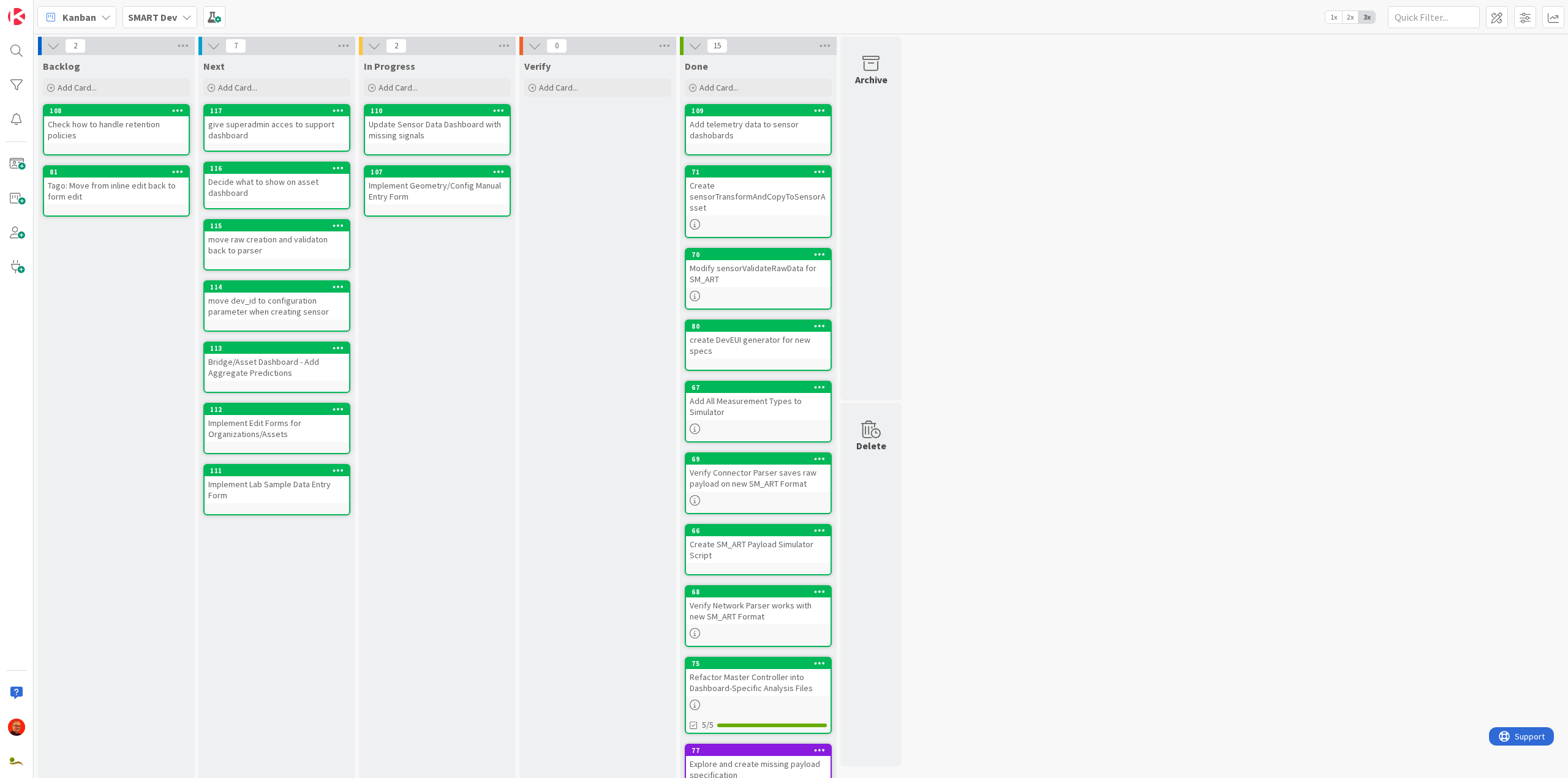
drag, startPoint x: 242, startPoint y: 536, endPoint x: 224, endPoint y: 607, distance: 73.2
click at [224, 607] on div "Next Add Card... Template Not Set Title 0 / 128 Label Enhancement Show More... …" at bounding box center [277, 445] width 157 height 780
click at [227, 91] on span "Add Card..." at bounding box center [237, 88] width 39 height 11
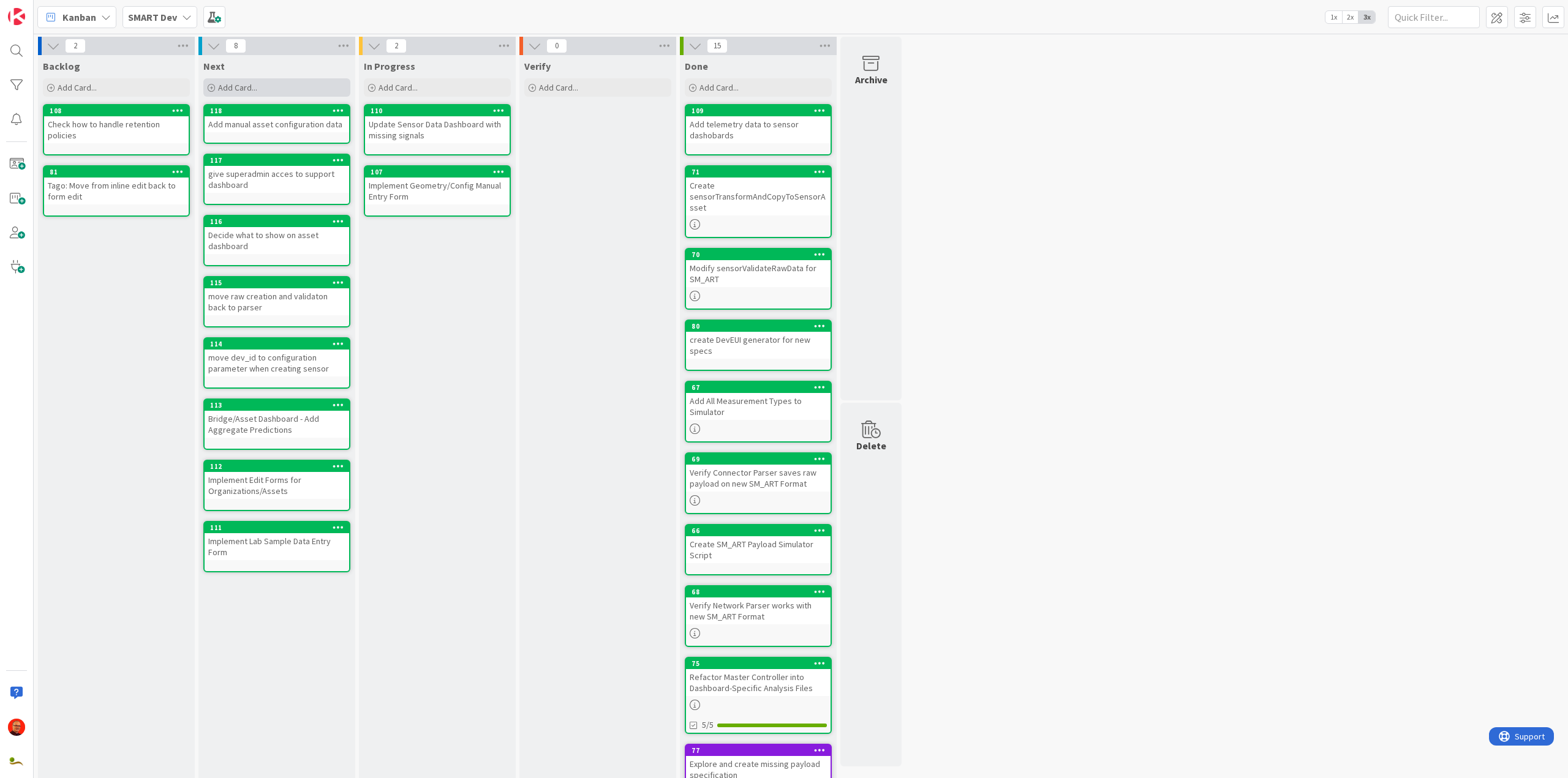
drag, startPoint x: 255, startPoint y: 598, endPoint x: 308, endPoint y: 85, distance: 515.7
click at [308, 85] on div "Add Card..." at bounding box center [276, 88] width 147 height 18
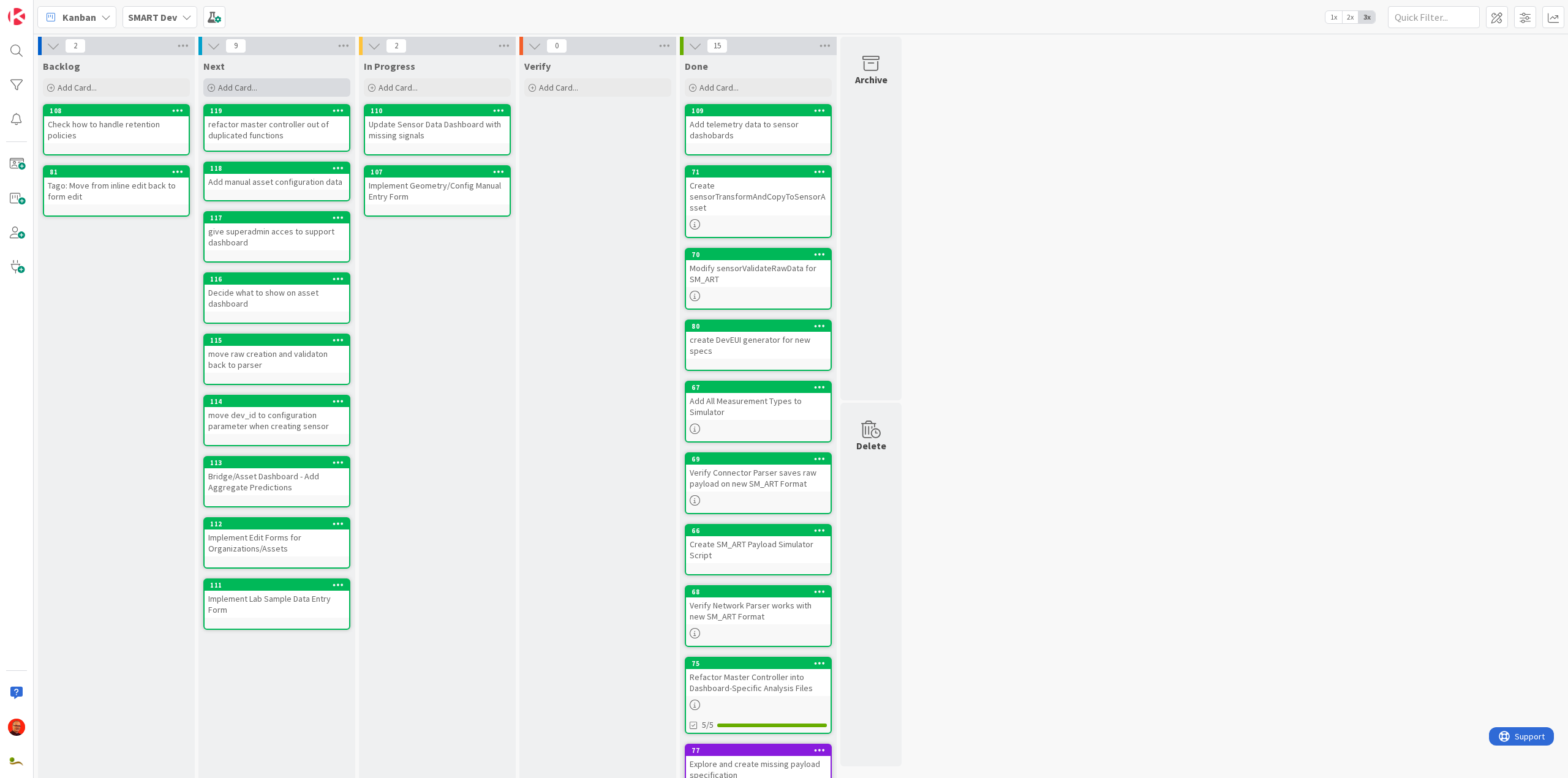
click at [296, 86] on div "Add Card..." at bounding box center [276, 88] width 147 height 18
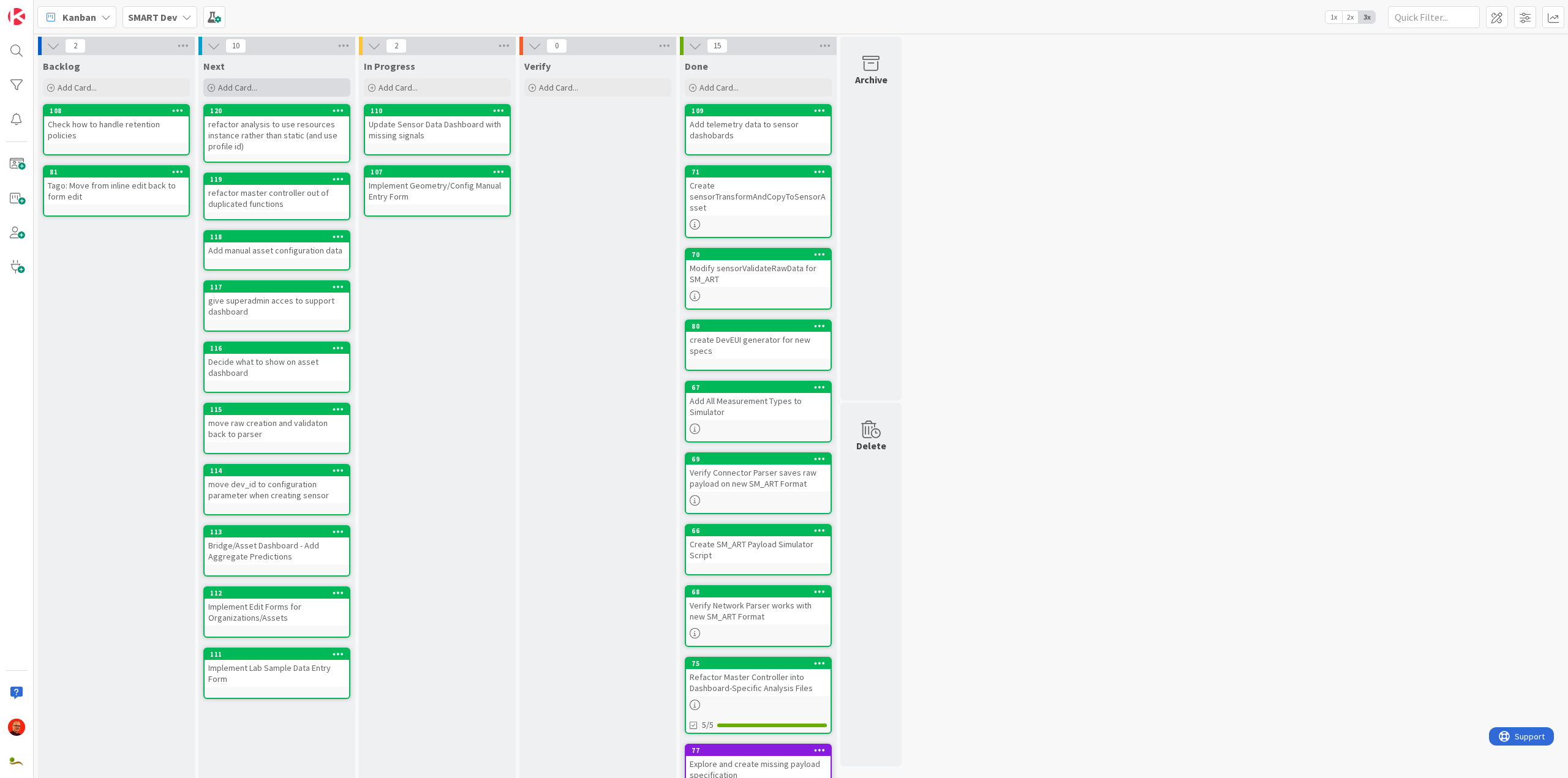
click at [296, 86] on div "Add Card..." at bounding box center [276, 88] width 147 height 18
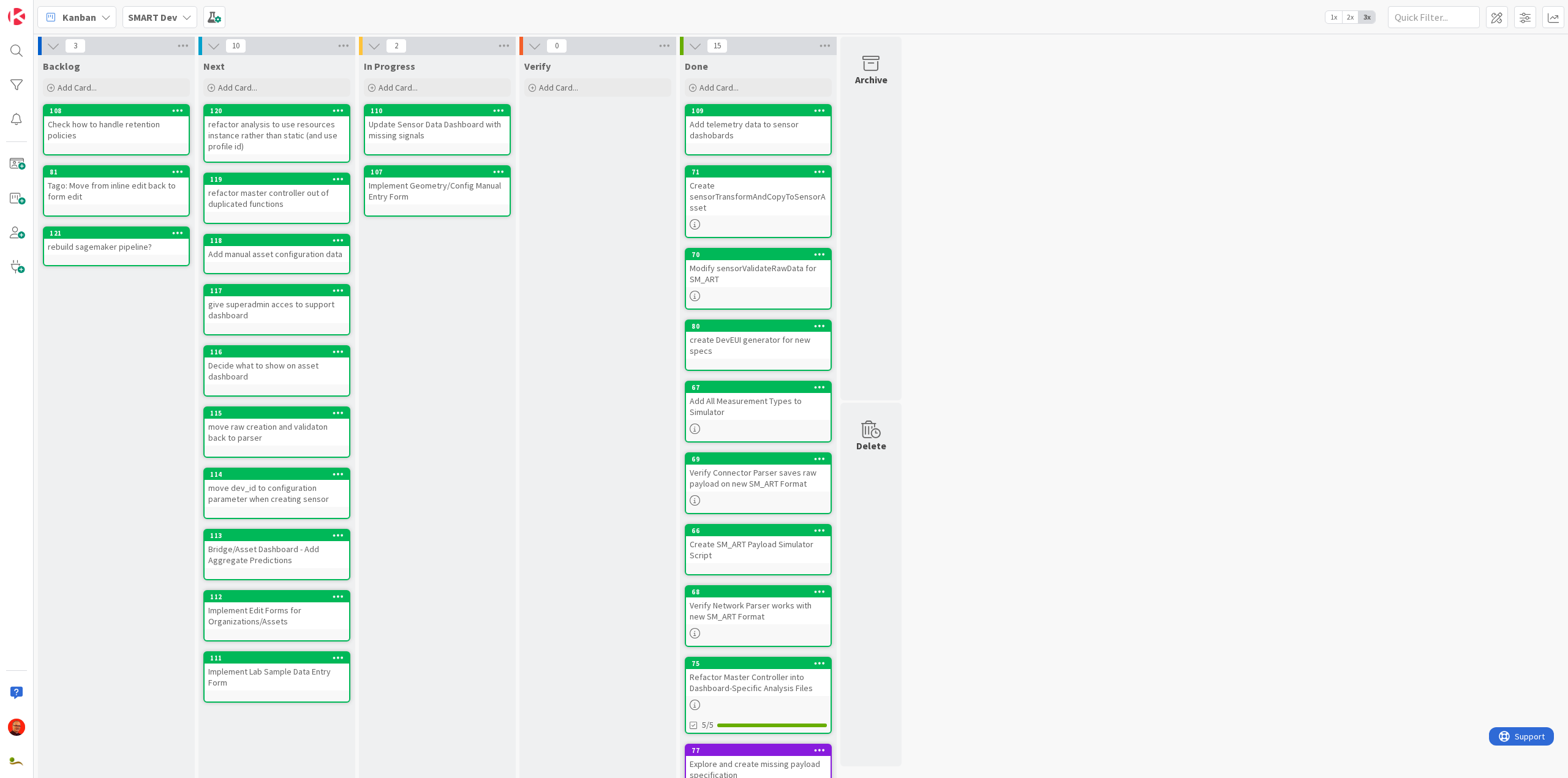
click at [180, 168] on icon at bounding box center [177, 171] width 12 height 8
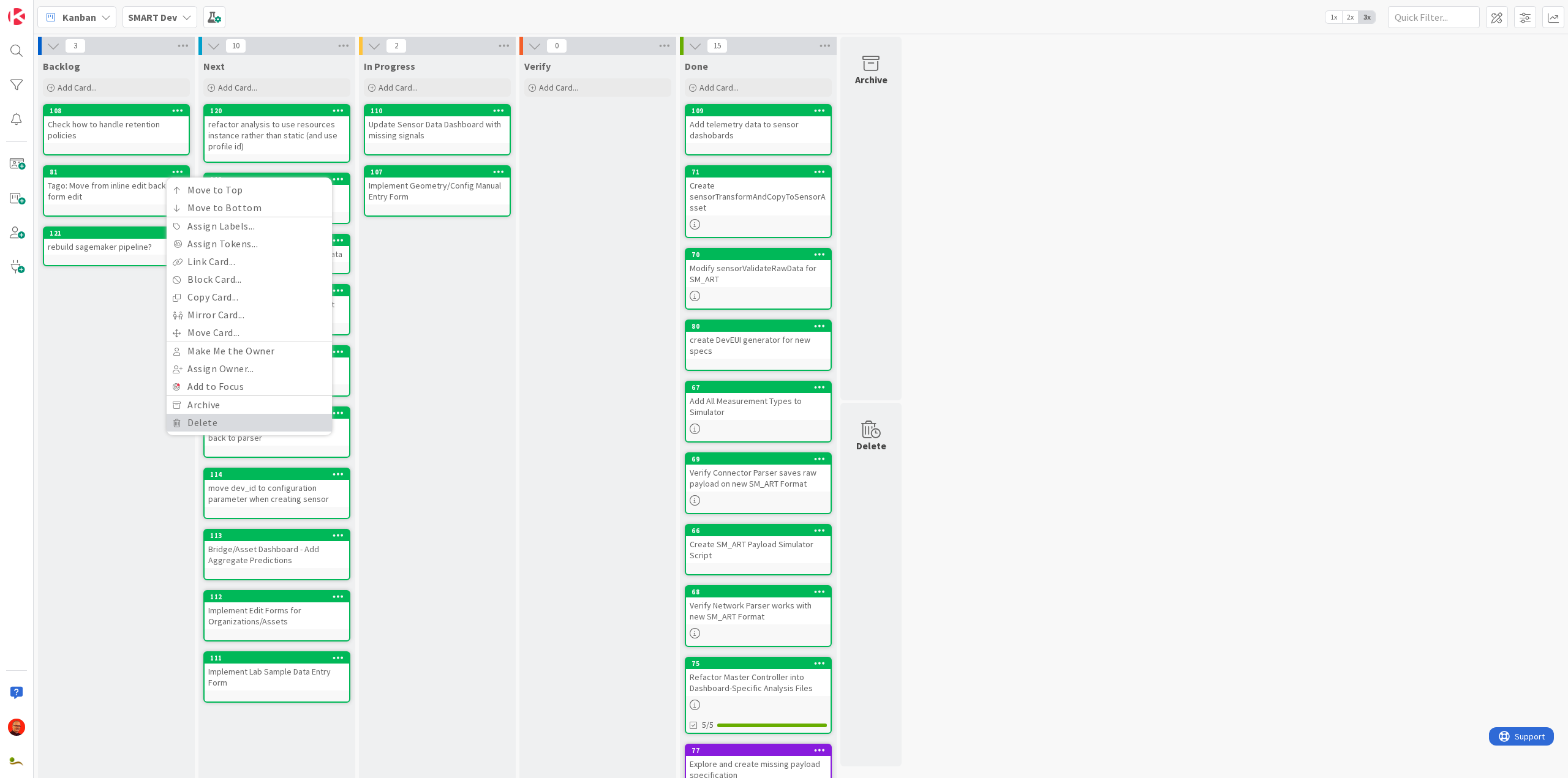
click at [208, 420] on link "Delete" at bounding box center [249, 422] width 165 height 18
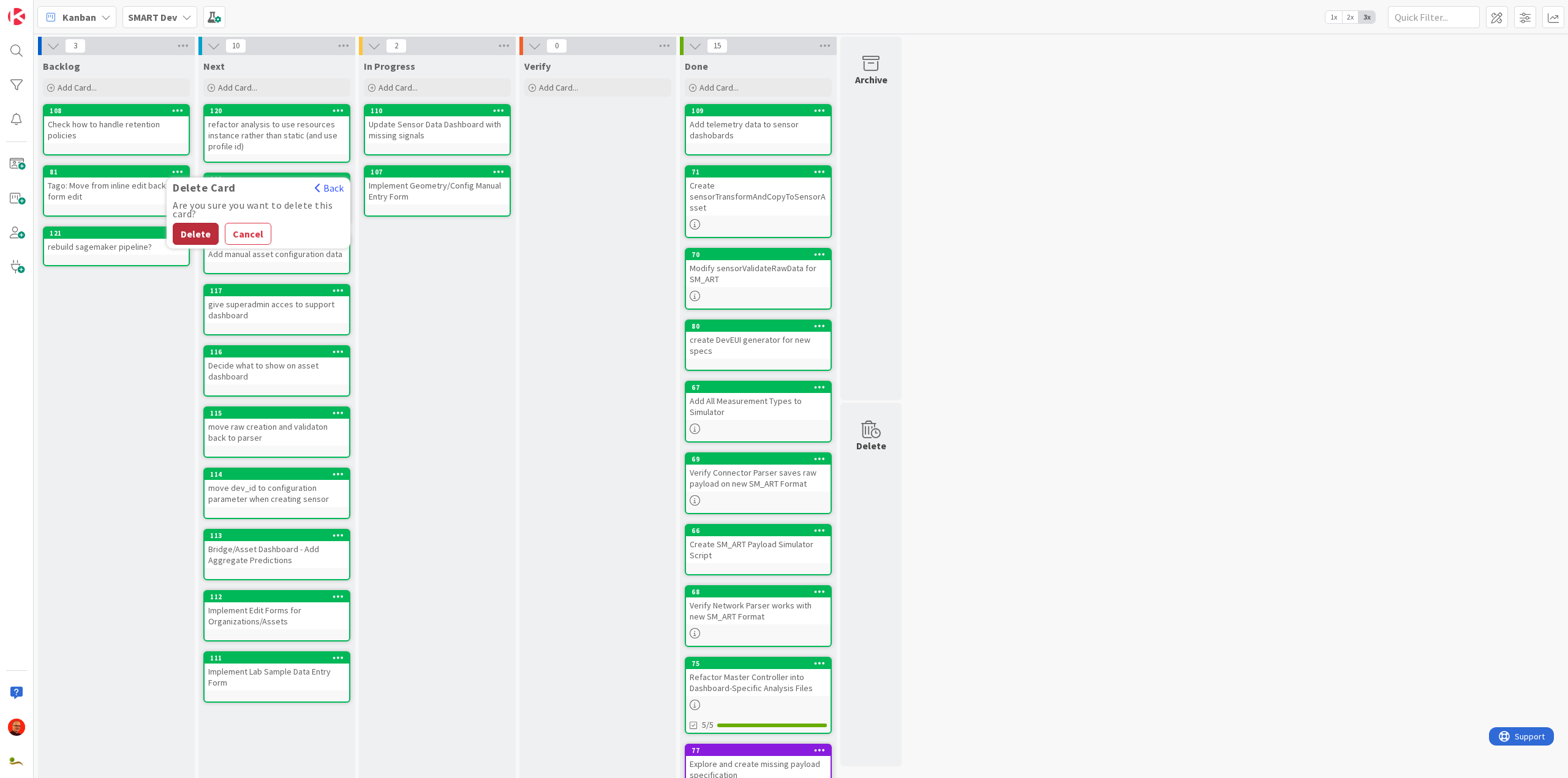
click at [193, 233] on button "Delete" at bounding box center [196, 234] width 46 height 22
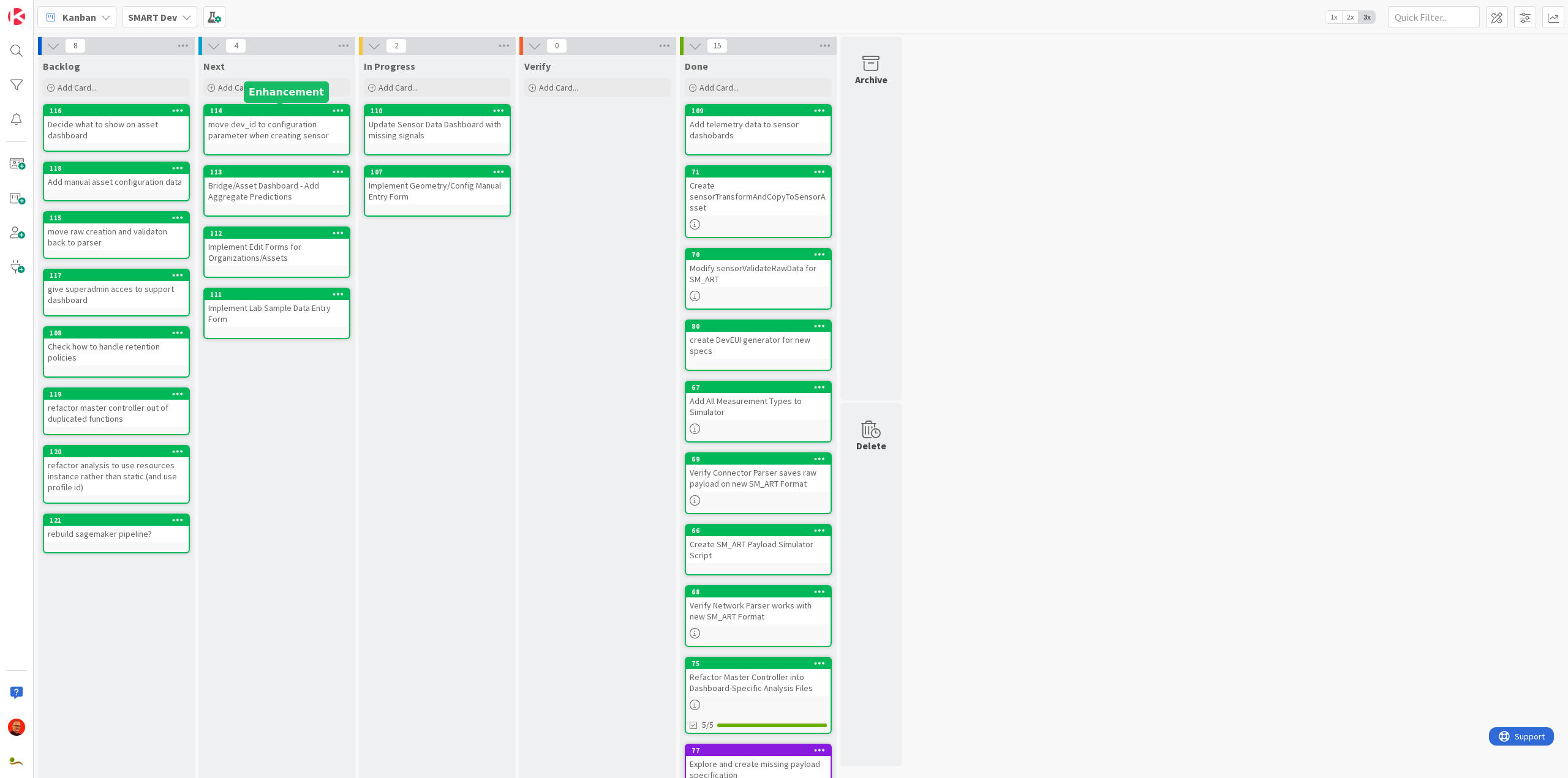
click at [130, 225] on div "move raw creation and validaton back to parser" at bounding box center [116, 237] width 144 height 27
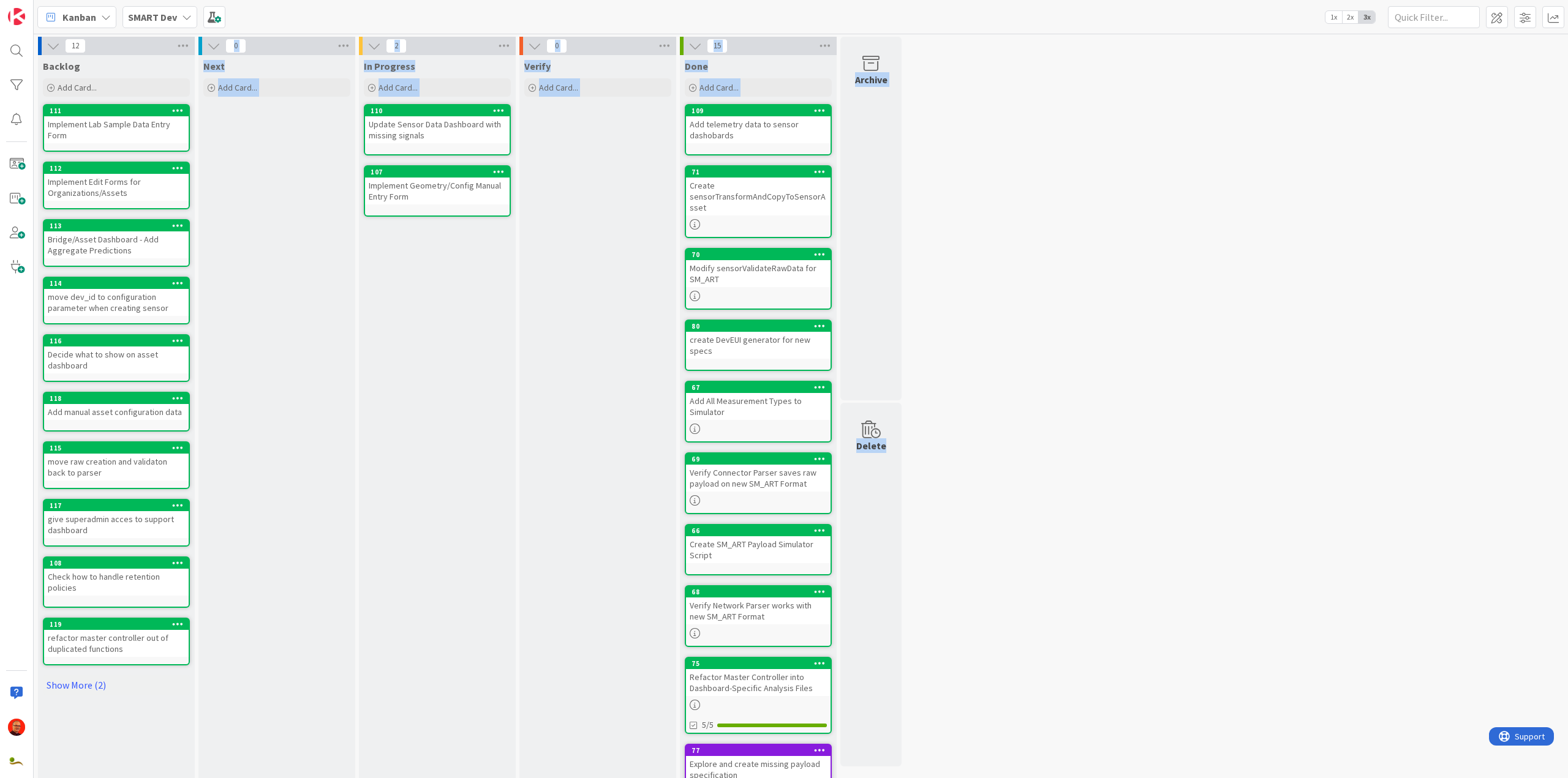
click at [601, 249] on div "Verify Add Card..." at bounding box center [598, 445] width 157 height 780
